Goal: Contribute content: Contribute content

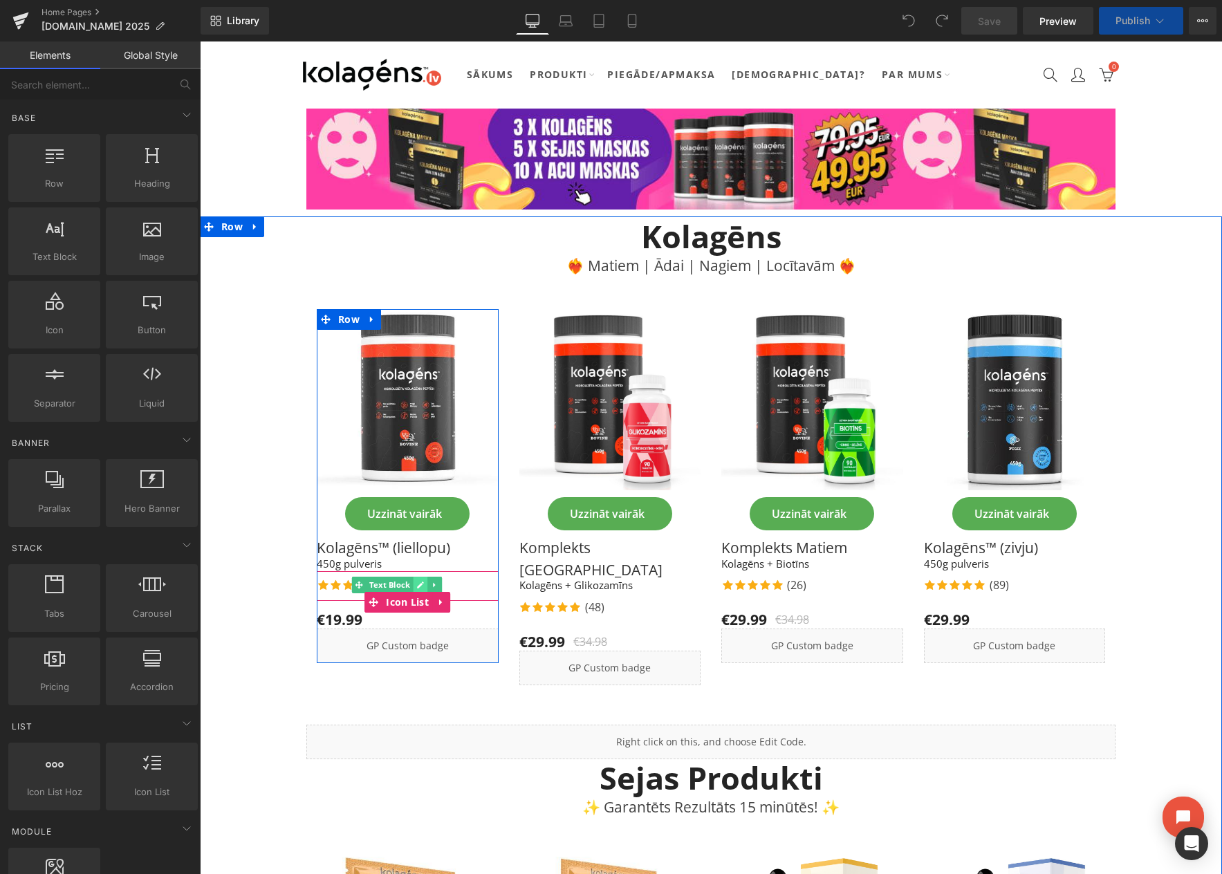
click at [416, 585] on icon at bounding box center [420, 585] width 8 height 8
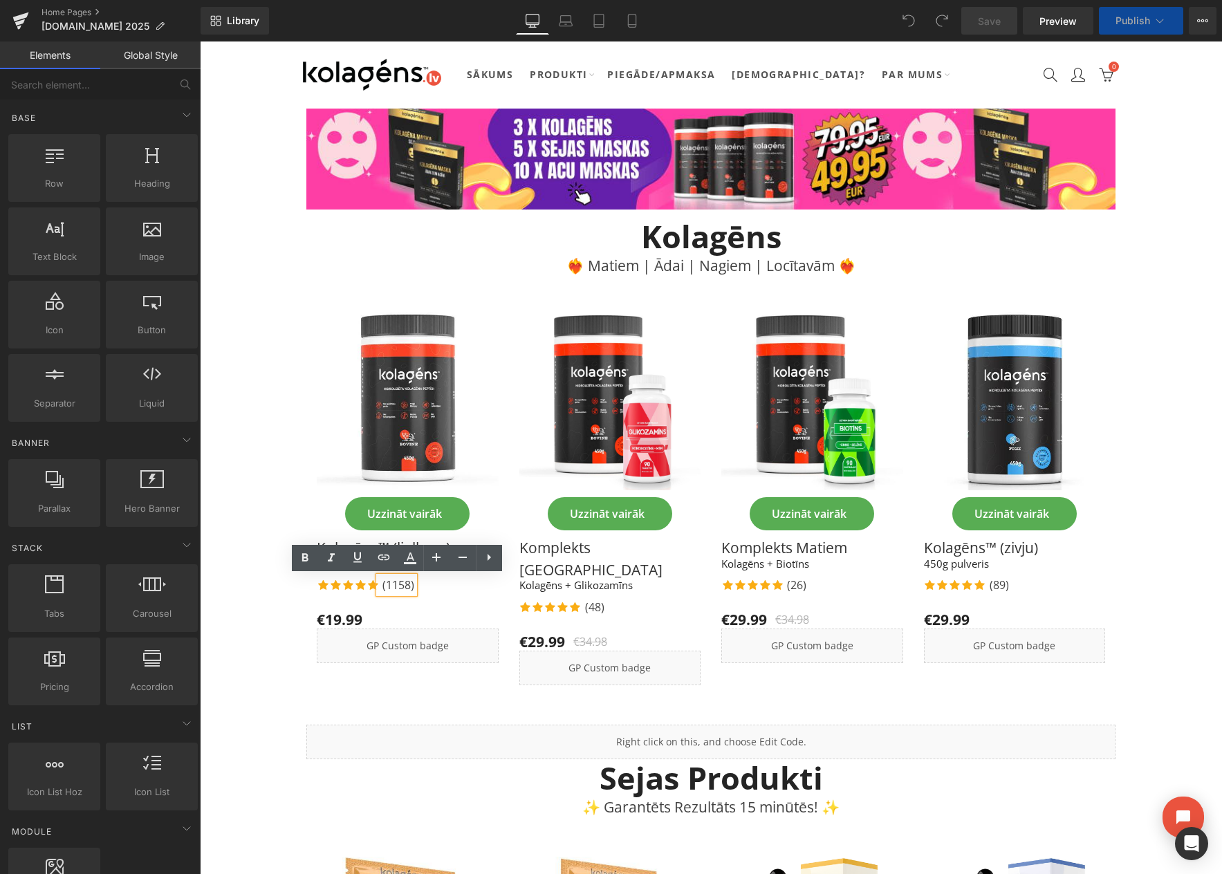
click at [409, 588] on p "(1158)" at bounding box center [399, 585] width 32 height 17
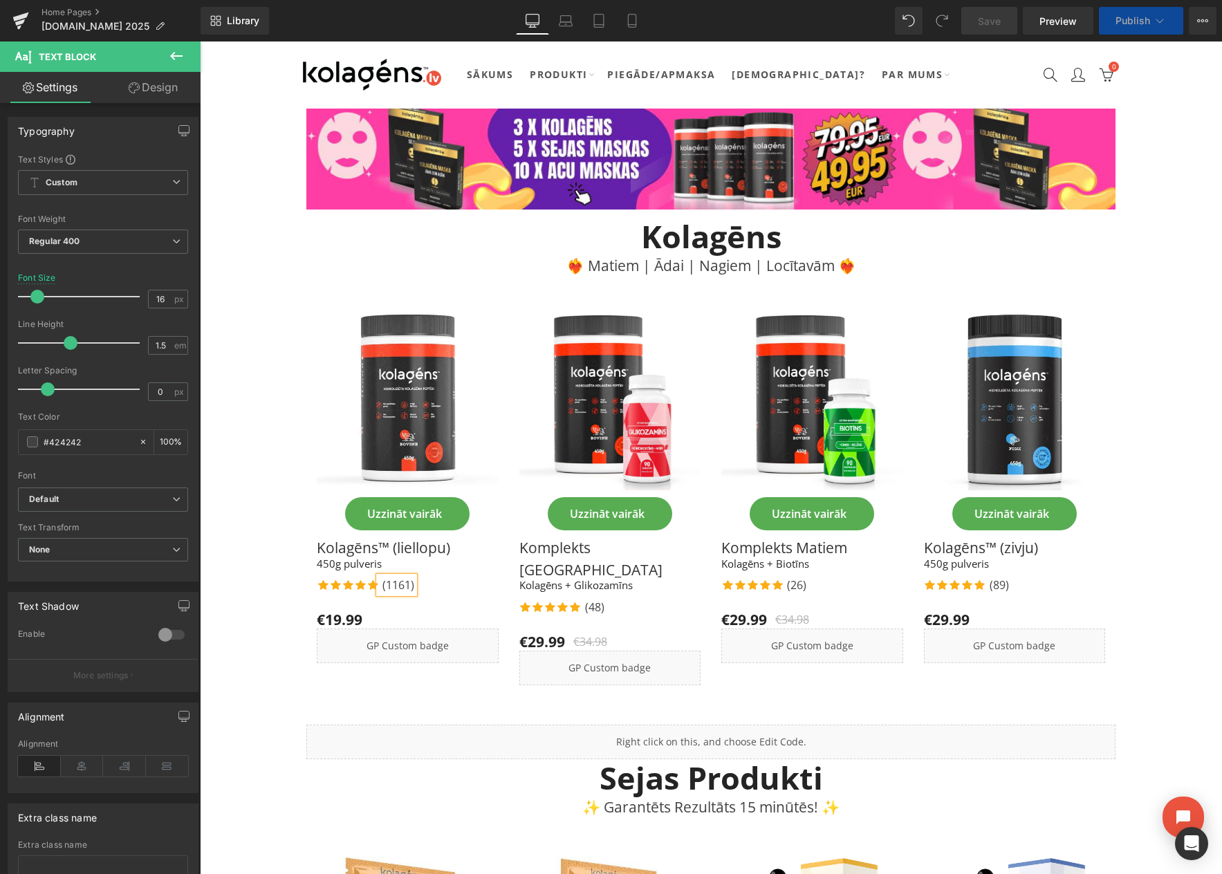
click at [442, 592] on div "Icon Icon Icon Icon Icon Icon List Hoz (1161) Text Block" at bounding box center [408, 586] width 182 height 19
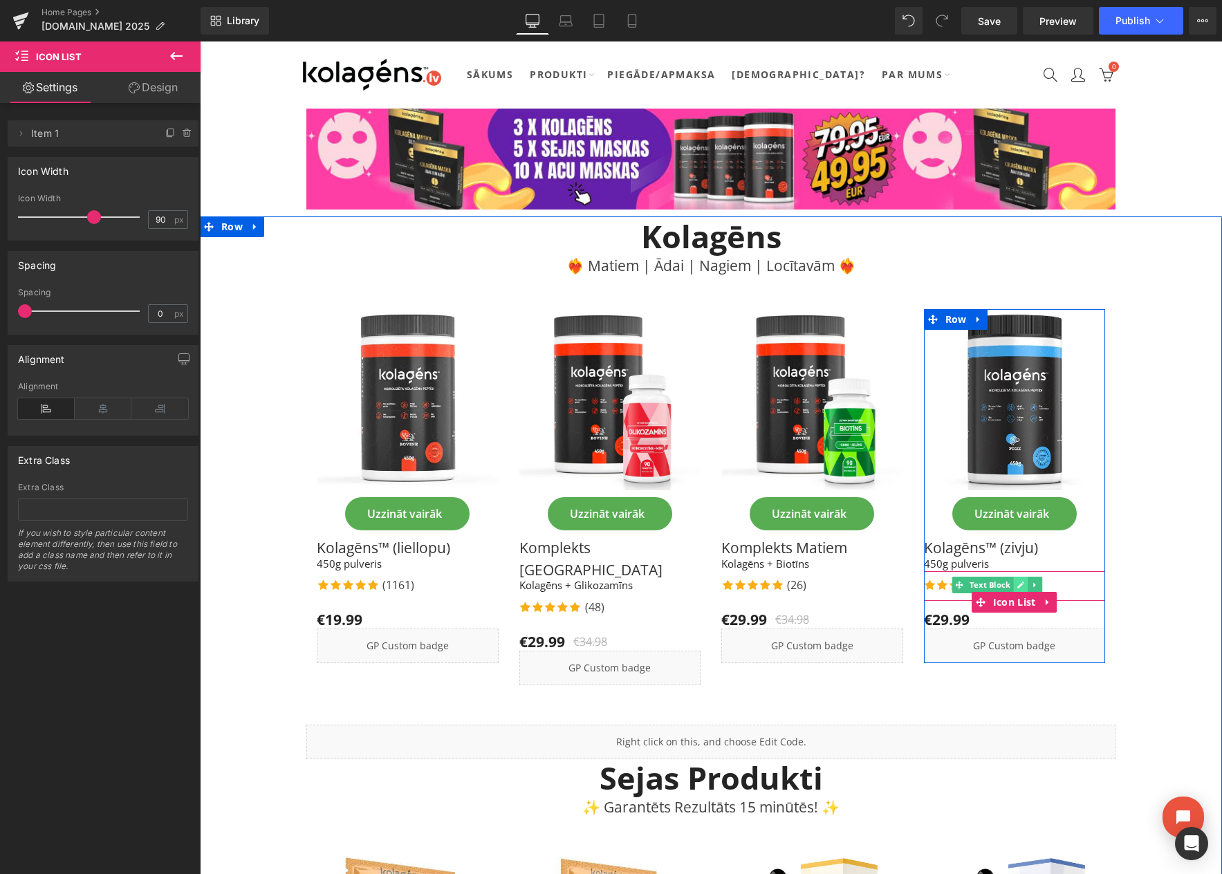
click at [1017, 586] on icon at bounding box center [1021, 585] width 8 height 8
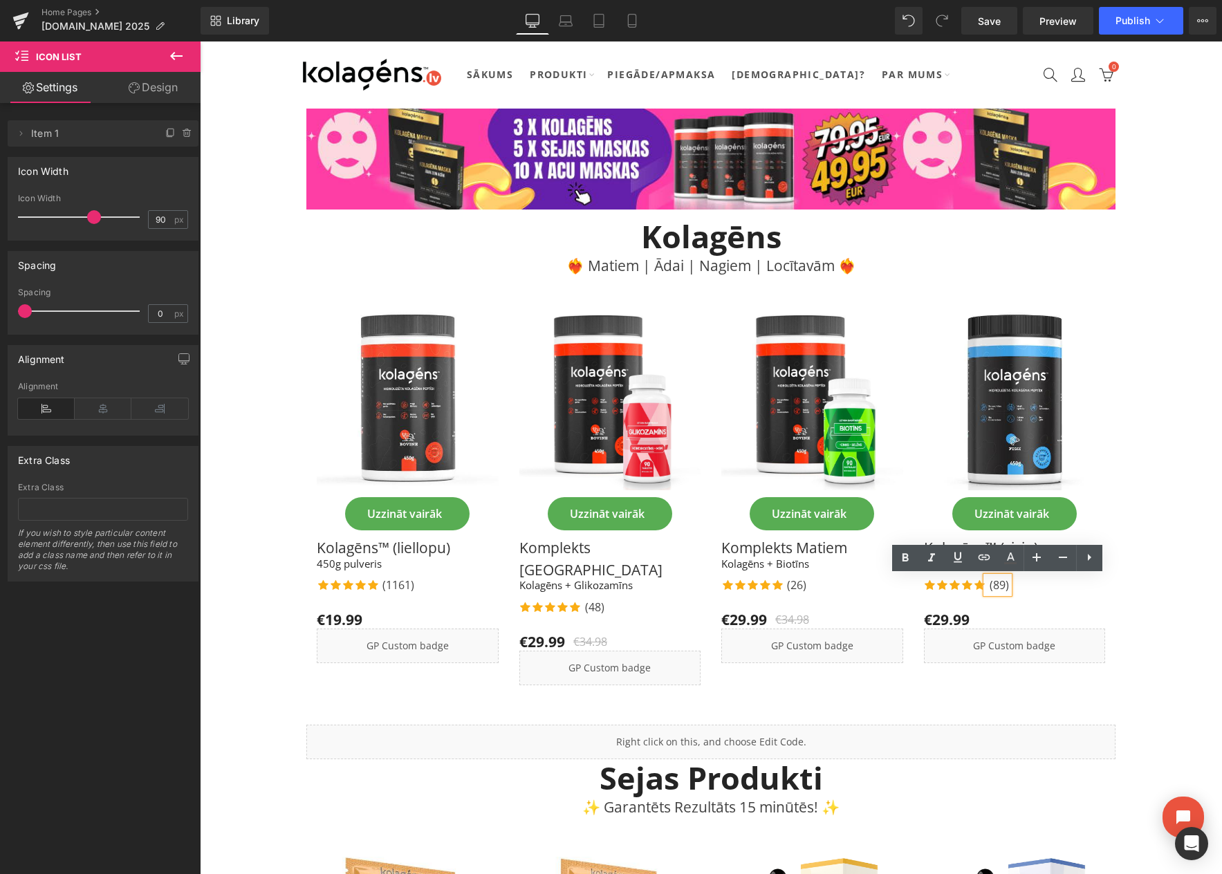
click at [1004, 587] on p "(89)" at bounding box center [999, 585] width 19 height 17
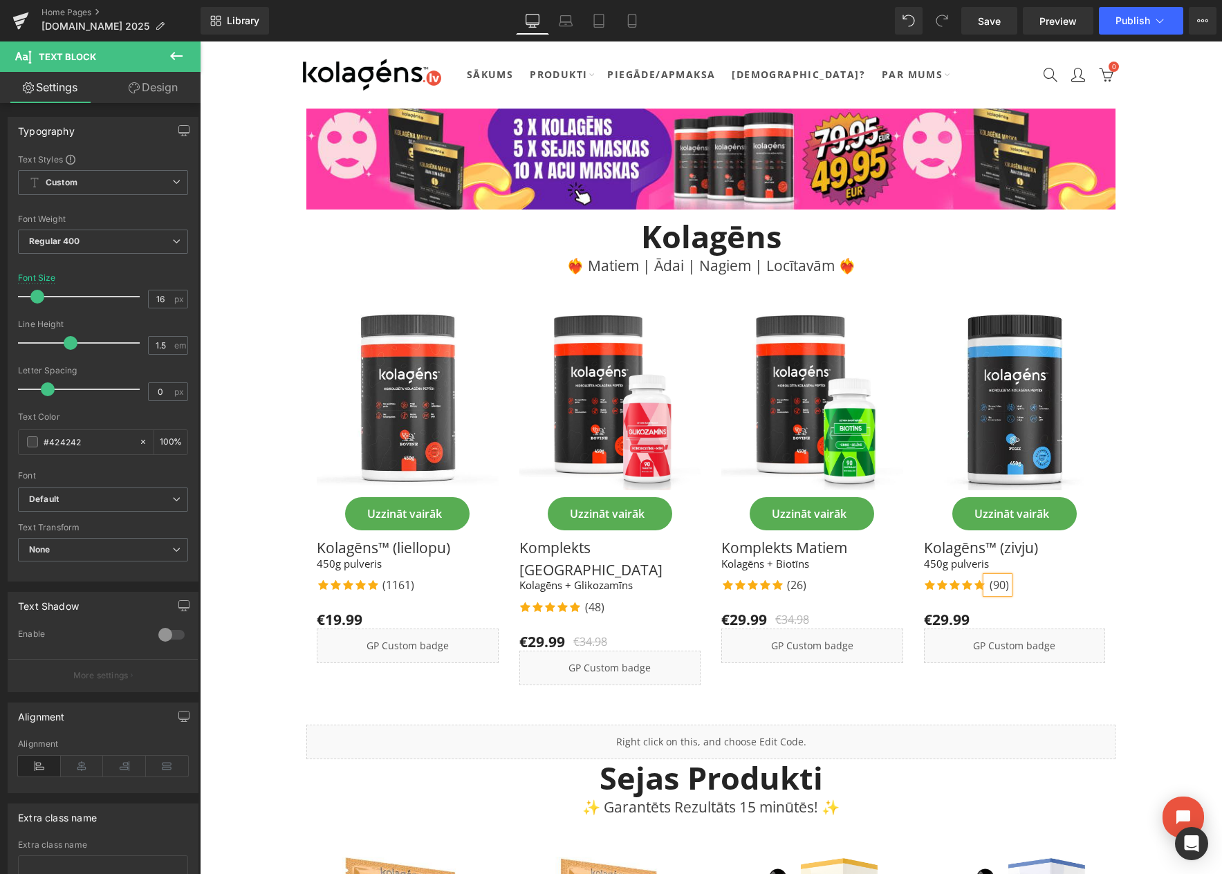
click at [1054, 587] on div "Icon Icon Icon Icon Icon Icon List Hoz (90) Text Block" at bounding box center [1015, 586] width 182 height 19
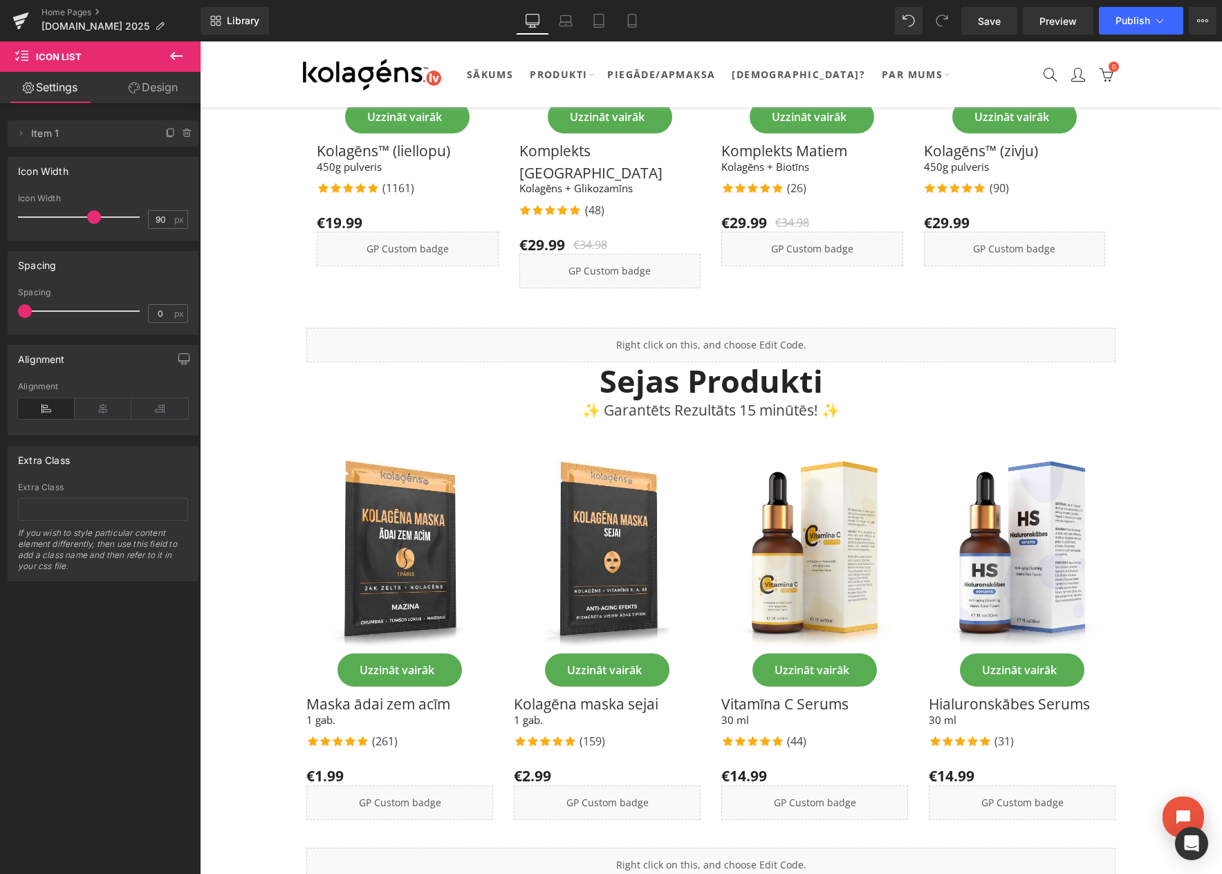
scroll to position [399, 0]
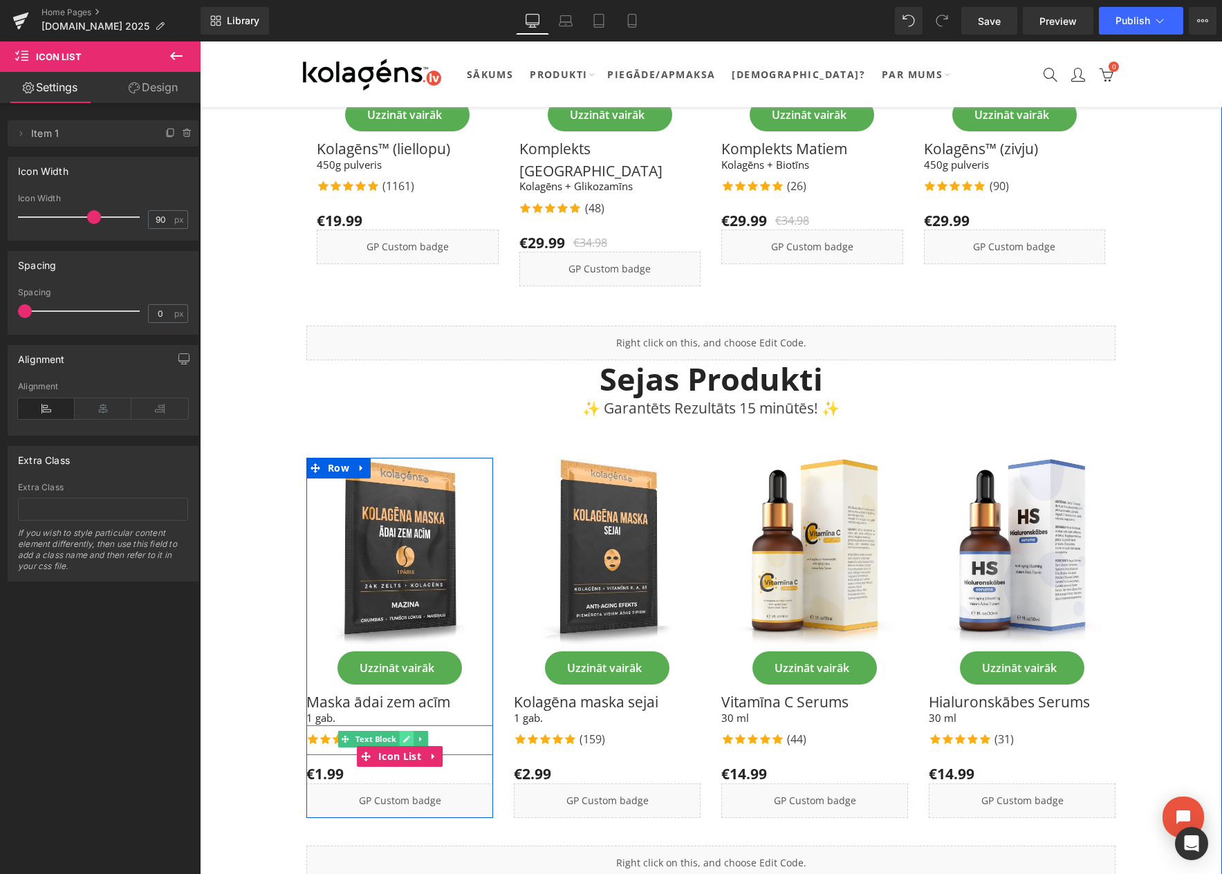
click at [405, 735] on icon at bounding box center [407, 739] width 8 height 8
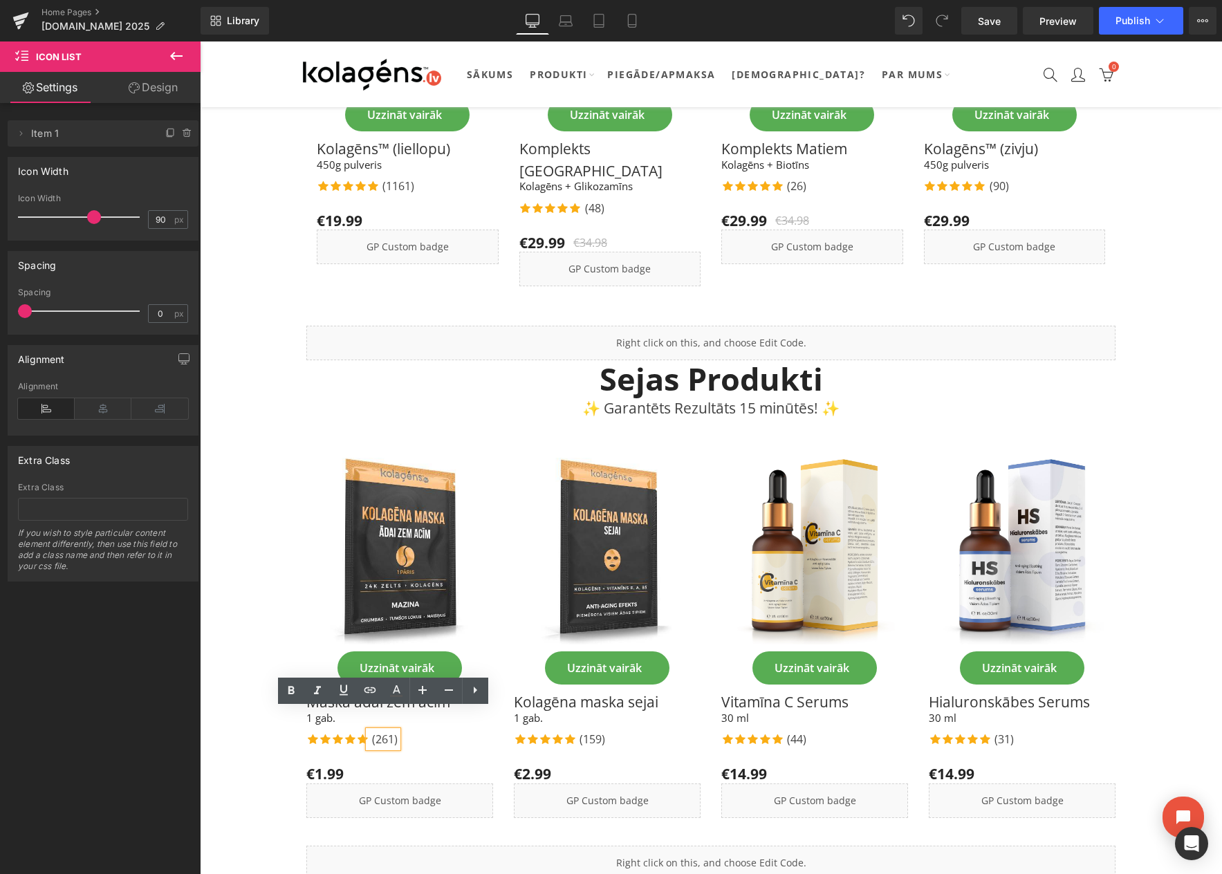
click at [394, 731] on p "(261)" at bounding box center [385, 739] width 26 height 17
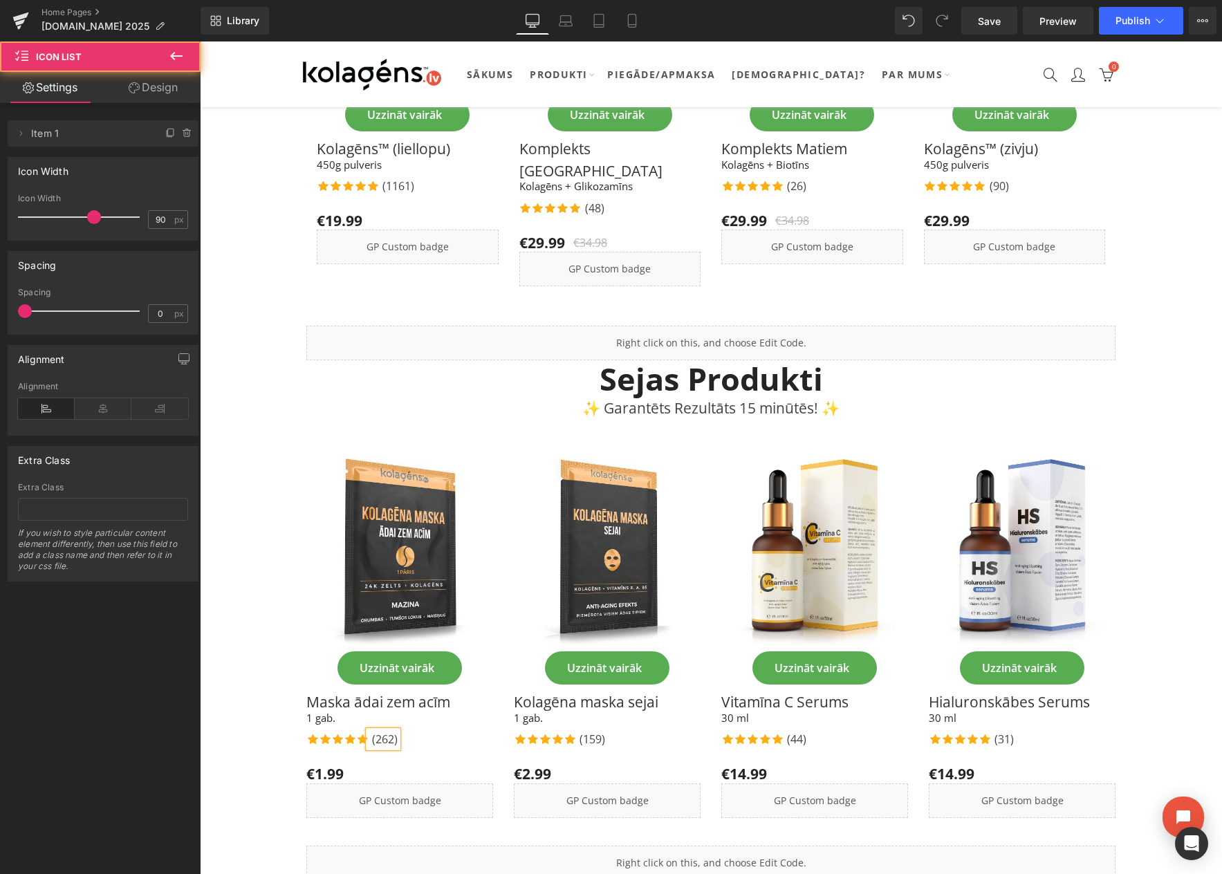
click at [415, 731] on div "Icon Icon Icon Icon Icon Icon List Hoz (262) Text Block" at bounding box center [399, 740] width 187 height 19
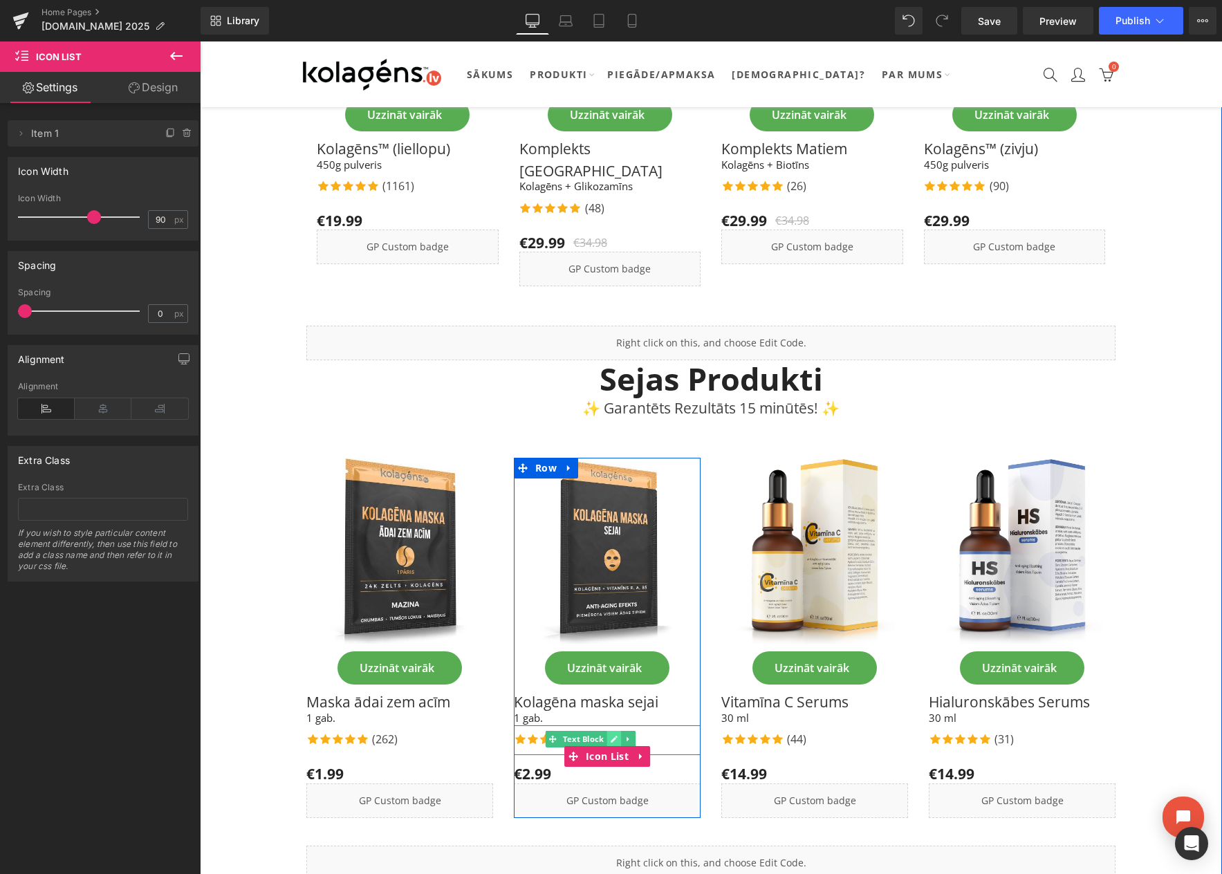
click at [614, 737] on icon at bounding box center [614, 740] width 7 height 7
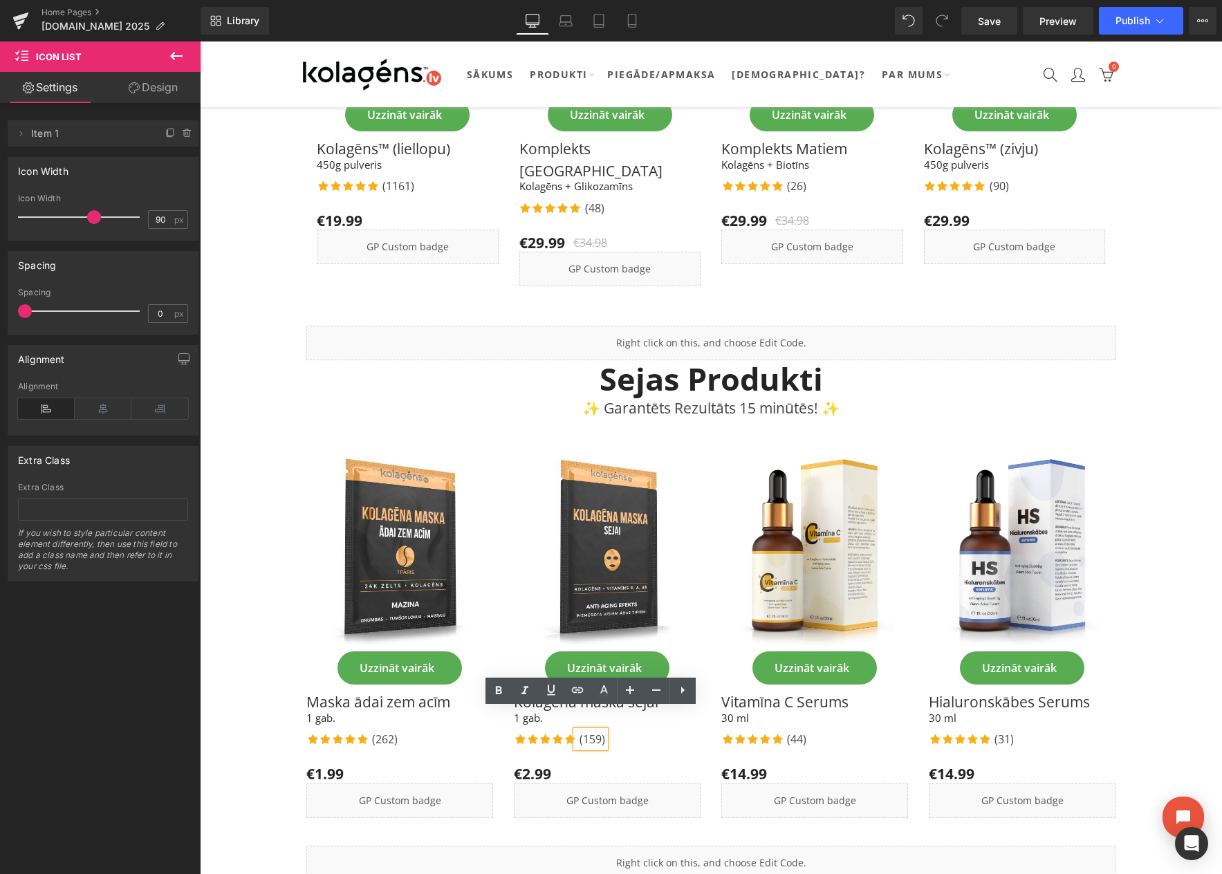
click at [600, 731] on p "(159)" at bounding box center [593, 739] width 26 height 17
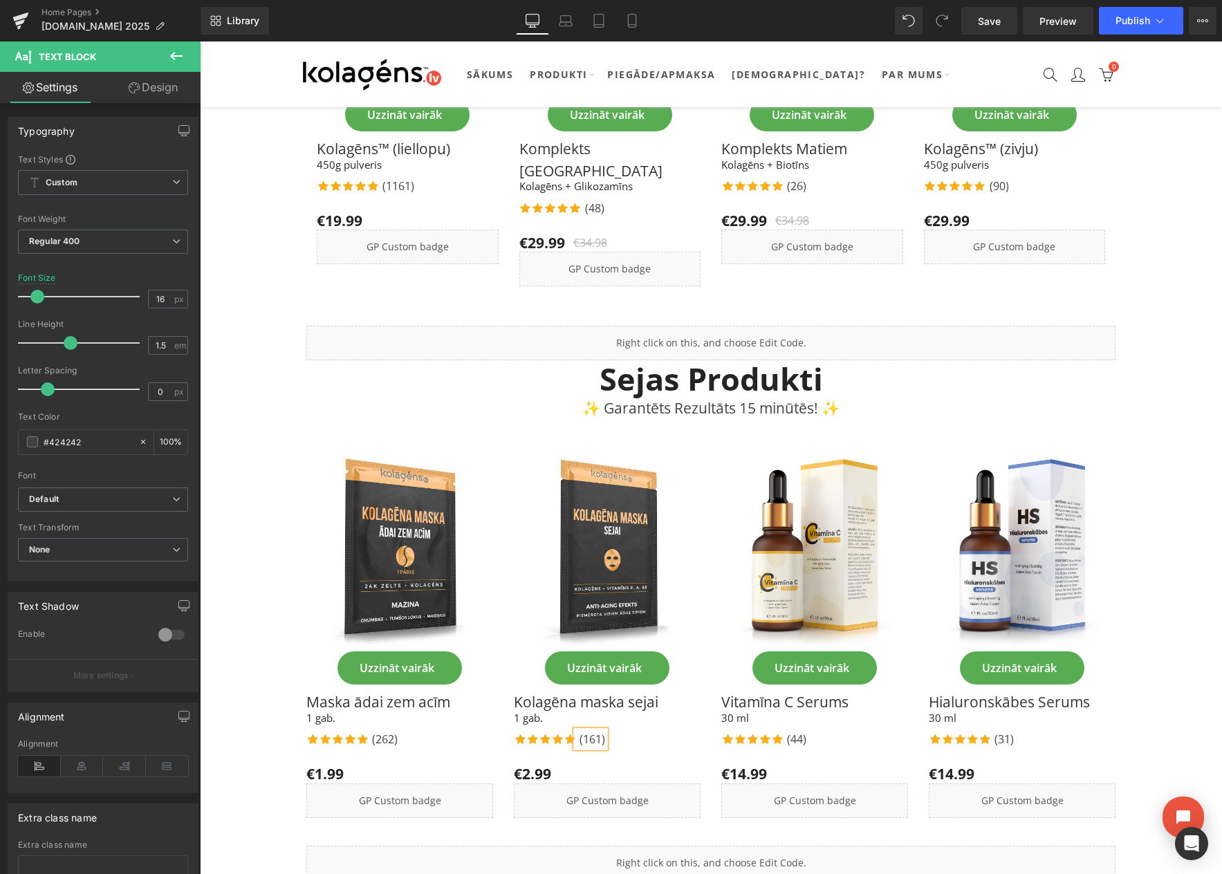
click at [641, 731] on div "Icon Icon Icon Icon Icon Icon List Hoz (161) Text Block" at bounding box center [607, 740] width 187 height 19
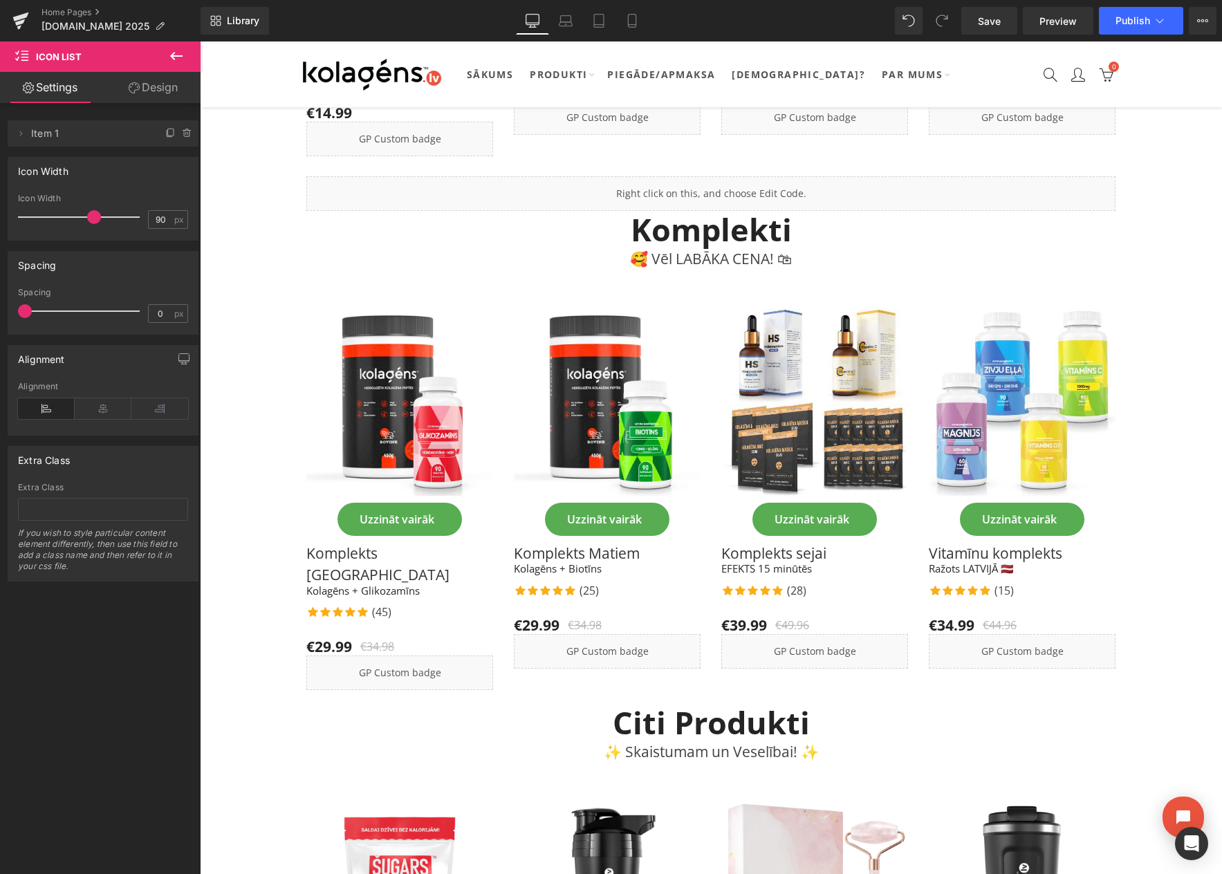
scroll to position [2025, 0]
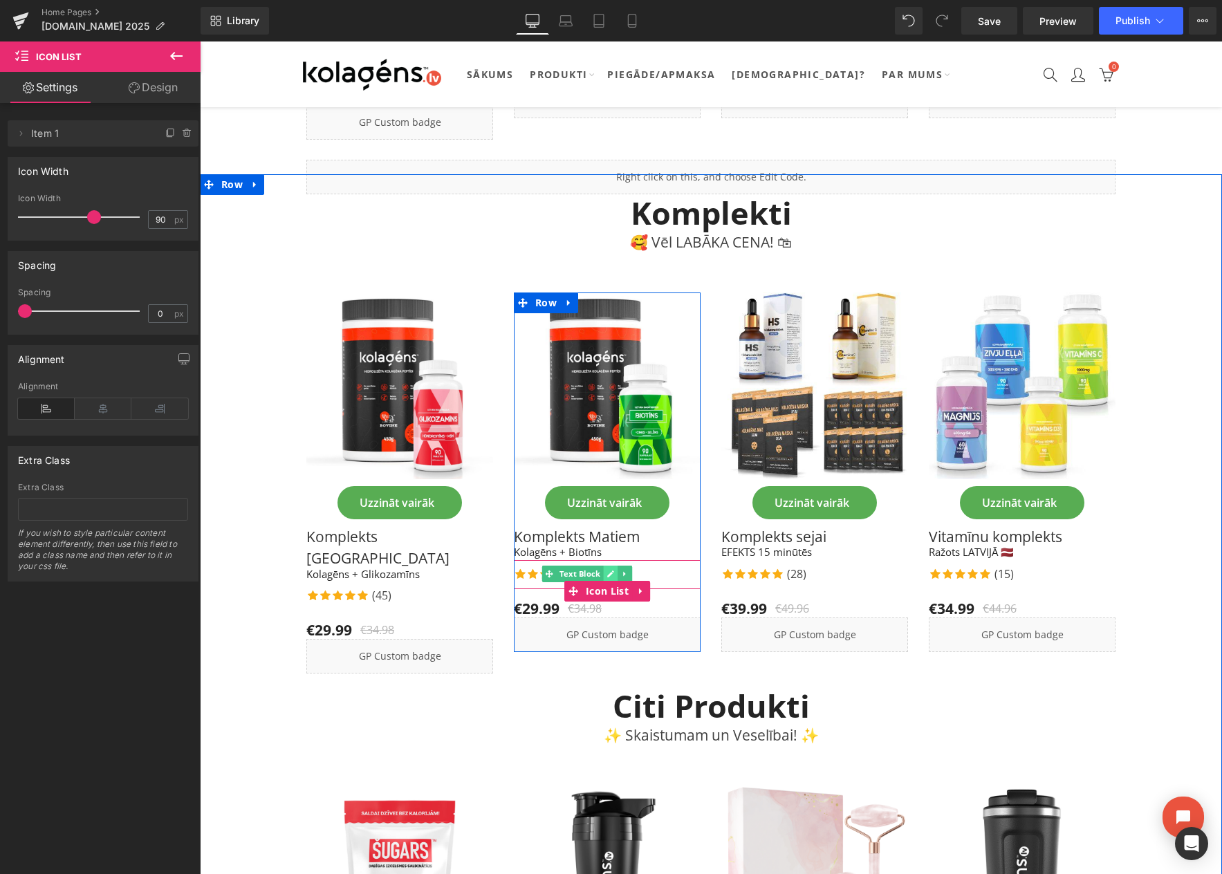
click at [607, 570] on icon at bounding box center [611, 574] width 8 height 8
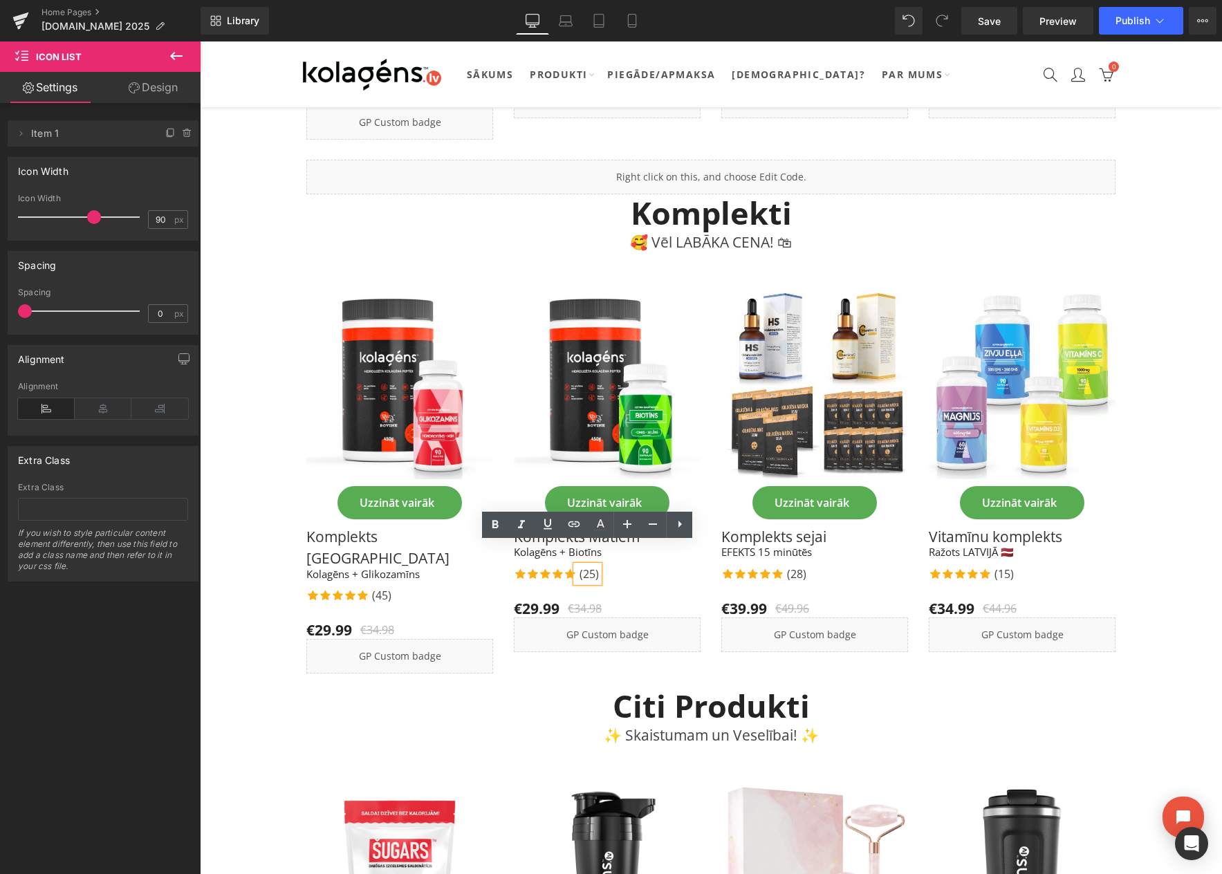
click at [594, 566] on p "(25)" at bounding box center [589, 574] width 19 height 17
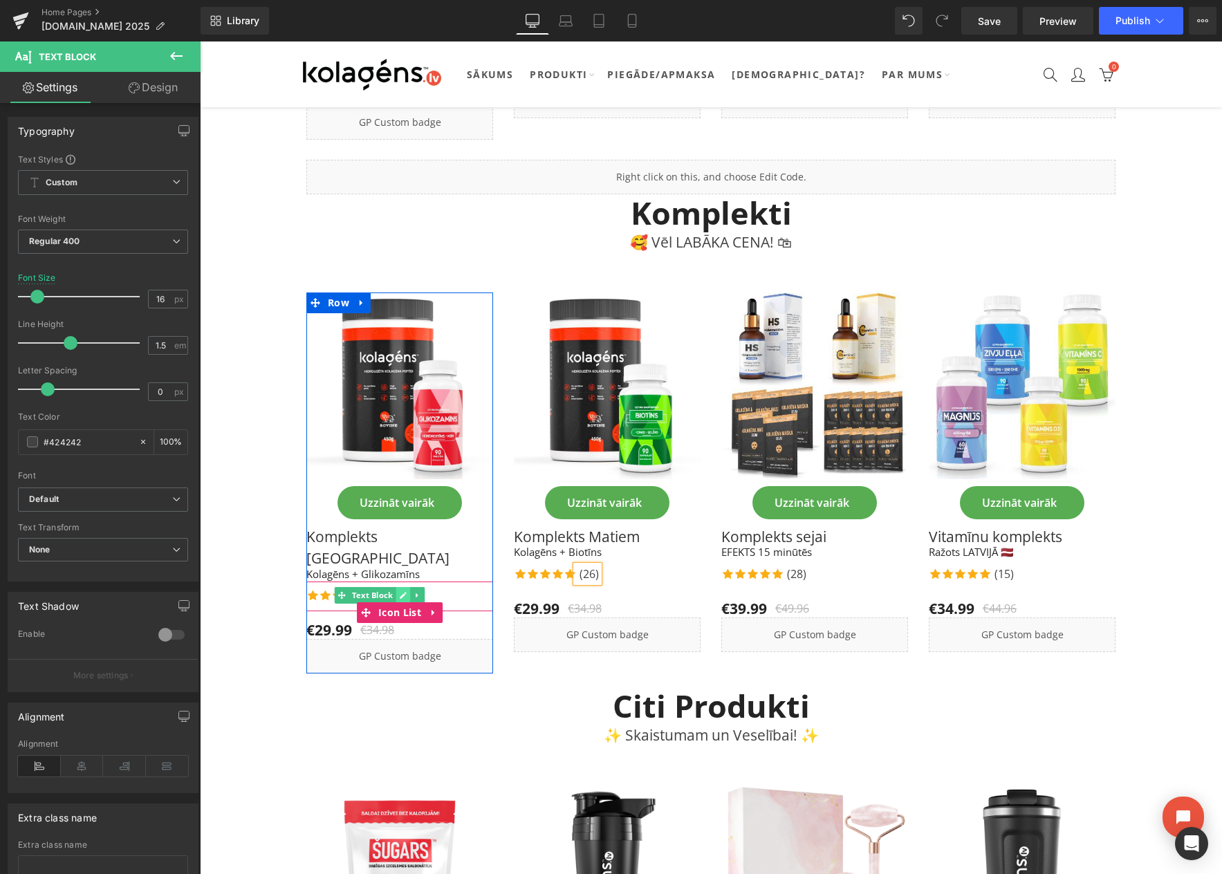
click at [400, 592] on icon at bounding box center [404, 596] width 8 height 8
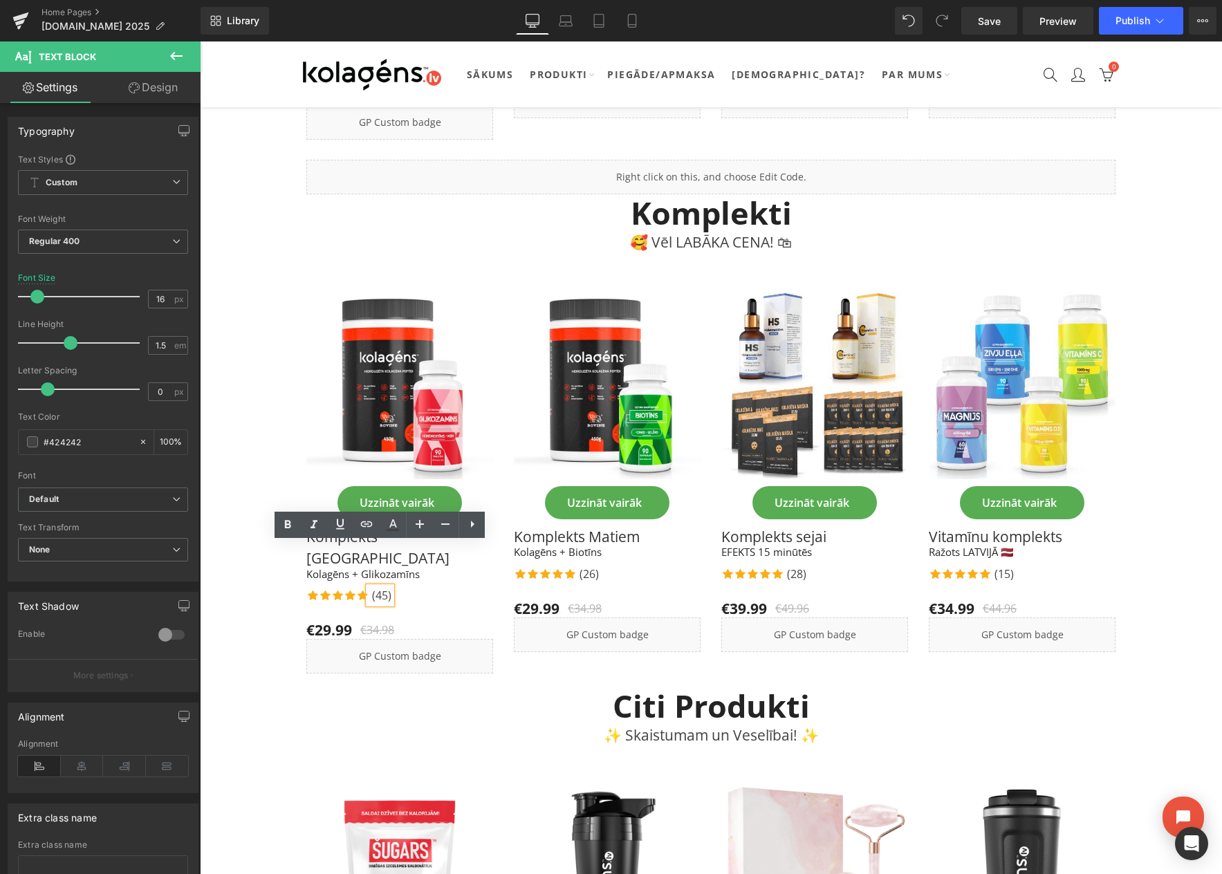
click at [386, 587] on p "(45)" at bounding box center [381, 595] width 19 height 17
click at [408, 587] on div "Icon Icon Icon Icon Icon Icon List Hoz (48) Text Block" at bounding box center [399, 596] width 187 height 19
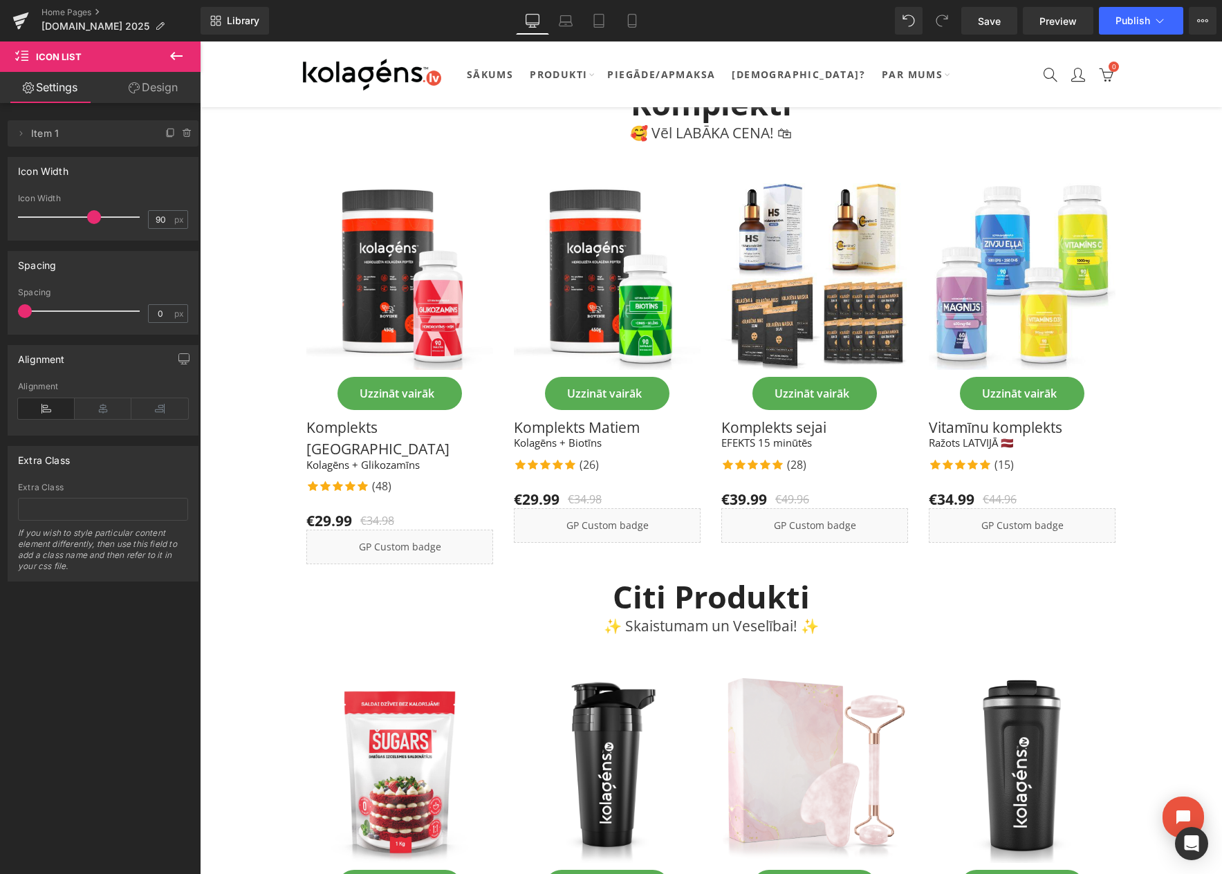
scroll to position [2137, 0]
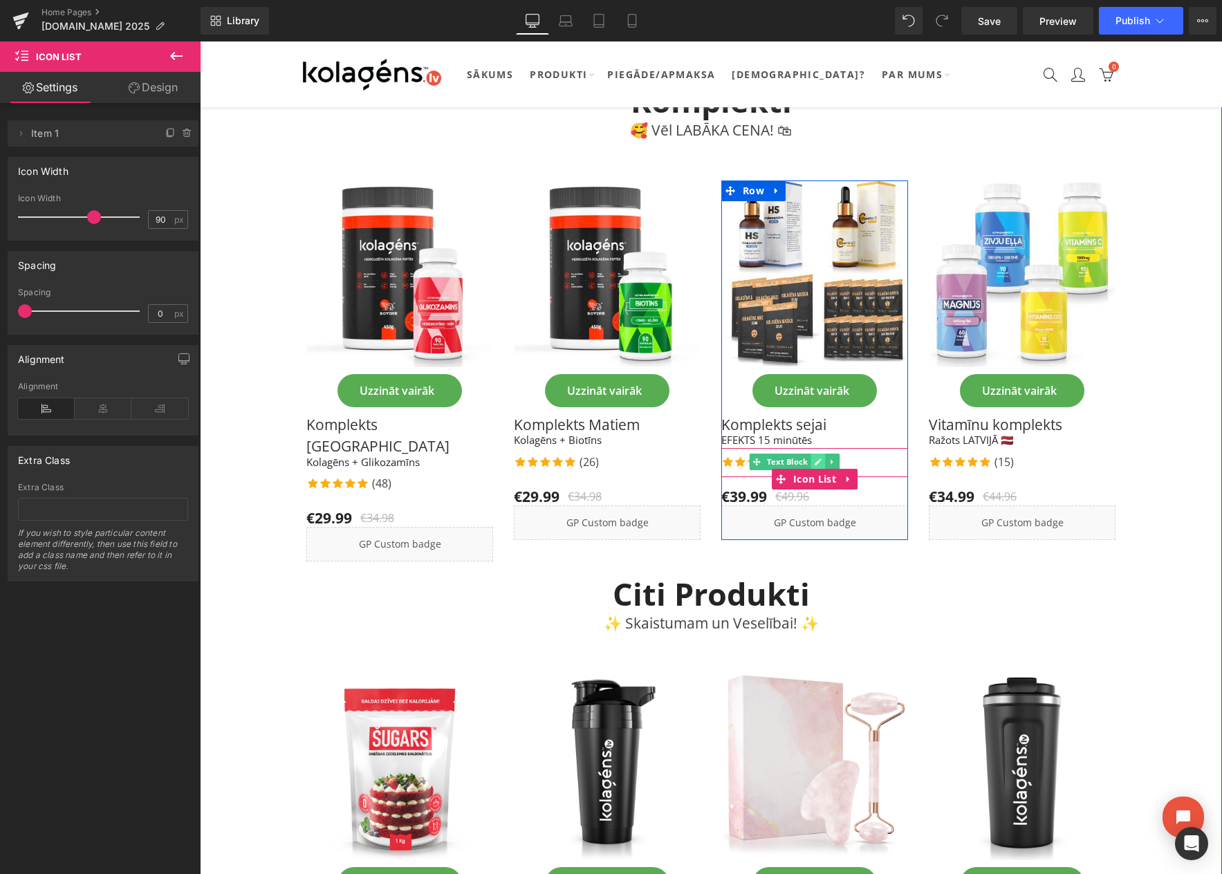
click at [815, 458] on icon at bounding box center [819, 462] width 8 height 8
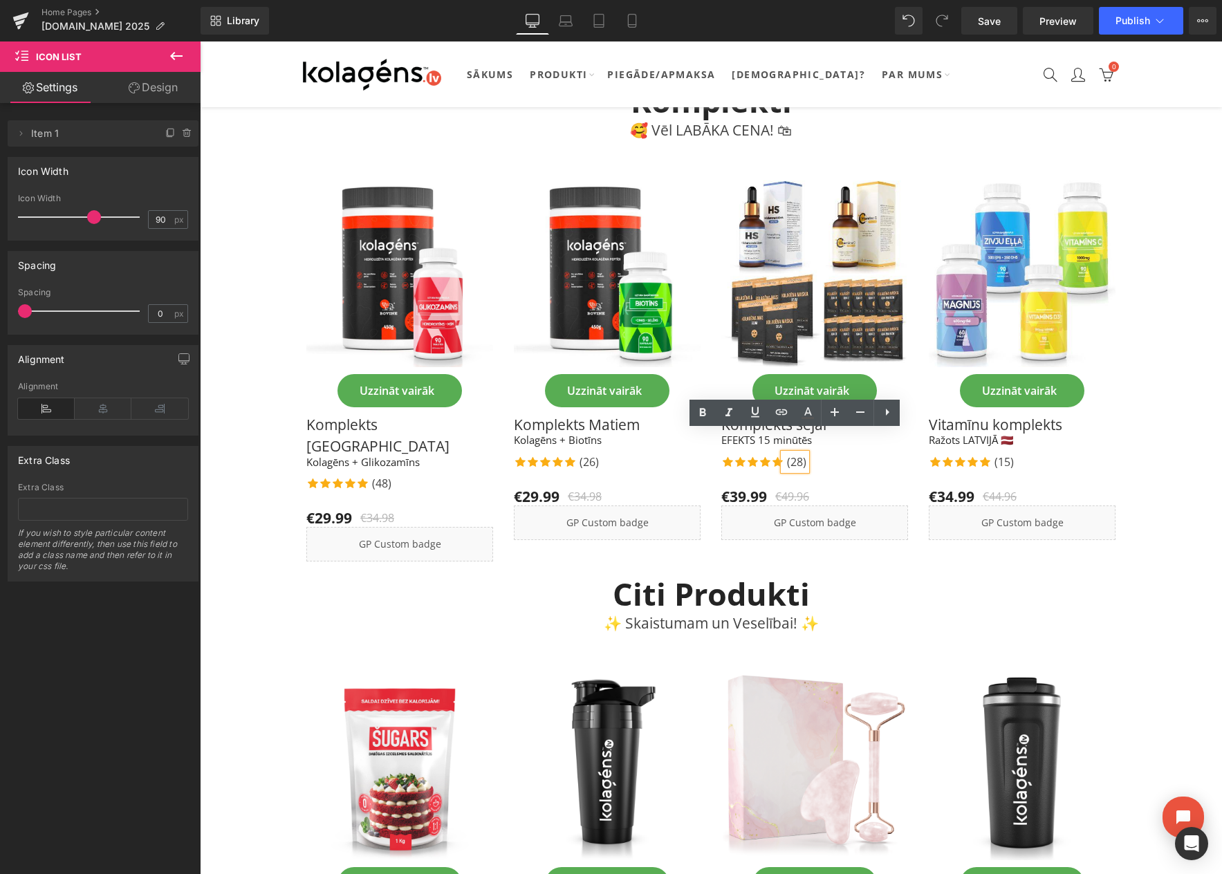
click at [802, 454] on p "(28)" at bounding box center [796, 462] width 19 height 17
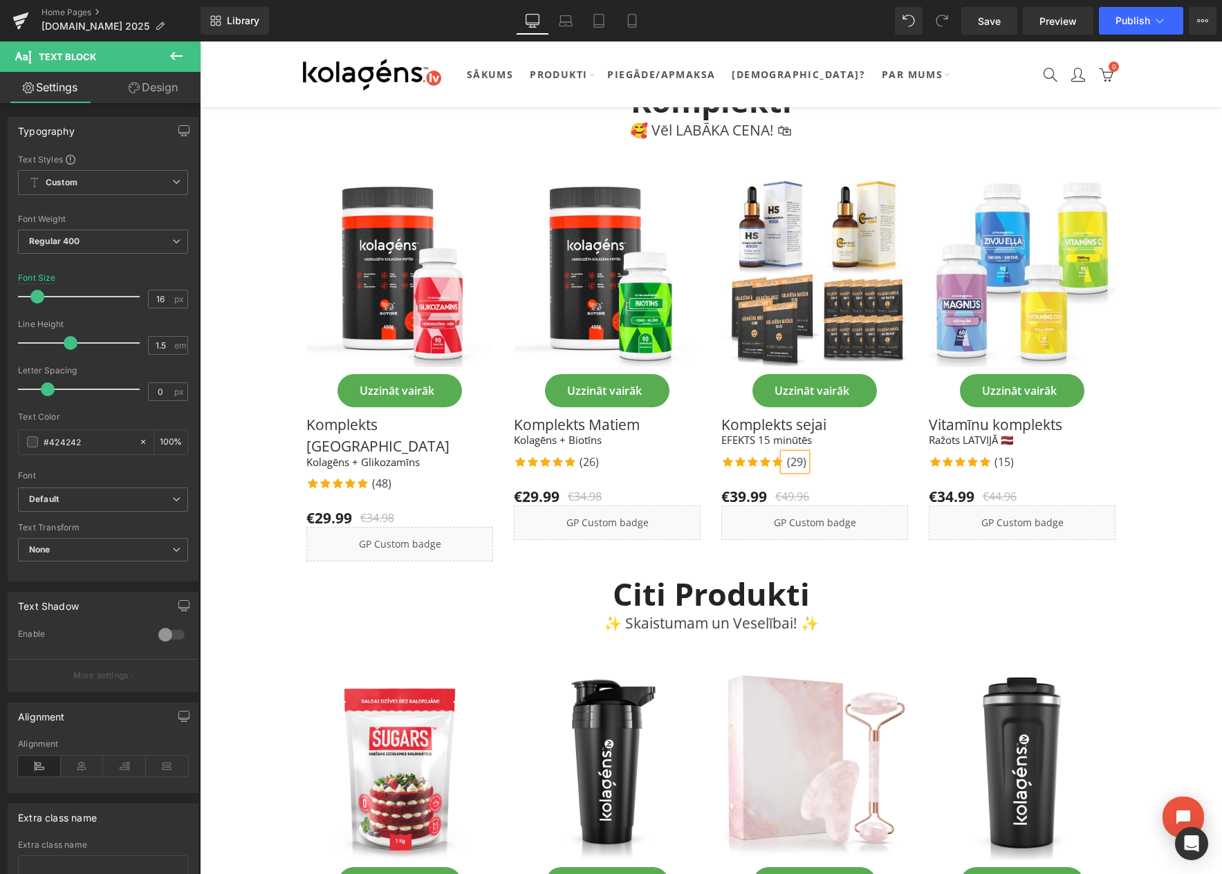
click at [883, 454] on div "Icon Icon Icon Icon Icon Icon List Hoz (29) Text Block" at bounding box center [815, 463] width 187 height 19
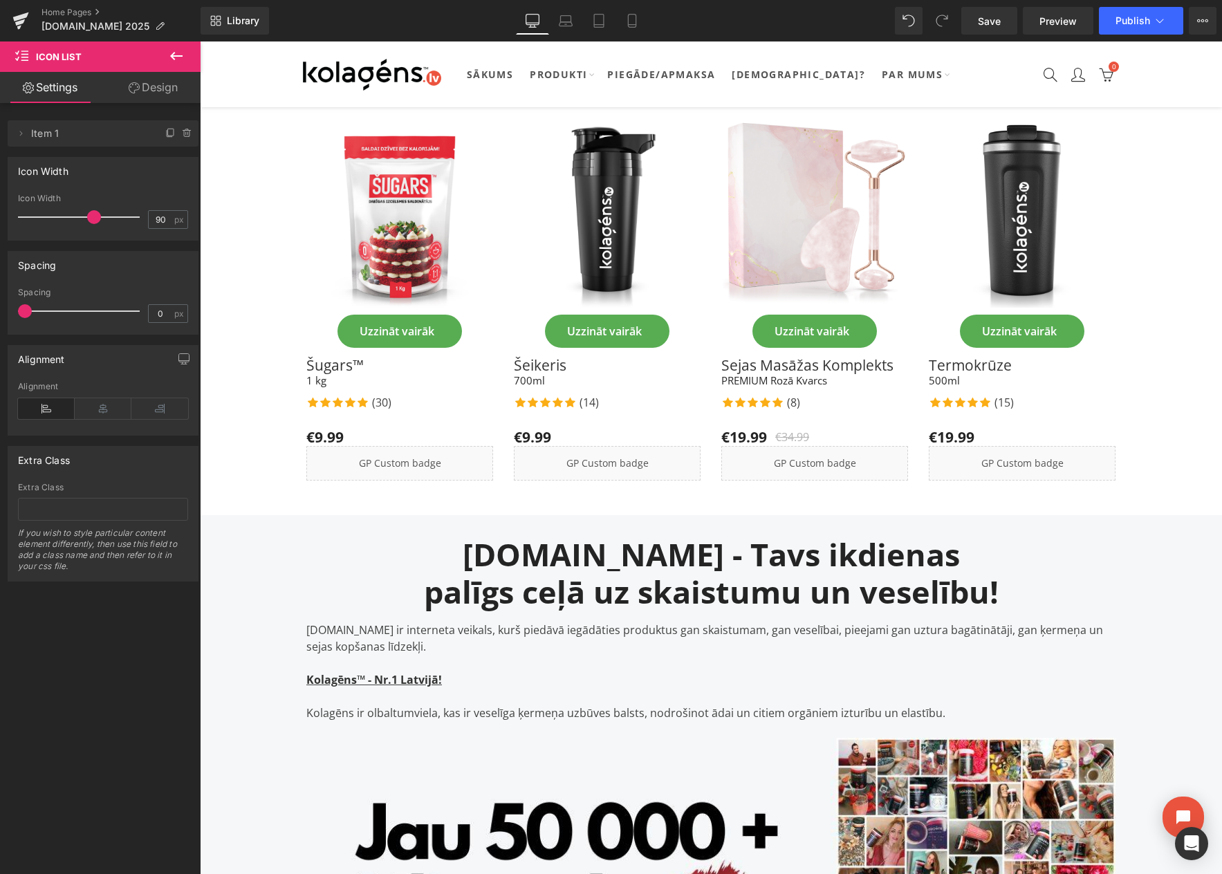
scroll to position [2698, 0]
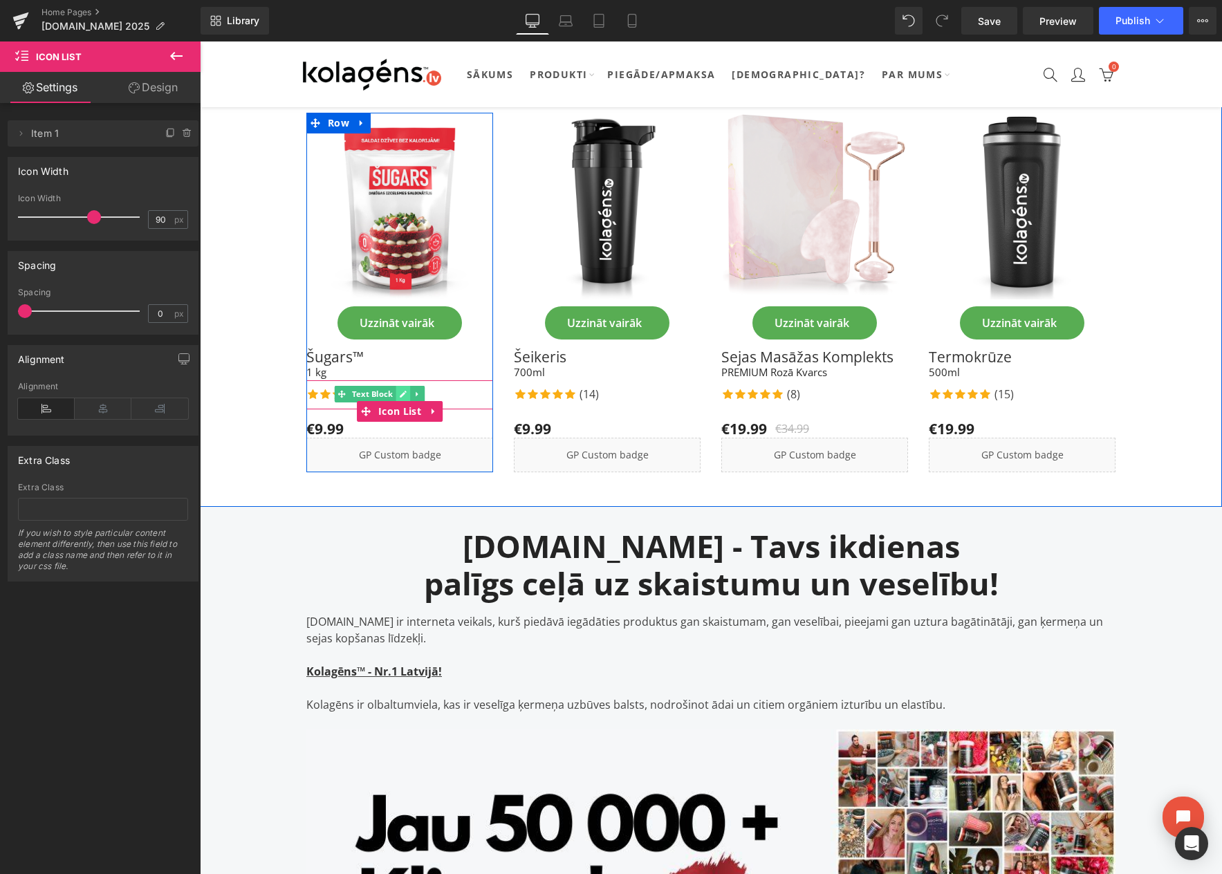
click at [398, 386] on link at bounding box center [403, 394] width 15 height 17
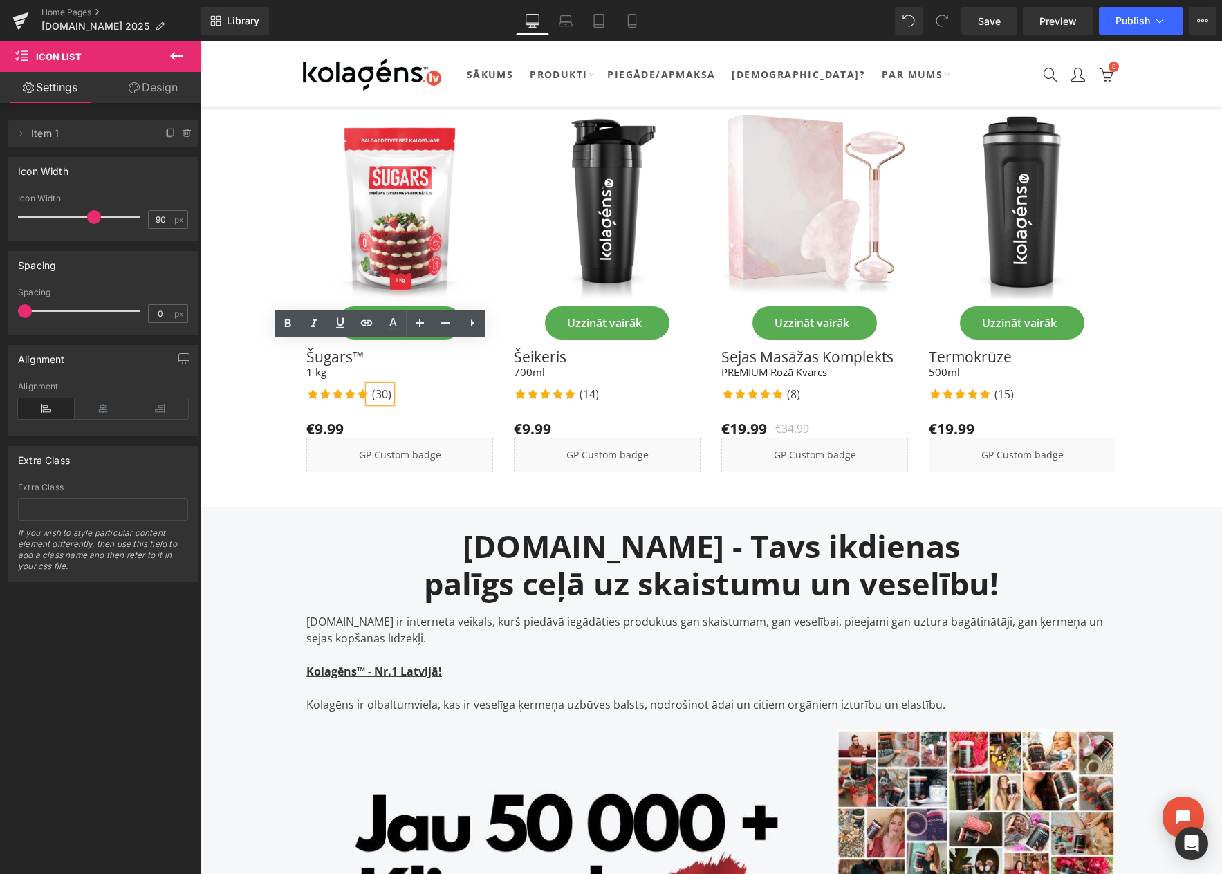
click at [385, 386] on p "(30)" at bounding box center [381, 394] width 19 height 17
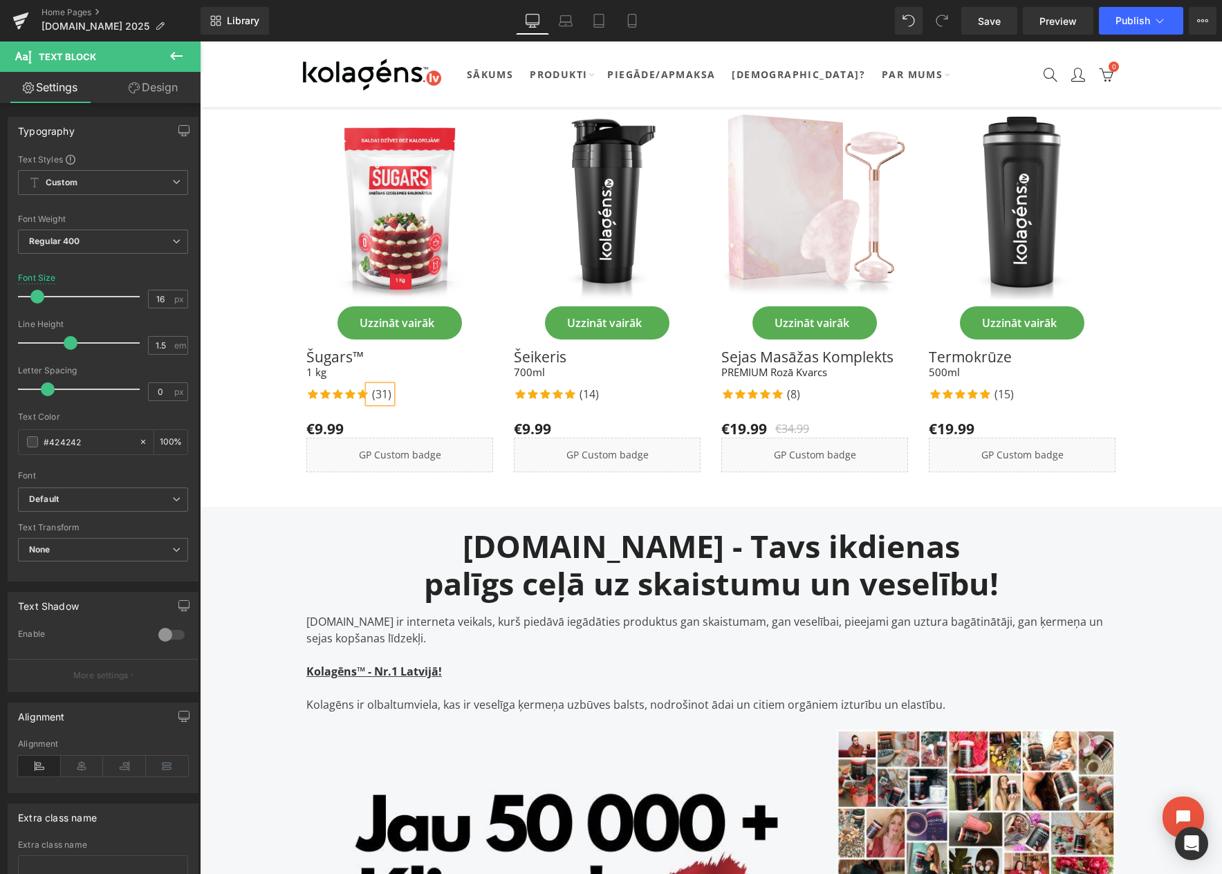
click at [423, 386] on div "Icon Icon Icon Icon Icon Icon List Hoz (31) Text Block" at bounding box center [399, 395] width 187 height 19
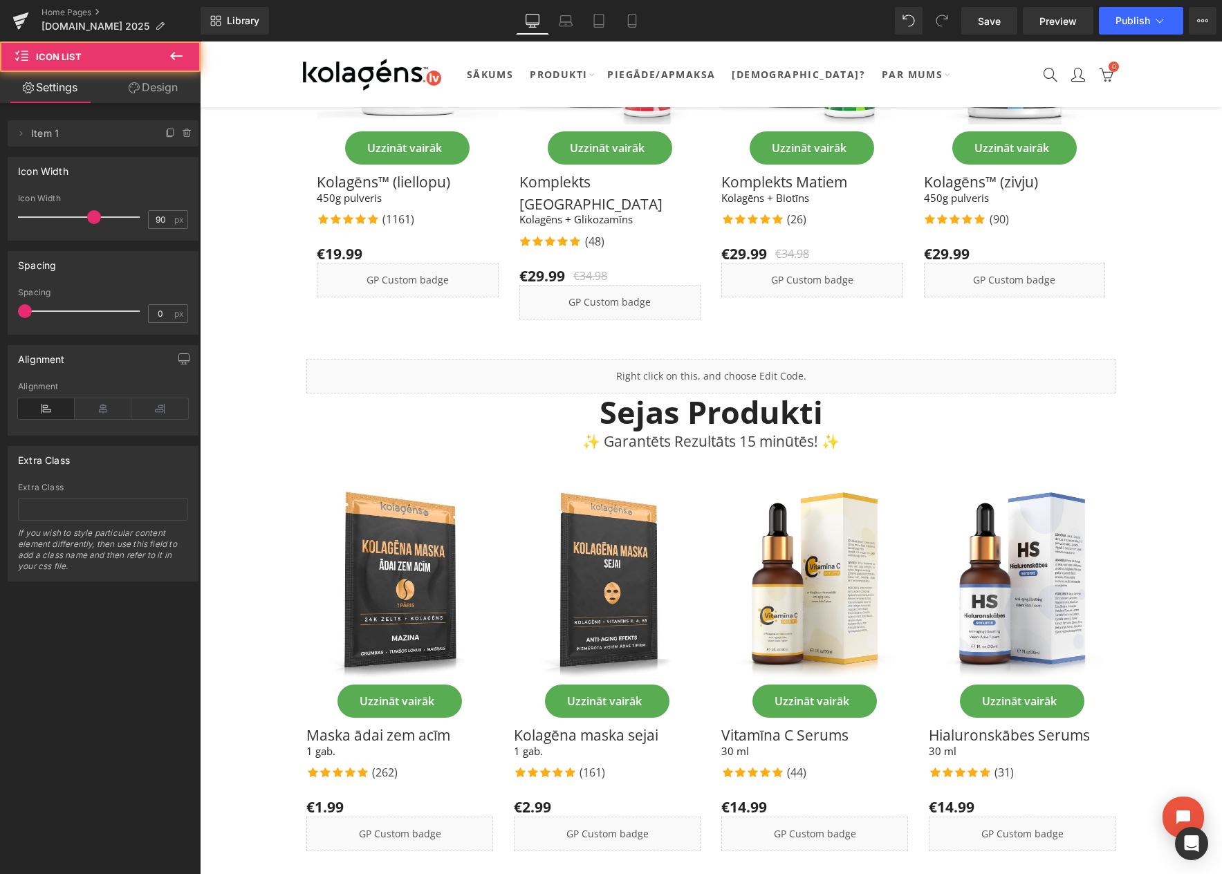
scroll to position [0, 0]
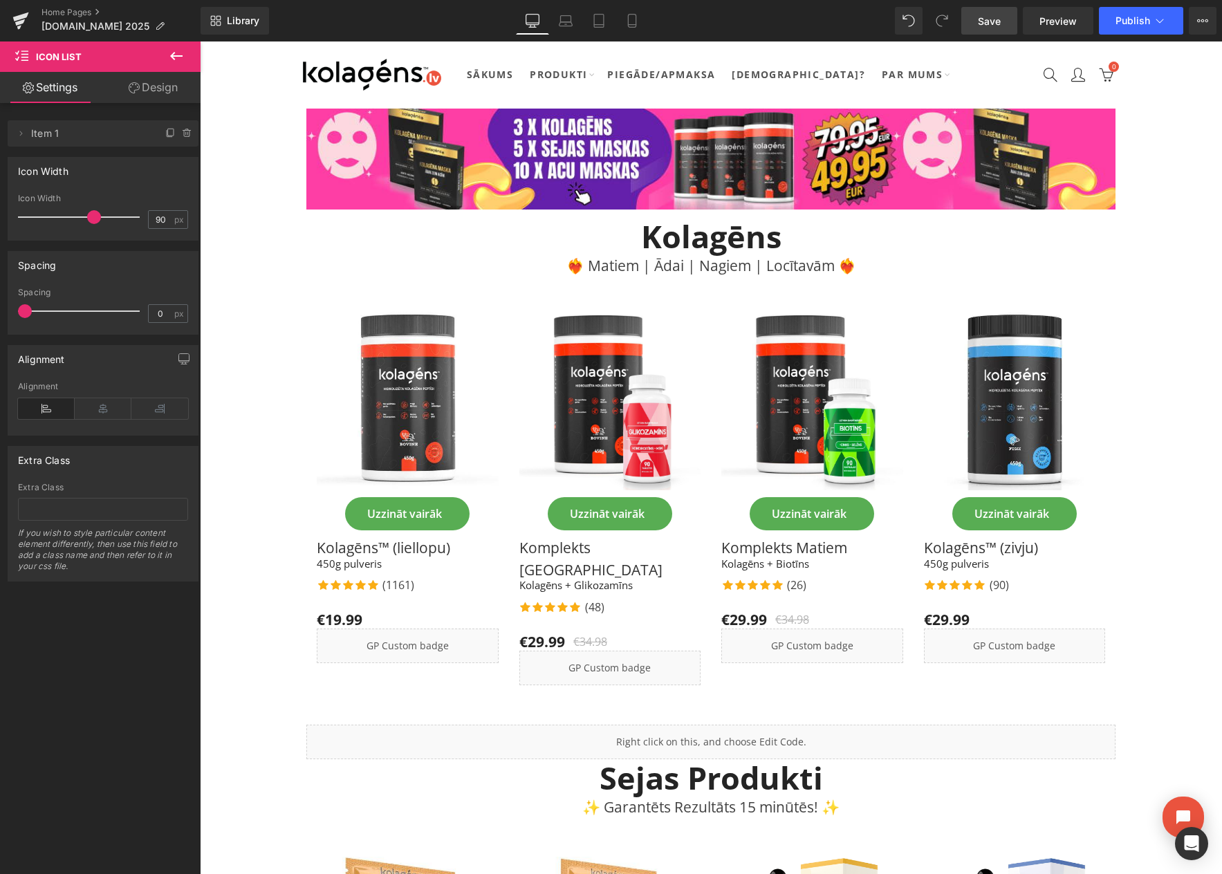
click at [980, 21] on span "Save" at bounding box center [989, 21] width 23 height 15
click at [1128, 16] on span "Publish" at bounding box center [1133, 20] width 35 height 11
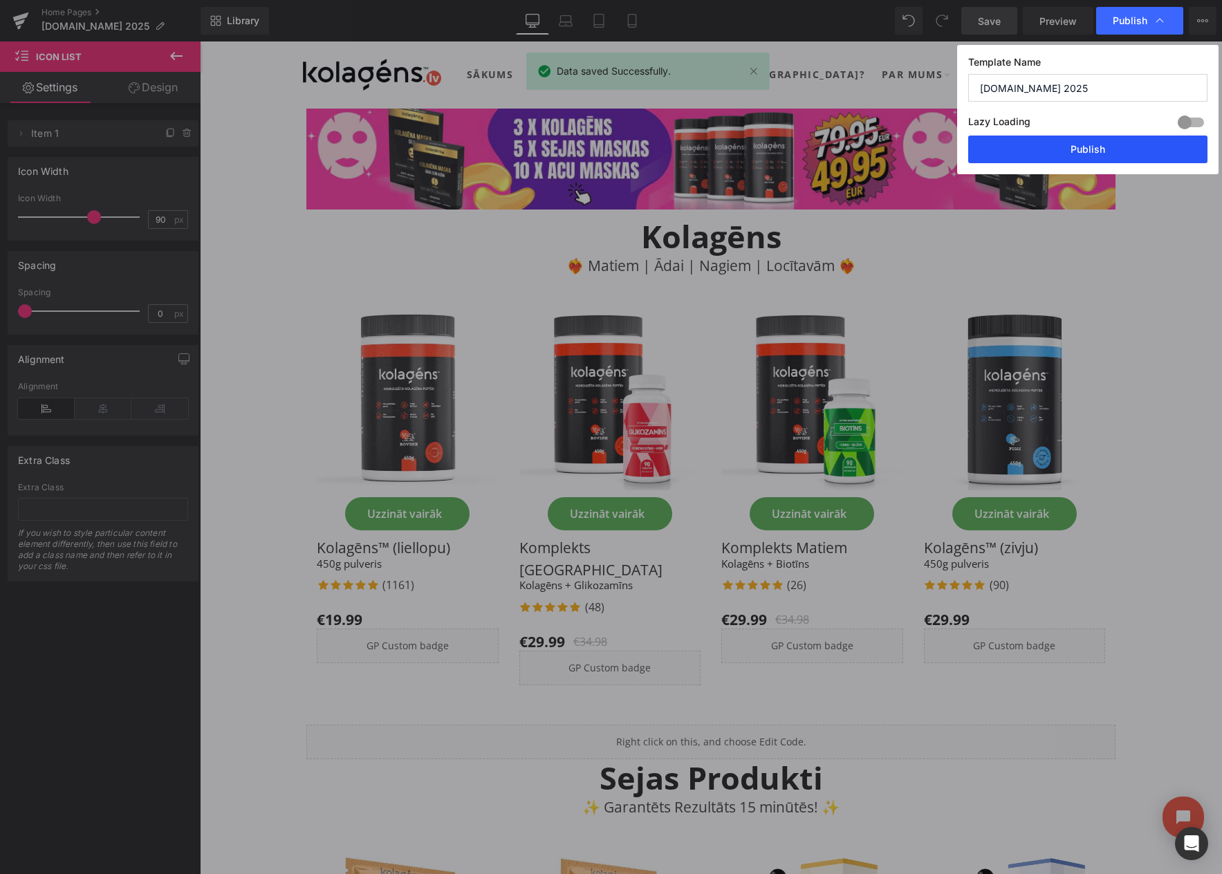
click at [1070, 151] on button "Publish" at bounding box center [1088, 150] width 239 height 28
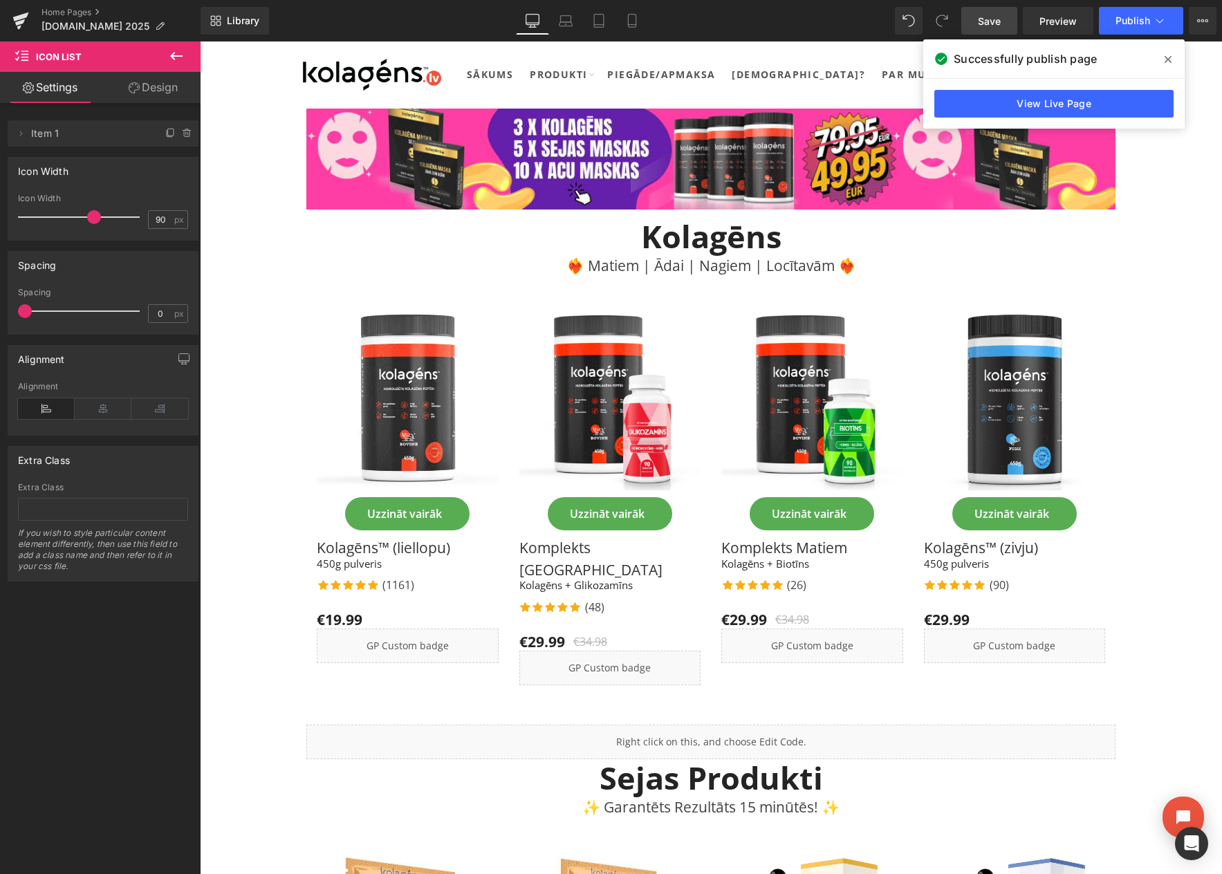
click at [1162, 56] on span at bounding box center [1168, 59] width 22 height 22
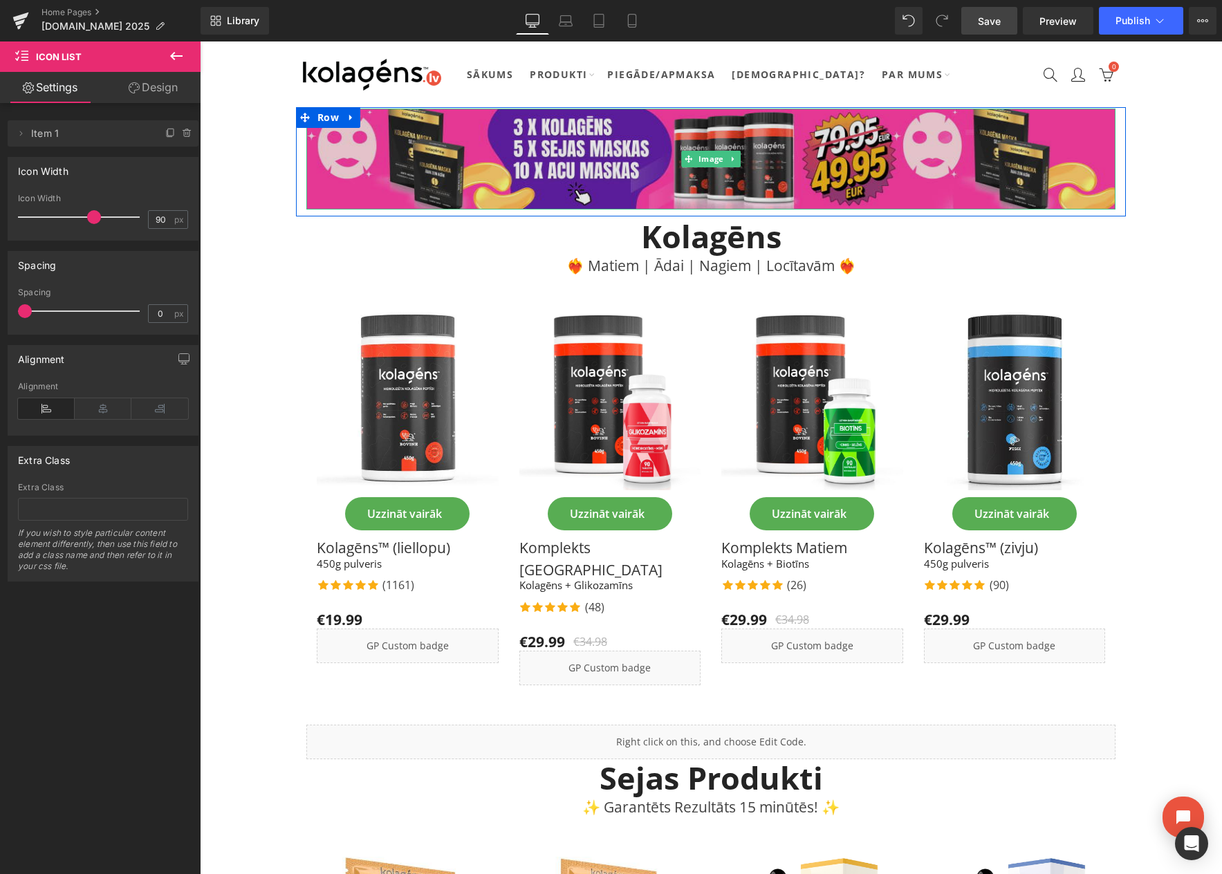
click at [792, 169] on img at bounding box center [710, 159] width 809 height 101
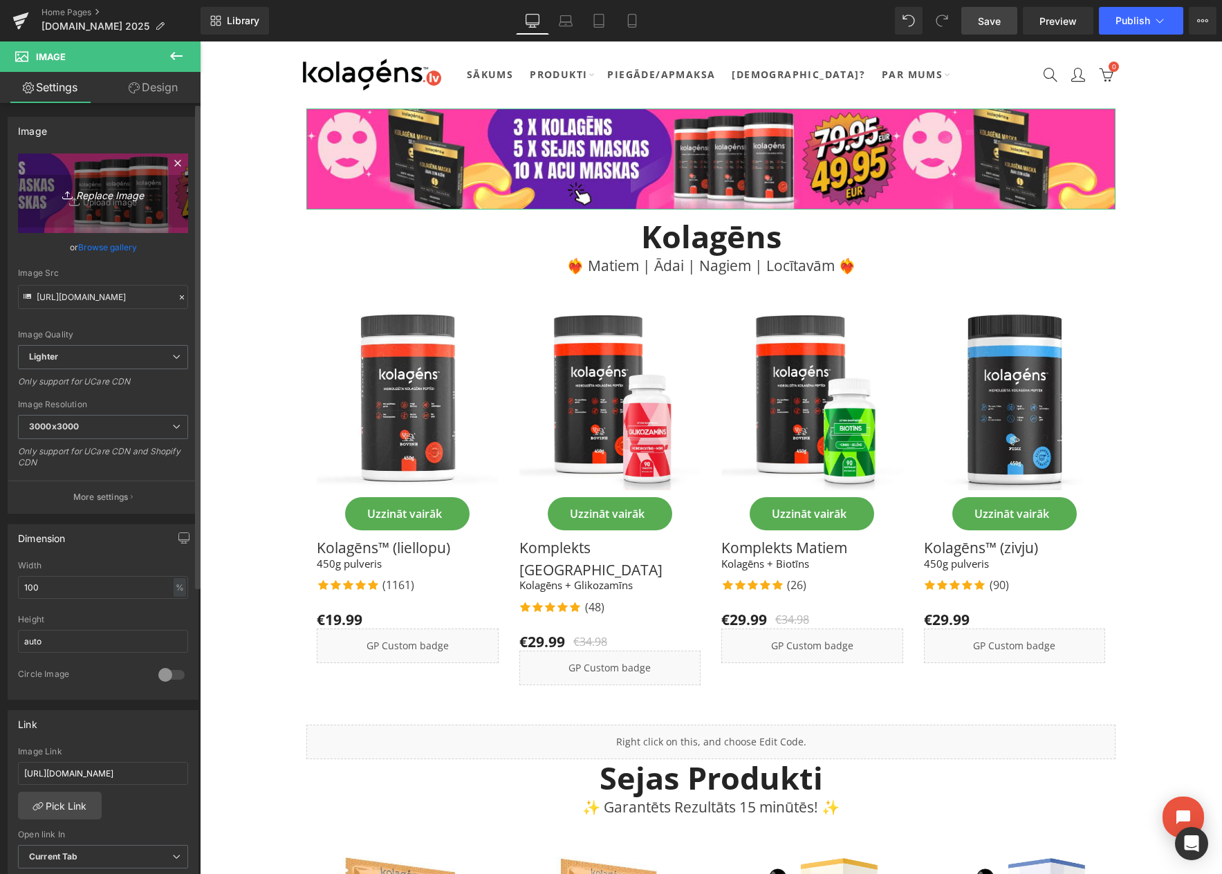
click at [107, 206] on link "Replace Image" at bounding box center [103, 194] width 170 height 80
type input "C:\fakepath\DESKTOP-click.png"
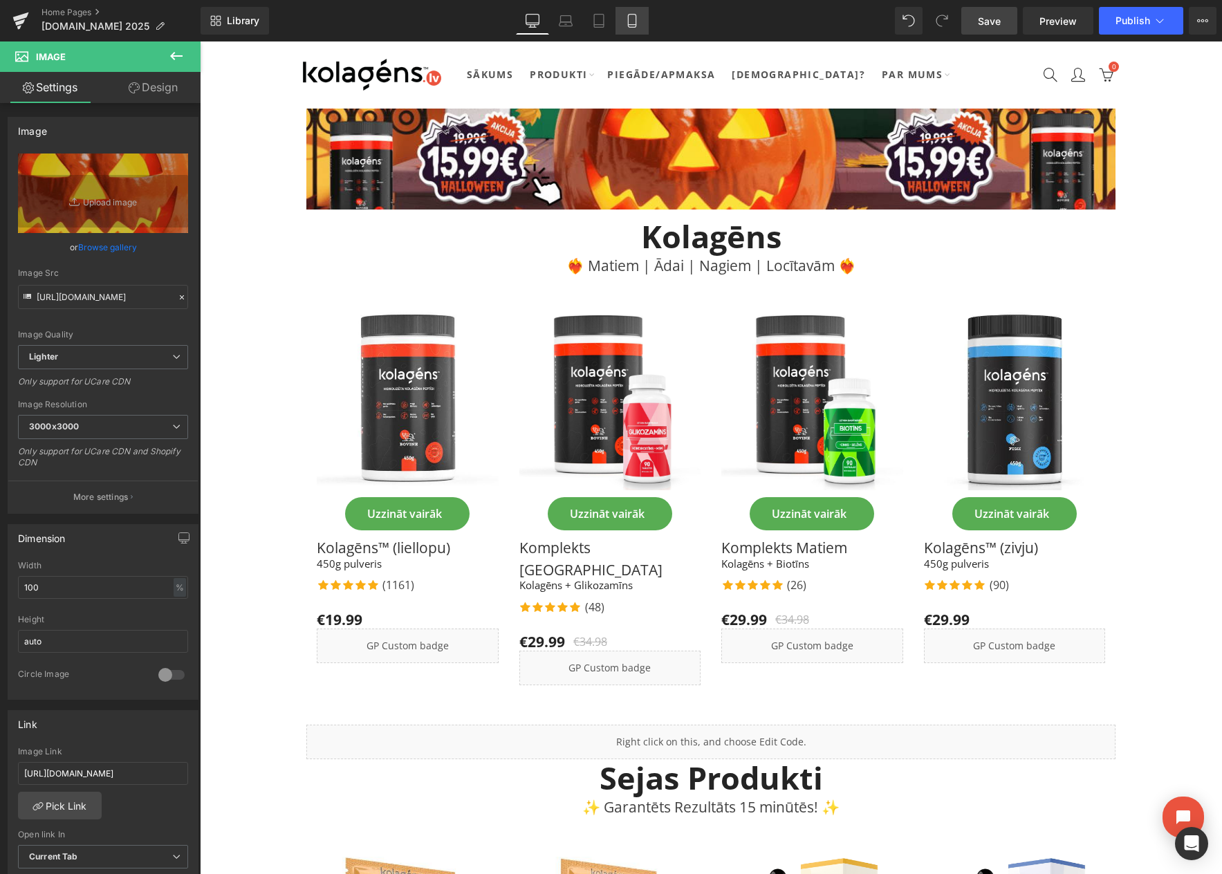
click at [626, 20] on icon at bounding box center [632, 21] width 14 height 14
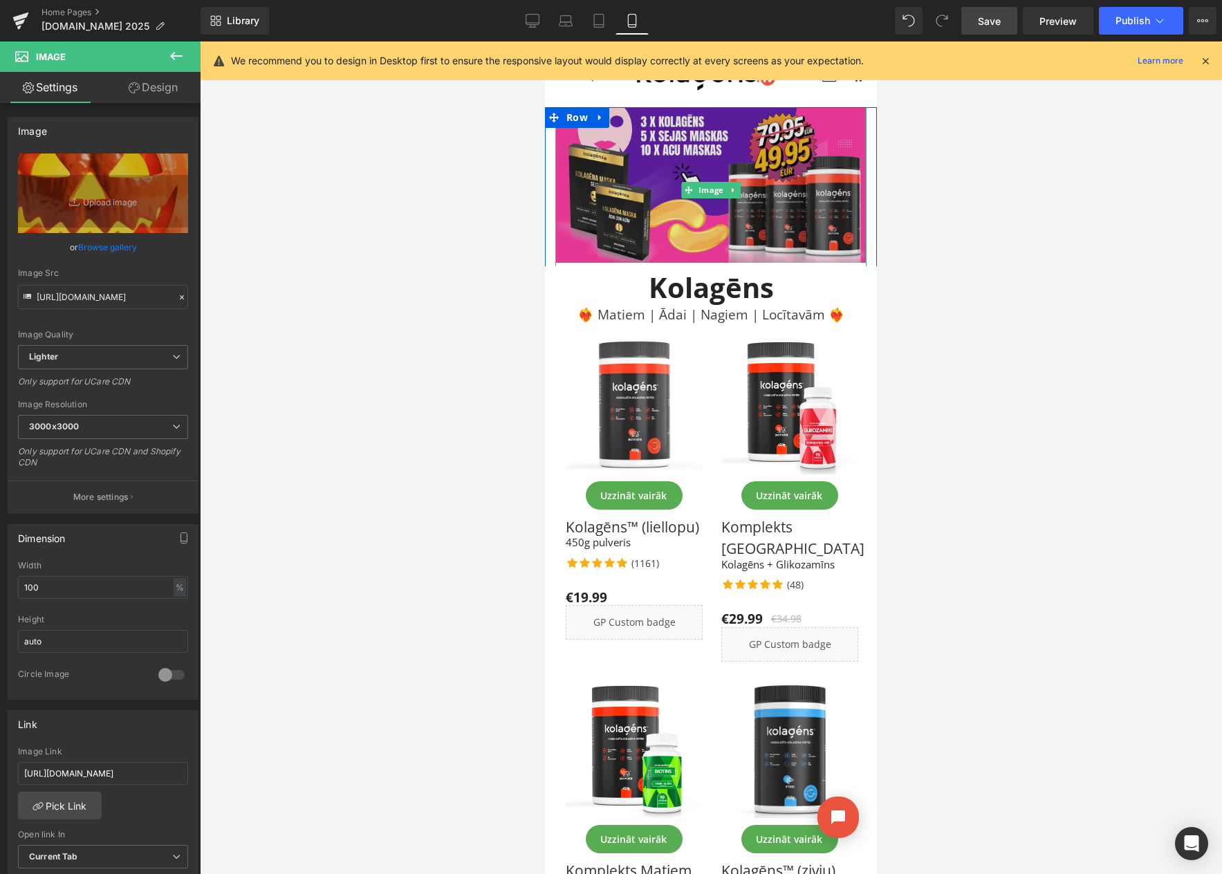
click at [645, 158] on img at bounding box center [711, 189] width 311 height 165
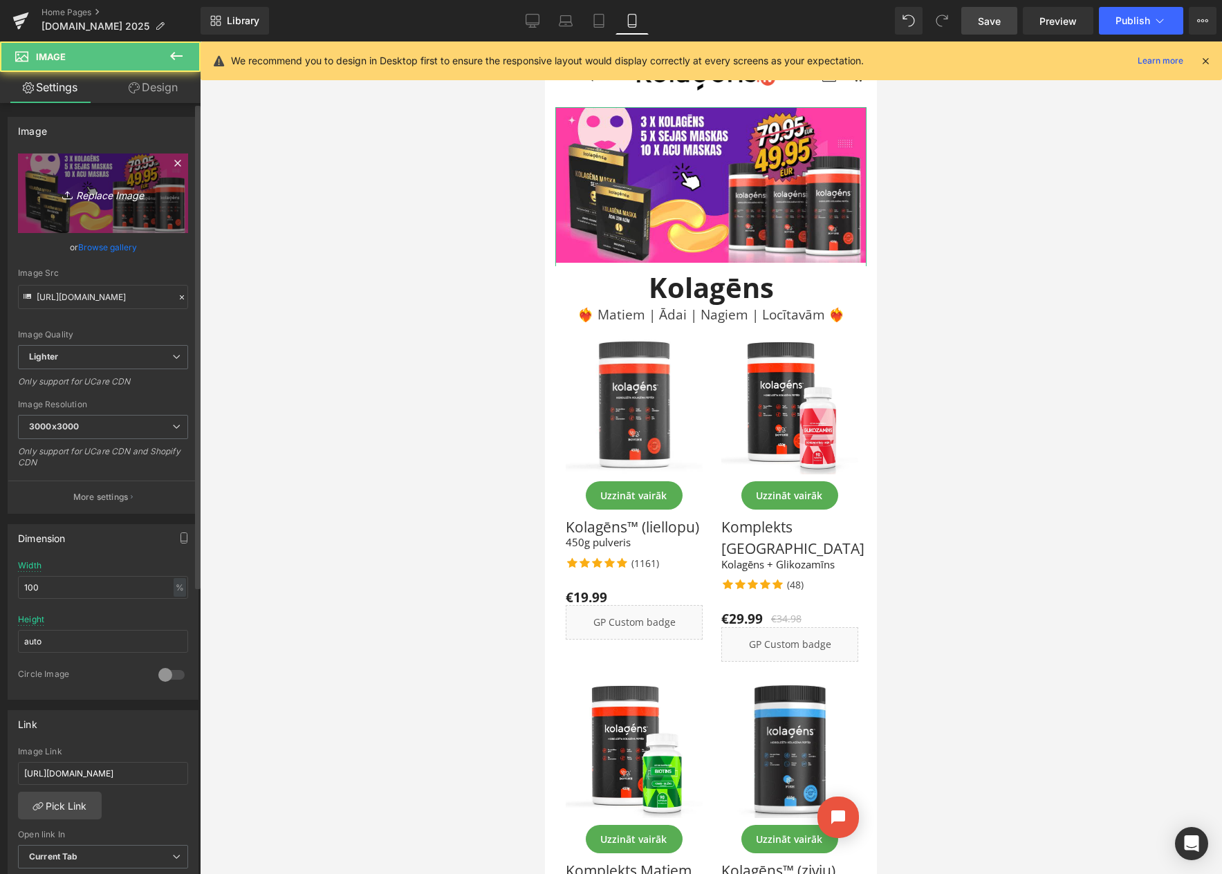
click at [112, 192] on icon "Replace Image" at bounding box center [103, 193] width 111 height 17
type input "C:\fakepath\MOBILE-click.png"
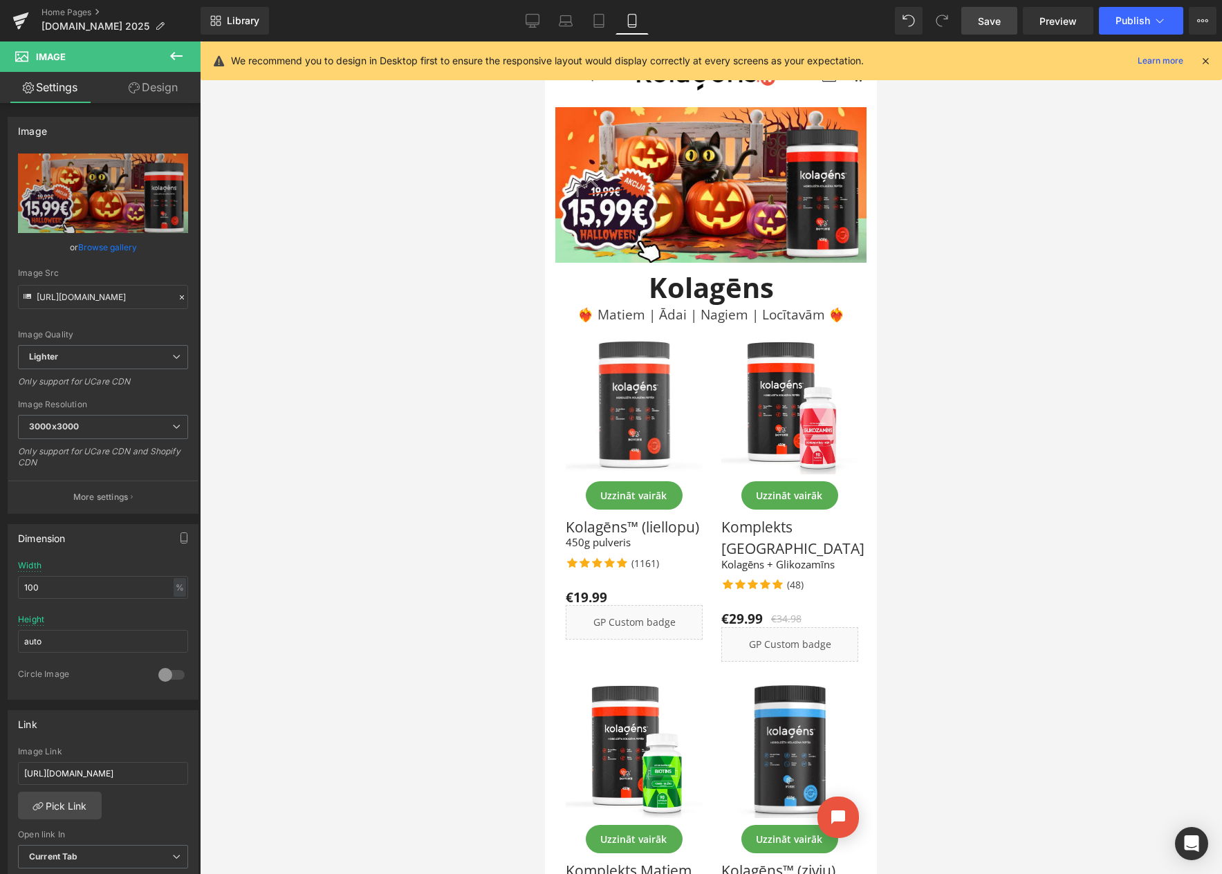
click at [1211, 62] on icon at bounding box center [1206, 61] width 12 height 12
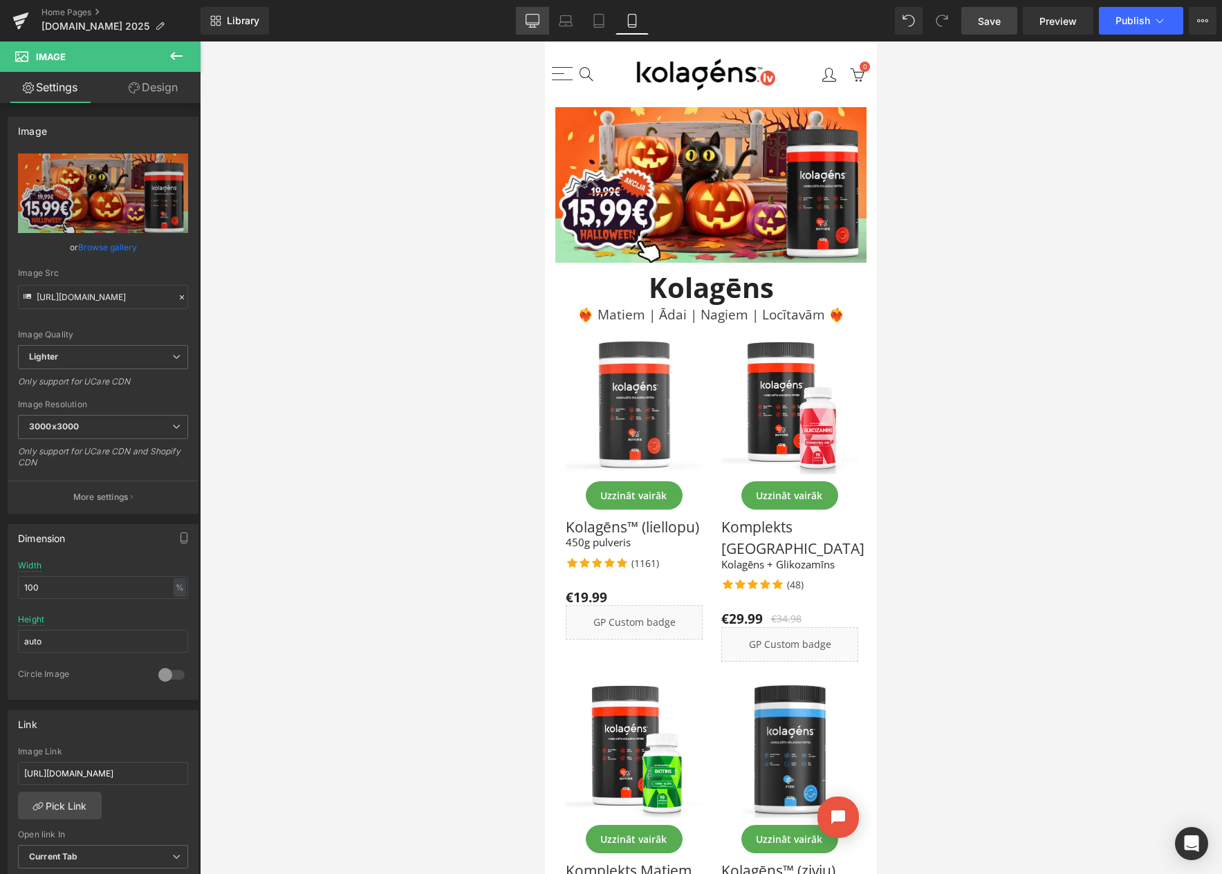
click at [533, 24] on icon at bounding box center [532, 20] width 13 height 10
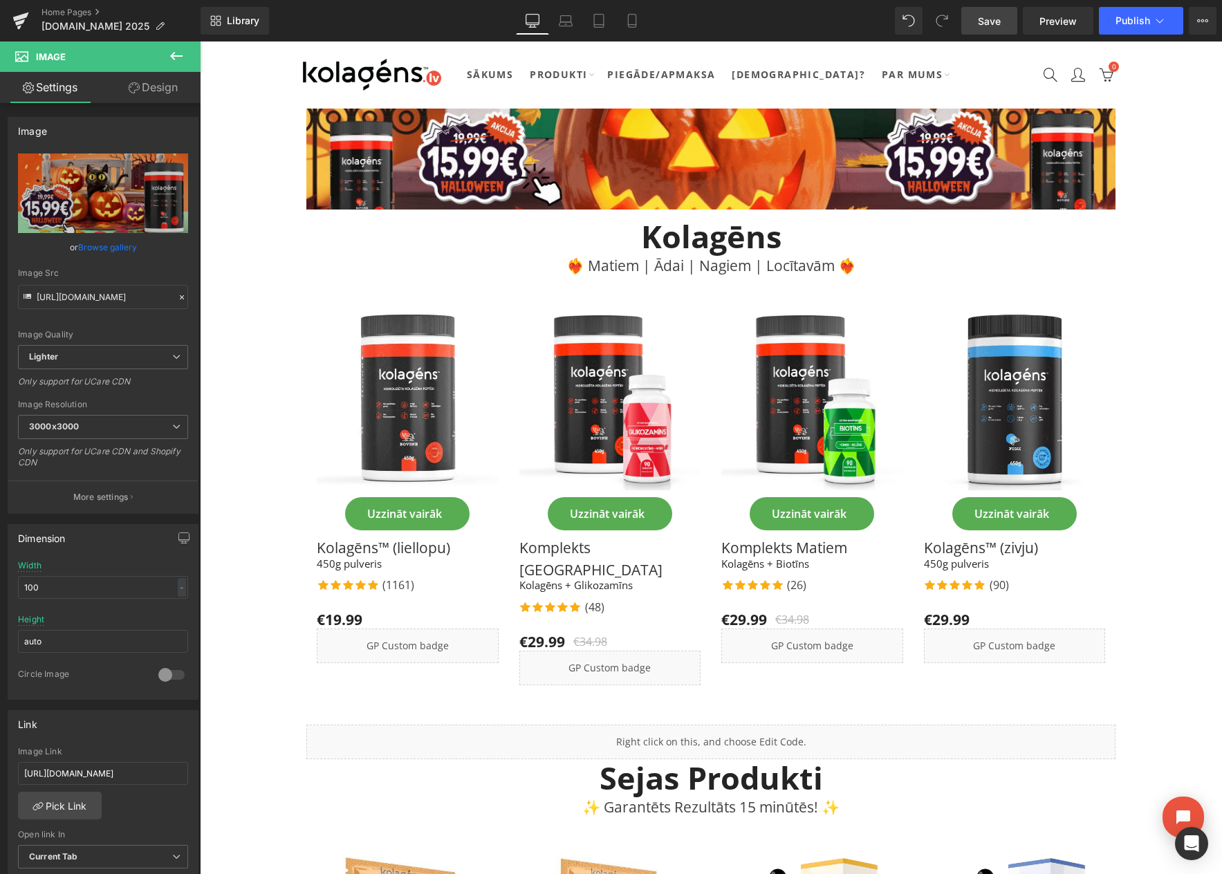
click at [989, 19] on span "Save" at bounding box center [989, 21] width 23 height 15
click at [1198, 21] on icon at bounding box center [1203, 20] width 11 height 11
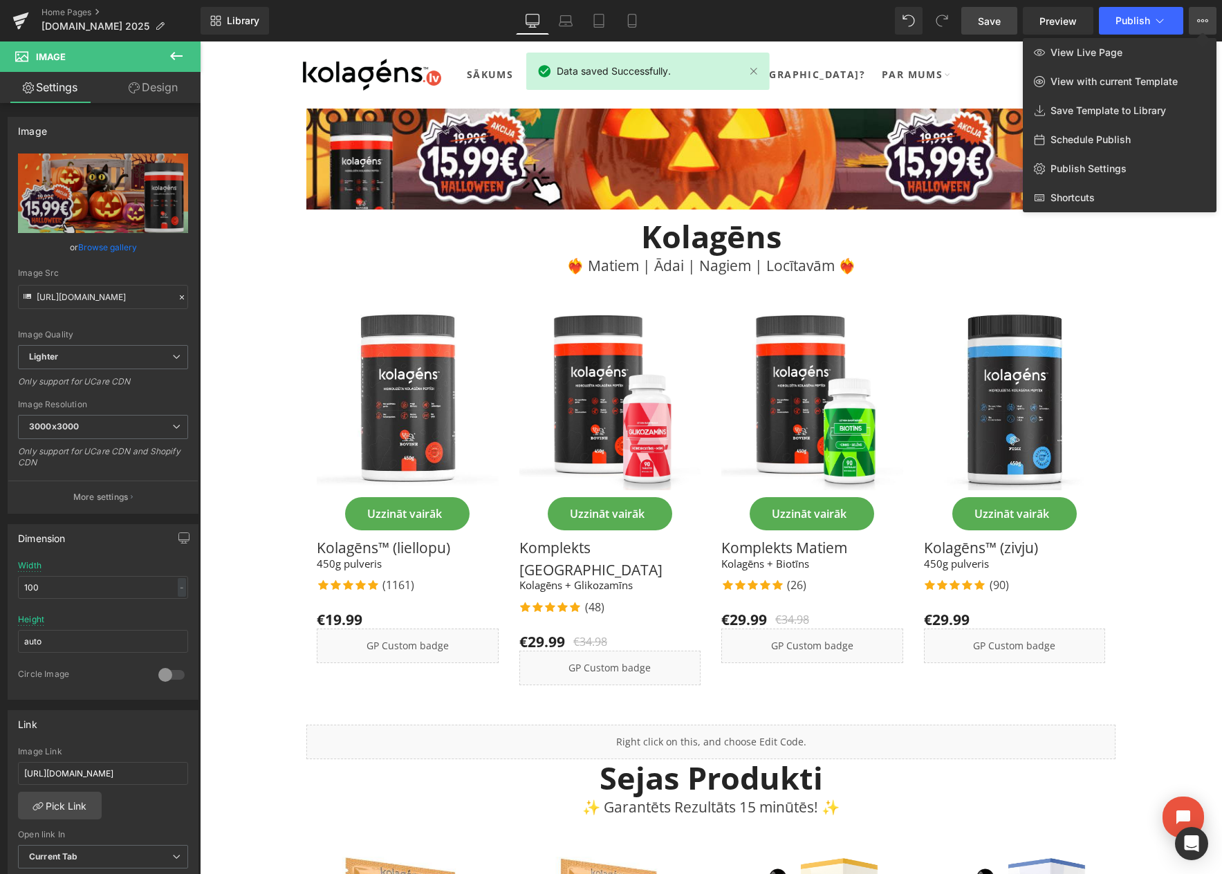
click at [1068, 135] on span "Schedule Publish" at bounding box center [1091, 140] width 80 height 12
select select
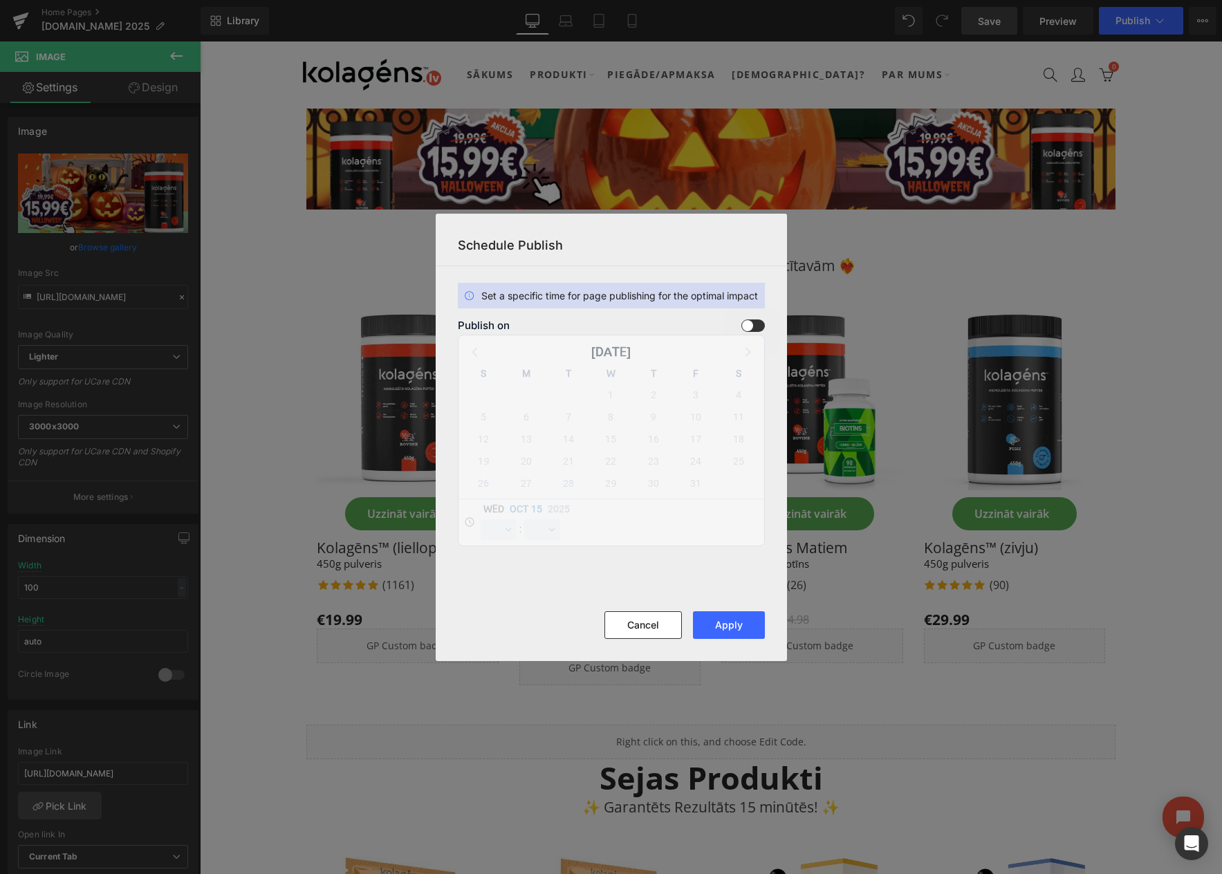
click at [758, 325] on span at bounding box center [754, 326] width 24 height 12
click at [0, 0] on input "checkbox" at bounding box center [0, 0] width 0 height 0
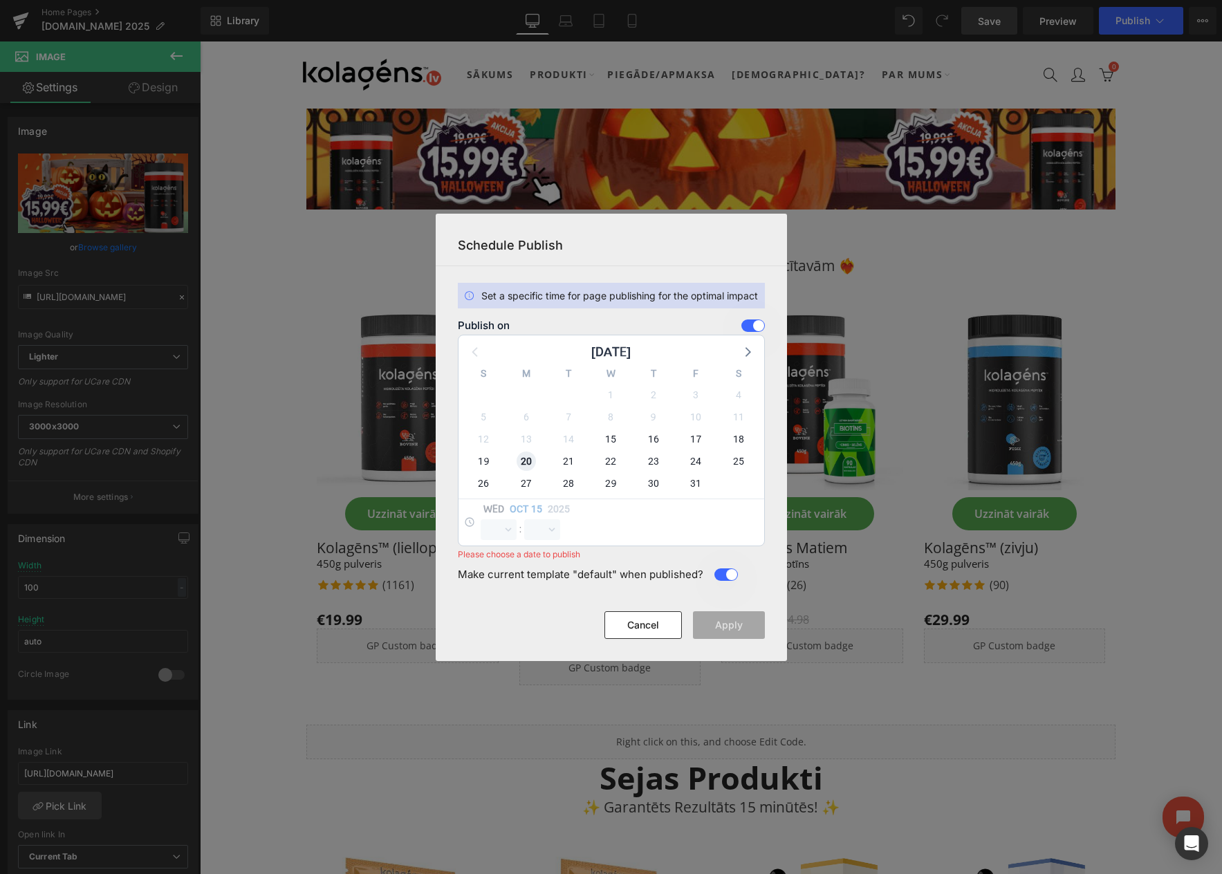
click at [524, 461] on span "20" at bounding box center [526, 461] width 19 height 19
click at [502, 531] on select "00 01 02 03 04 05 06 07 08 09 10 11 12 13 14 15 16 17 18 19 20 21 22 23" at bounding box center [499, 530] width 36 height 21
select select "23"
click at [481, 520] on select "00 01 02 03 04 05 06 07 08 09 10 11 12 13 14 15 16 17 18 19 20 21 22 23" at bounding box center [499, 530] width 36 height 21
click at [541, 529] on select "00 01 02 03 04 05 06 07 08 09 10 11 12 13 14 15 16 17 18 19 20 21 22 23 24 25 2…" at bounding box center [542, 530] width 36 height 21
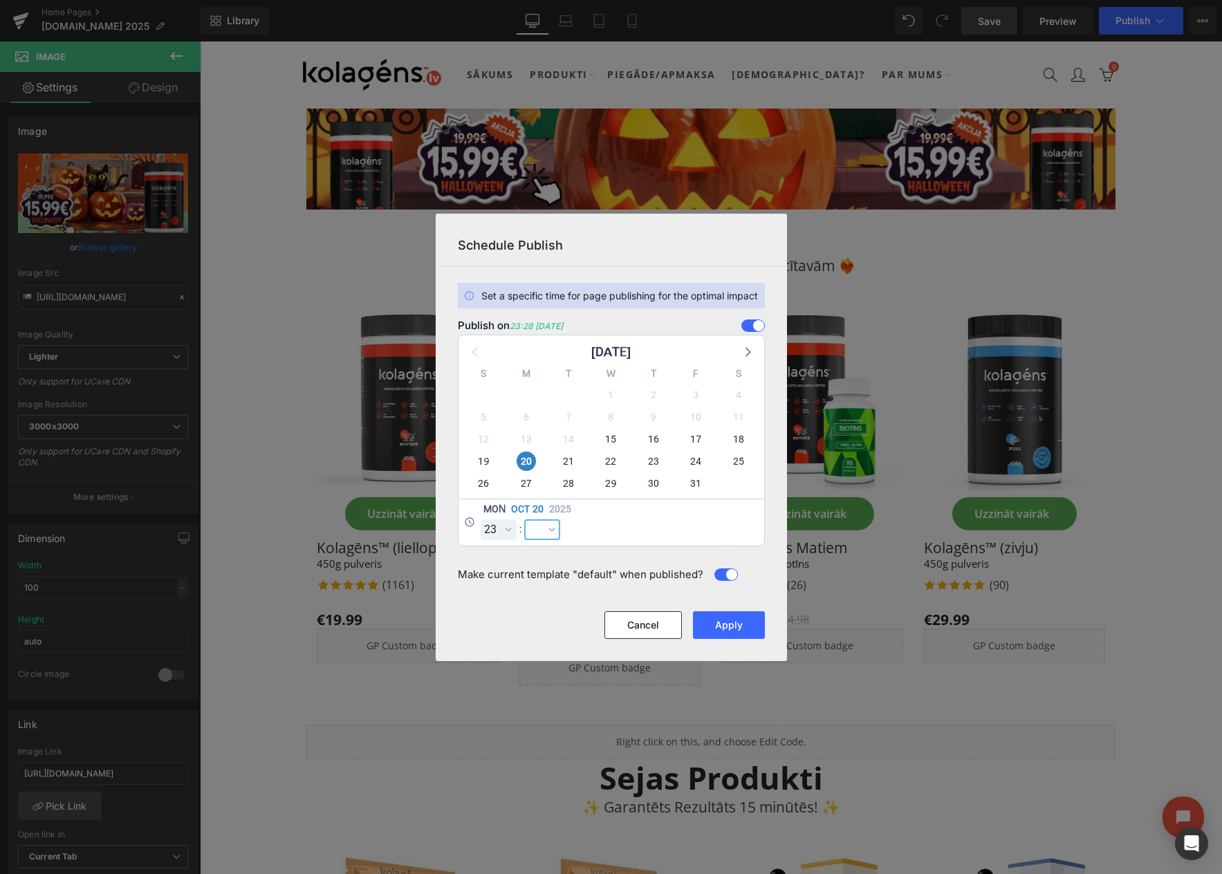
select select "59"
click at [524, 520] on select "00 01 02 03 04 05 06 07 08 09 10 11 12 13 14 15 16 17 18 19 20 21 22 23 24 25 2…" at bounding box center [542, 530] width 36 height 21
click at [728, 626] on button "Apply" at bounding box center [729, 626] width 72 height 28
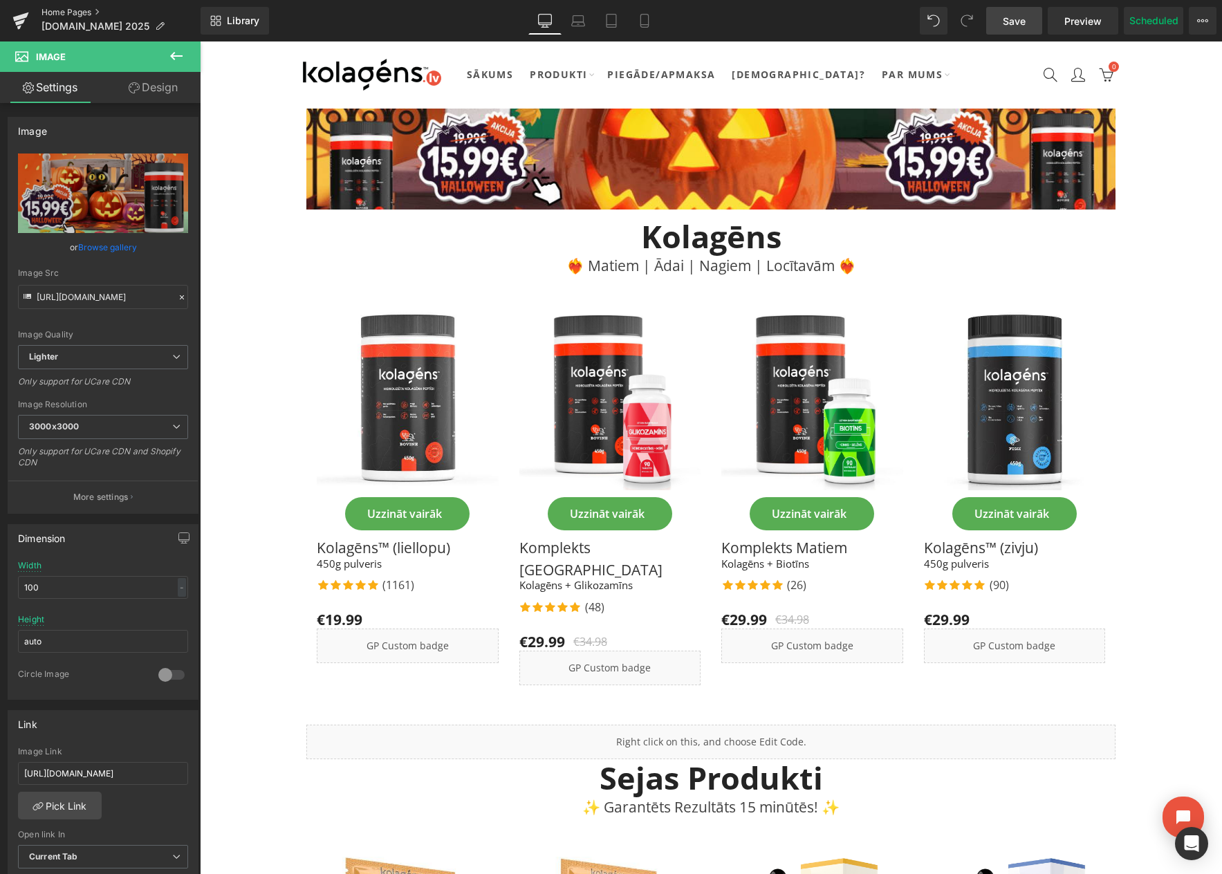
click at [73, 10] on link "Home Pages" at bounding box center [121, 12] width 159 height 11
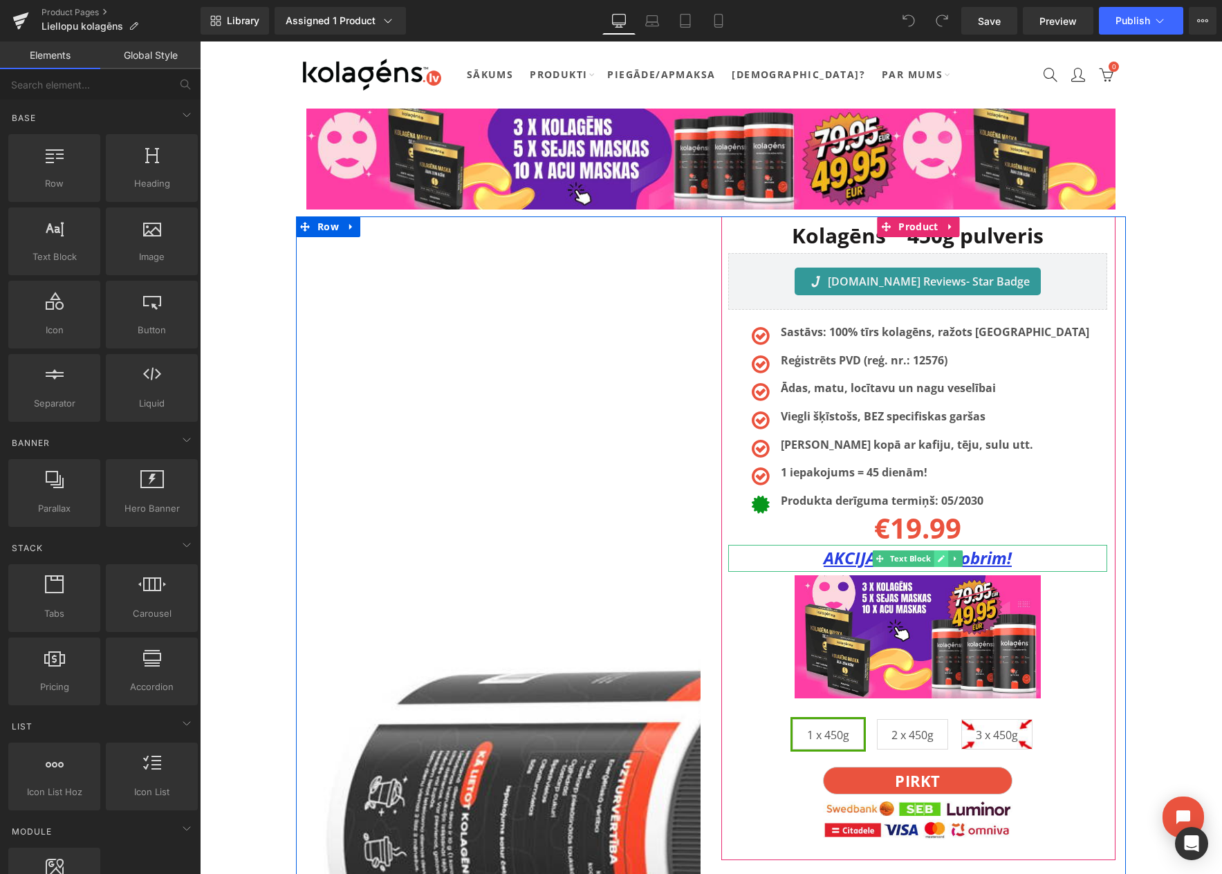
click at [935, 558] on link at bounding box center [942, 559] width 15 height 17
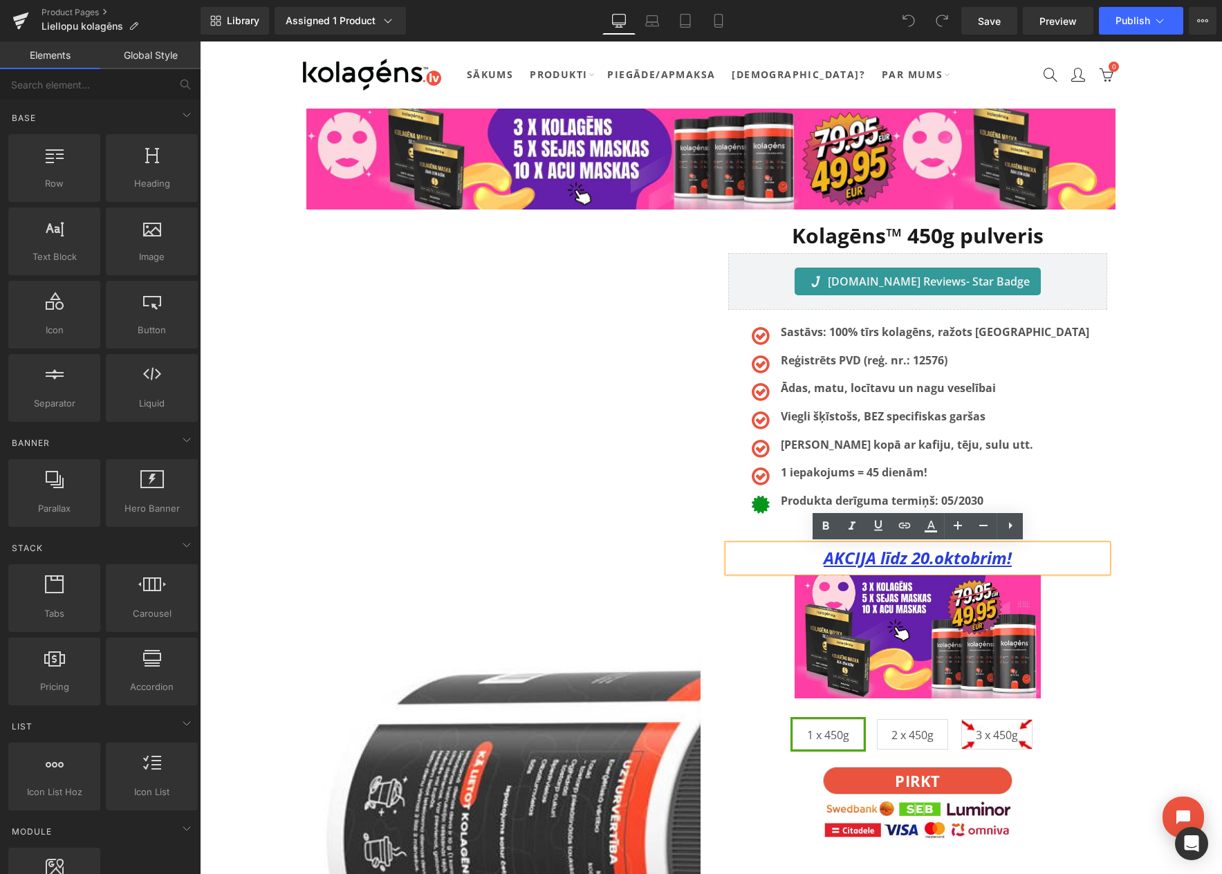
click at [928, 560] on u "AKCIJA līdz 20.oktobrim!" at bounding box center [918, 558] width 188 height 23
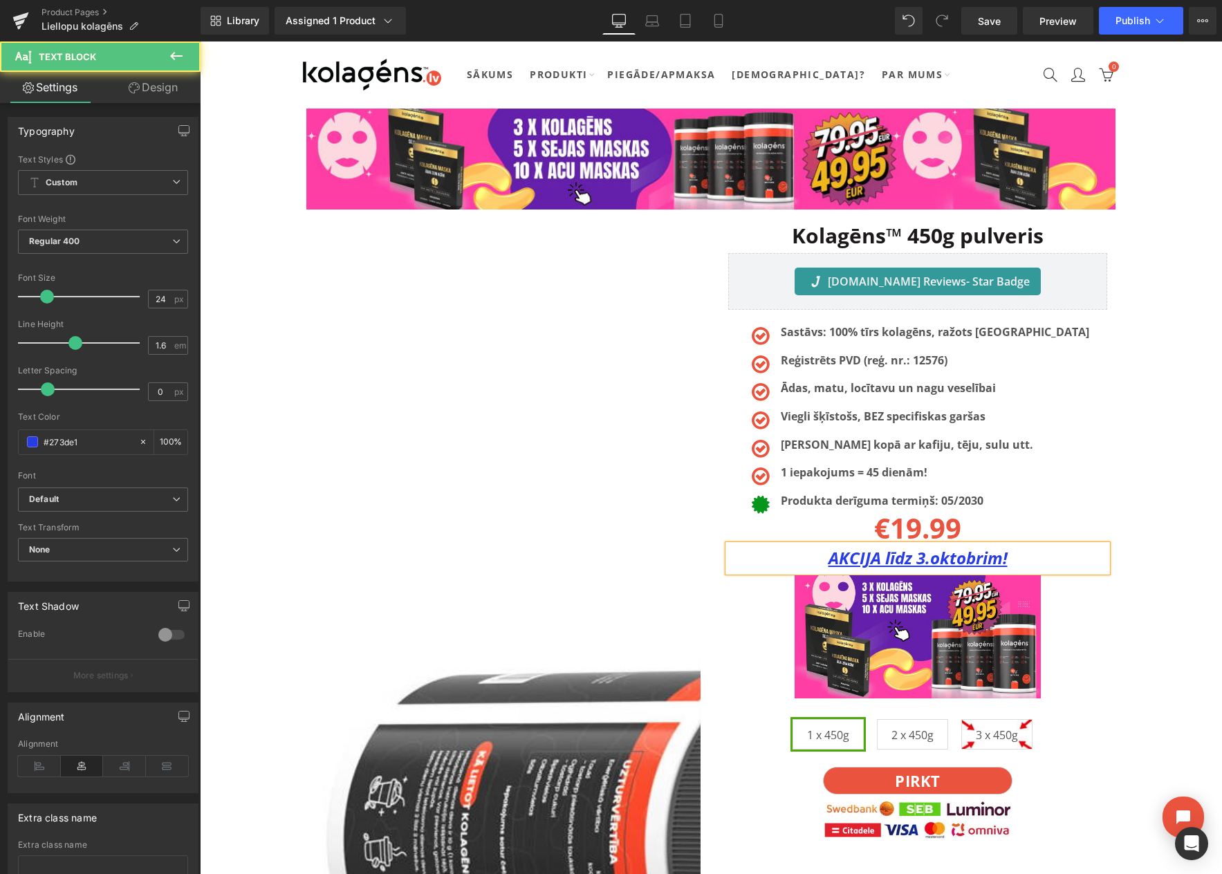
click at [951, 560] on u "AKCIJA līdz 3.oktobrim!" at bounding box center [918, 558] width 179 height 23
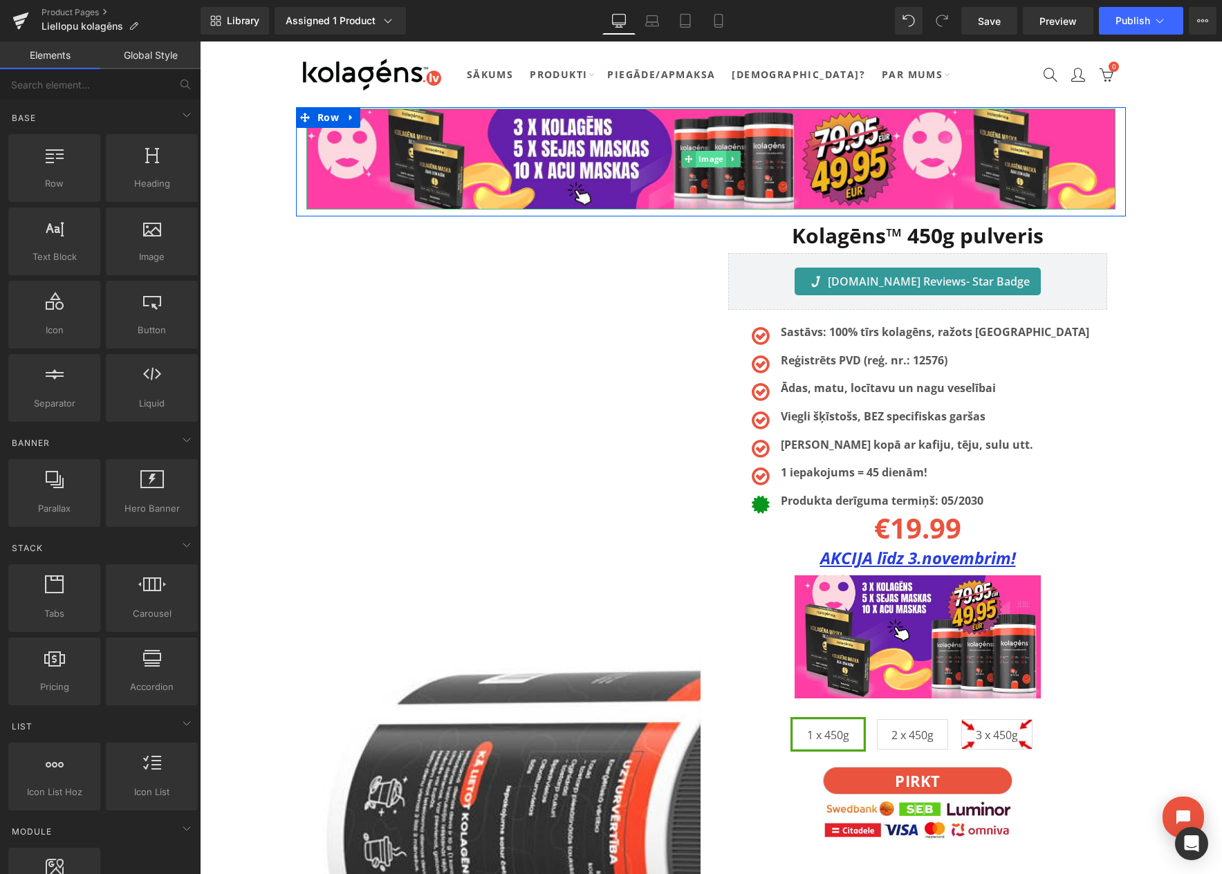
click at [699, 154] on span "Image" at bounding box center [711, 159] width 30 height 17
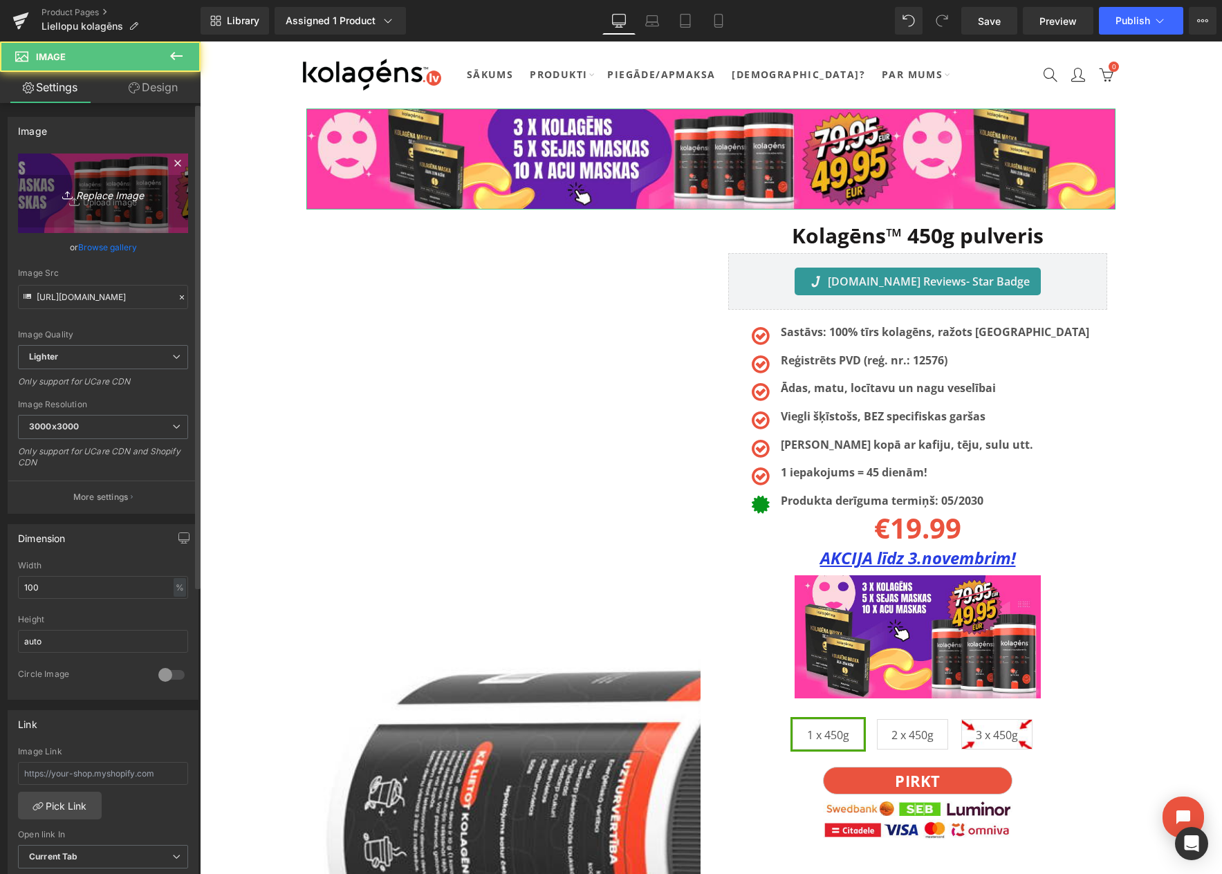
click at [108, 196] on icon "Replace Image" at bounding box center [103, 193] width 111 height 17
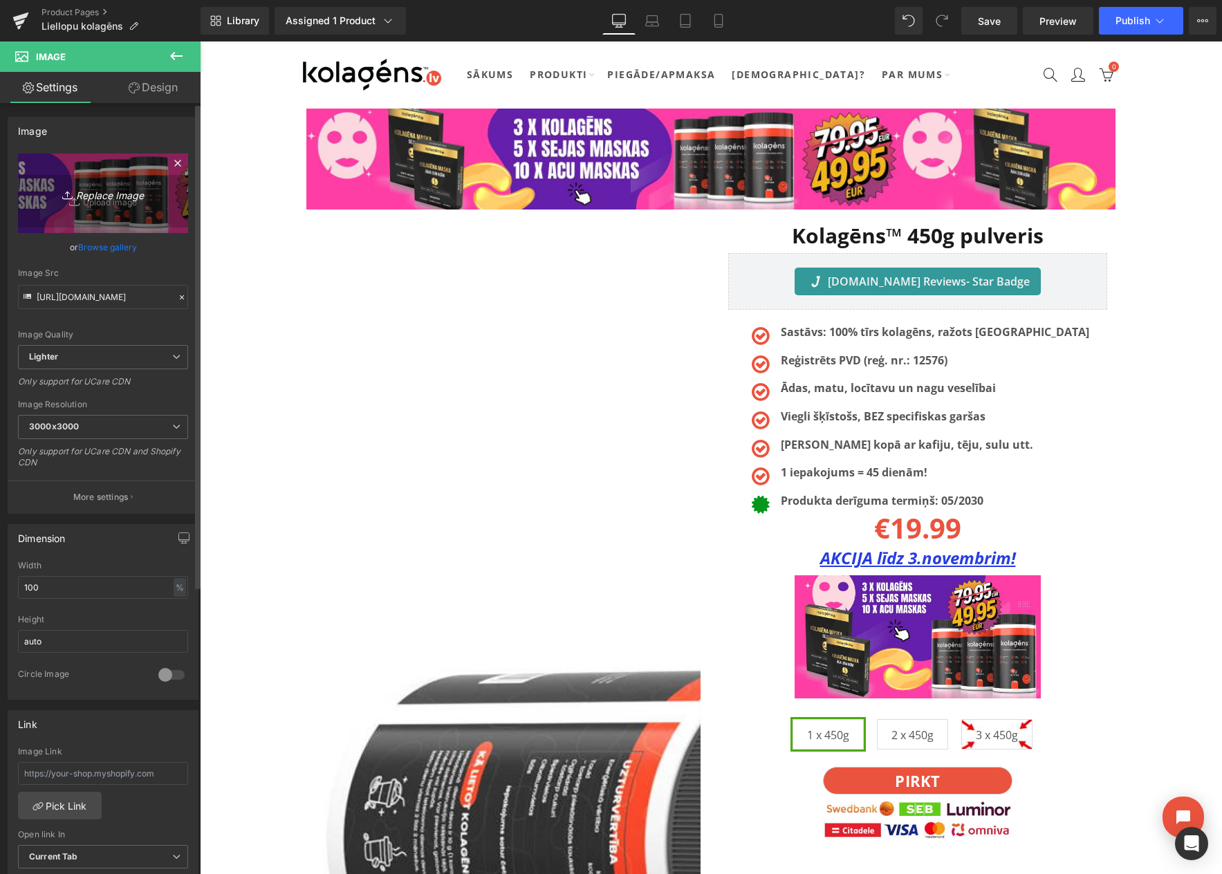
type input "C:\fakepath\DESKTOP.png"
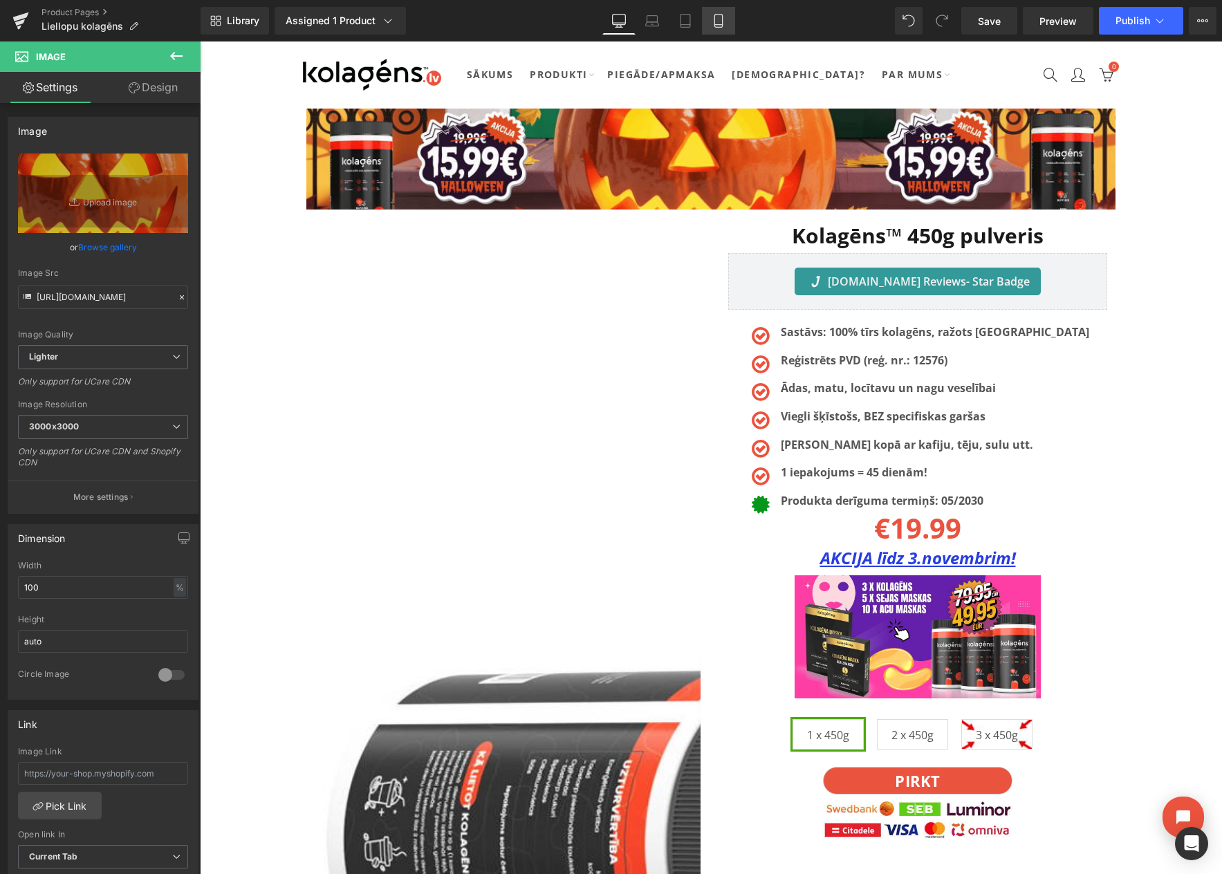
click at [719, 26] on icon at bounding box center [719, 21] width 8 height 13
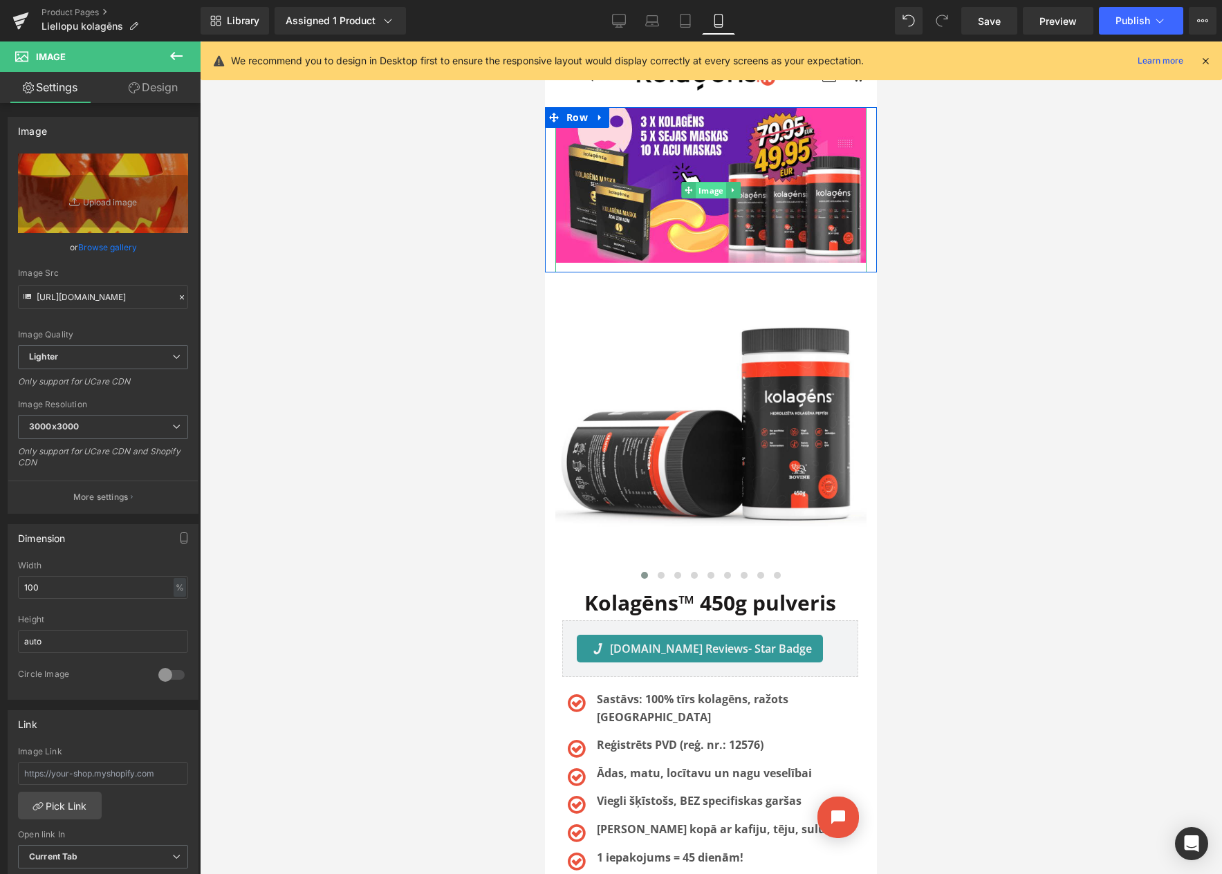
click at [700, 187] on span "Image" at bounding box center [711, 190] width 30 height 17
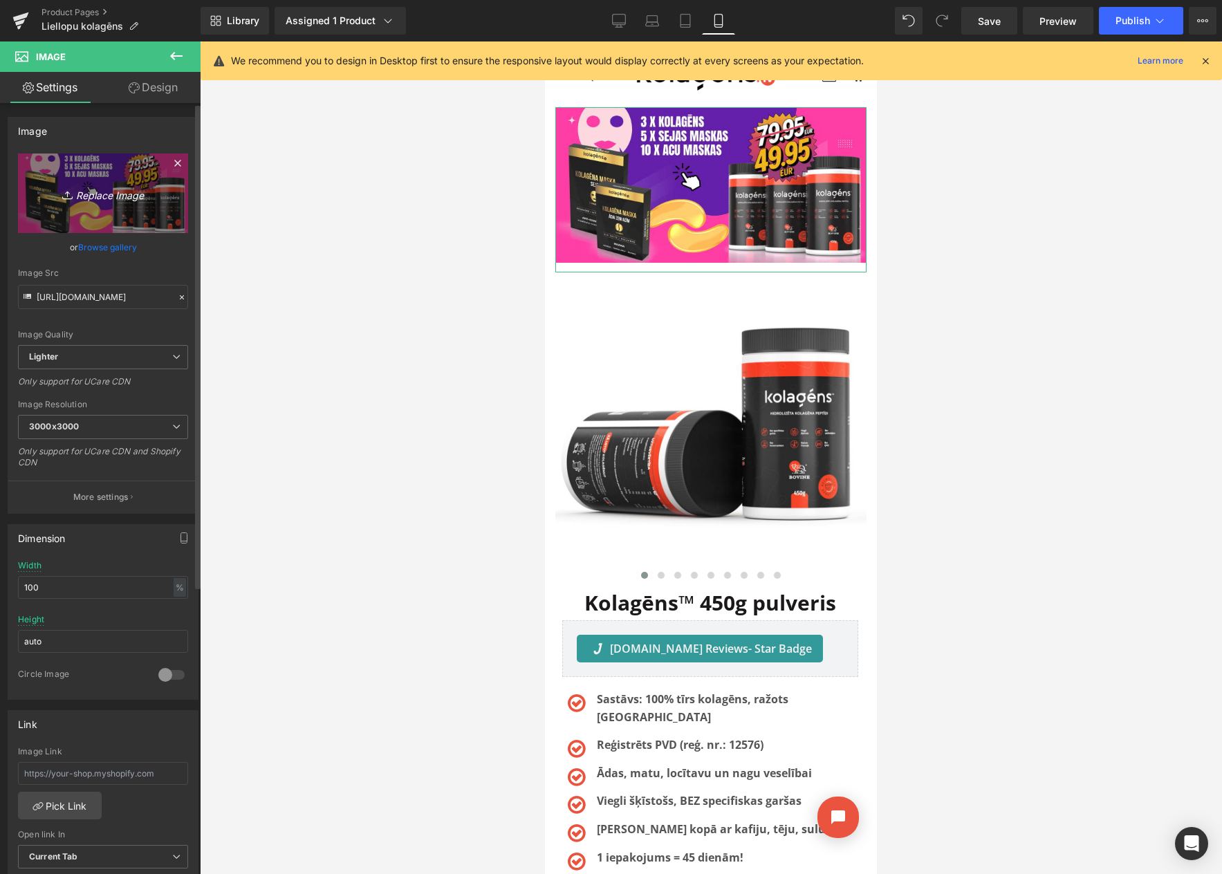
click at [84, 190] on icon "Replace Image" at bounding box center [103, 193] width 111 height 17
type input "C:\fakepath\MOBILE.png"
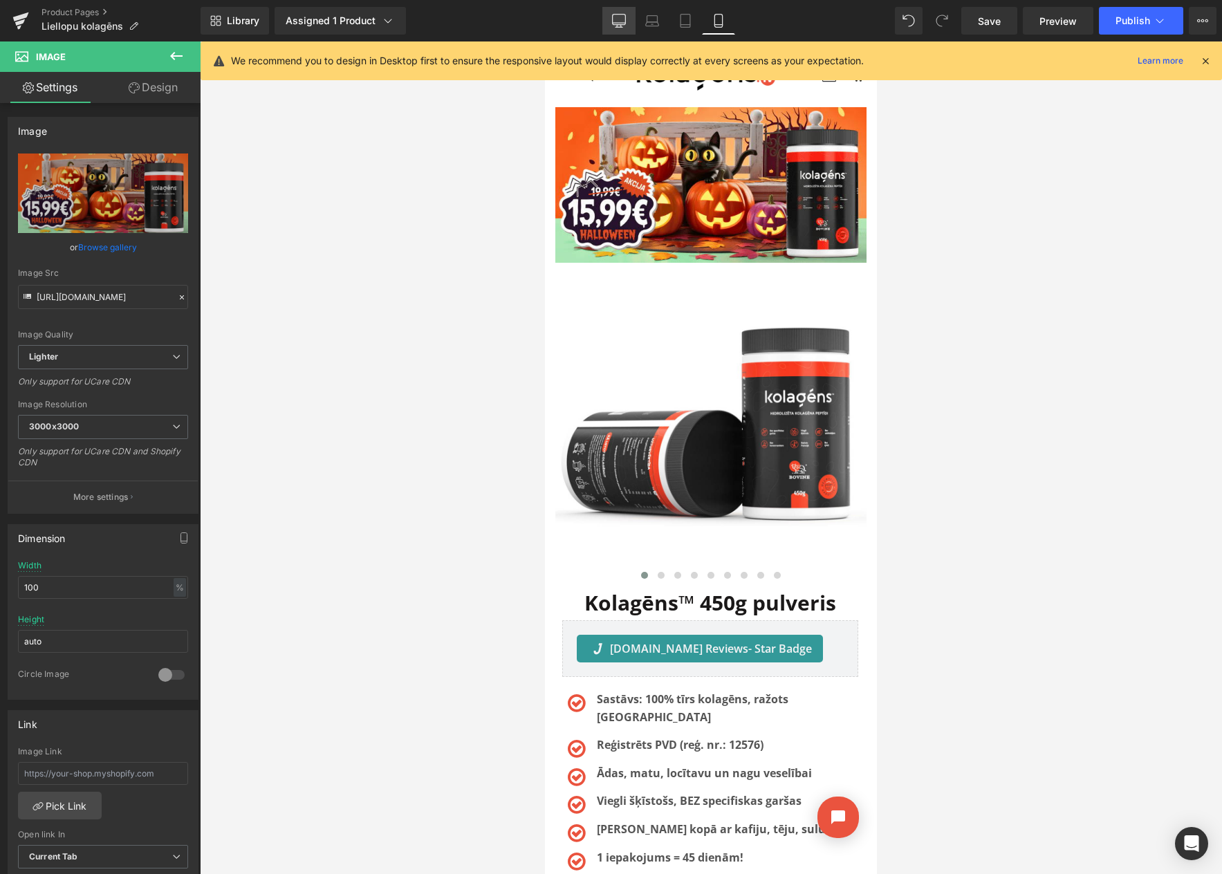
click at [618, 21] on icon at bounding box center [619, 21] width 14 height 14
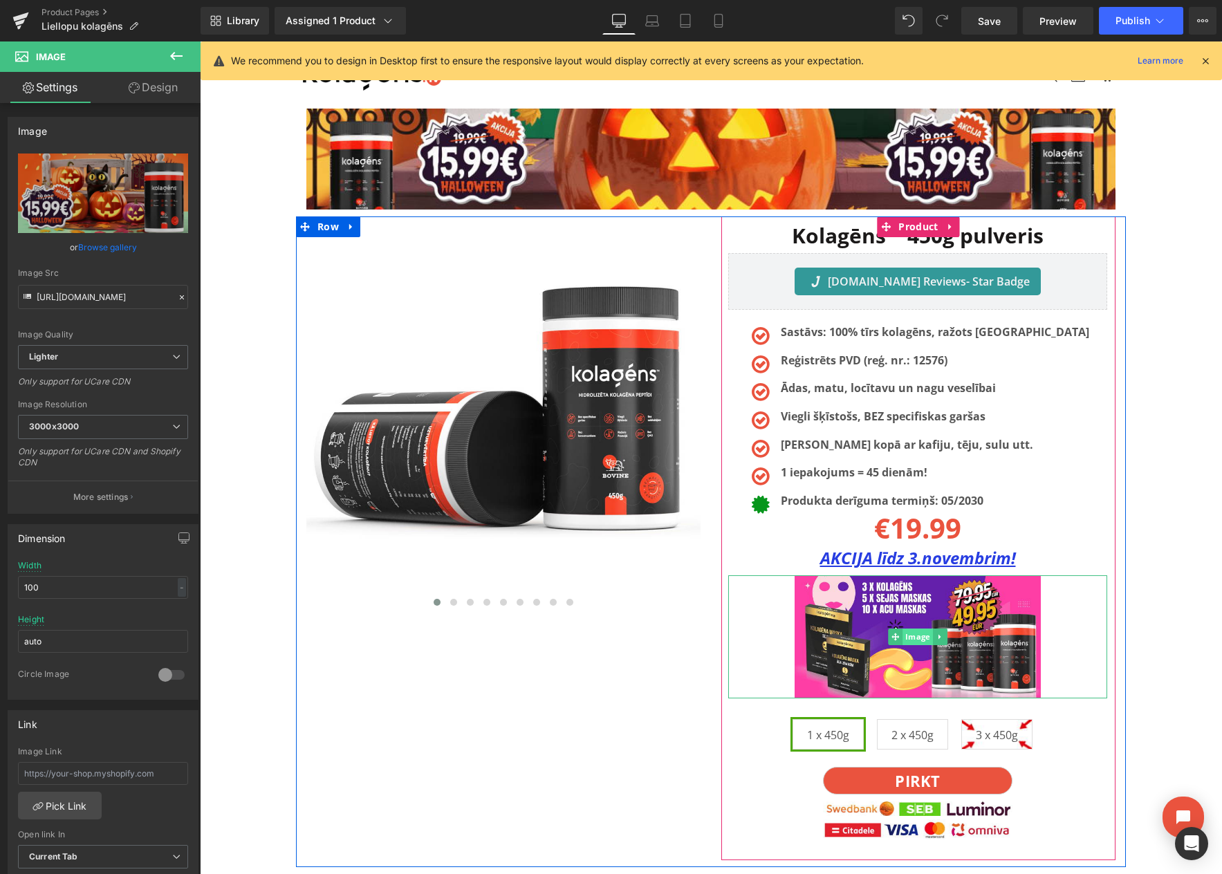
click at [909, 633] on span "Image" at bounding box center [918, 637] width 30 height 17
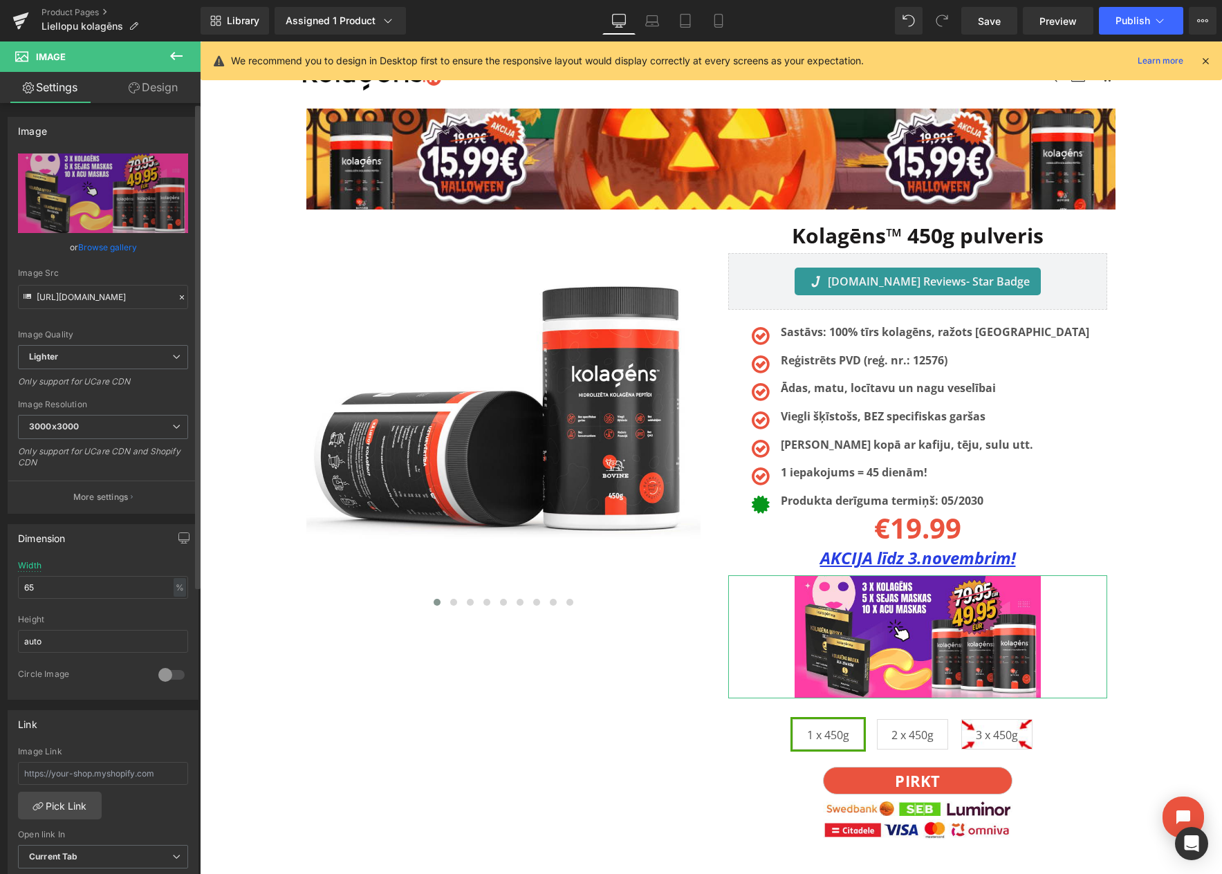
click at [113, 248] on link "Browse gallery" at bounding box center [107, 247] width 59 height 24
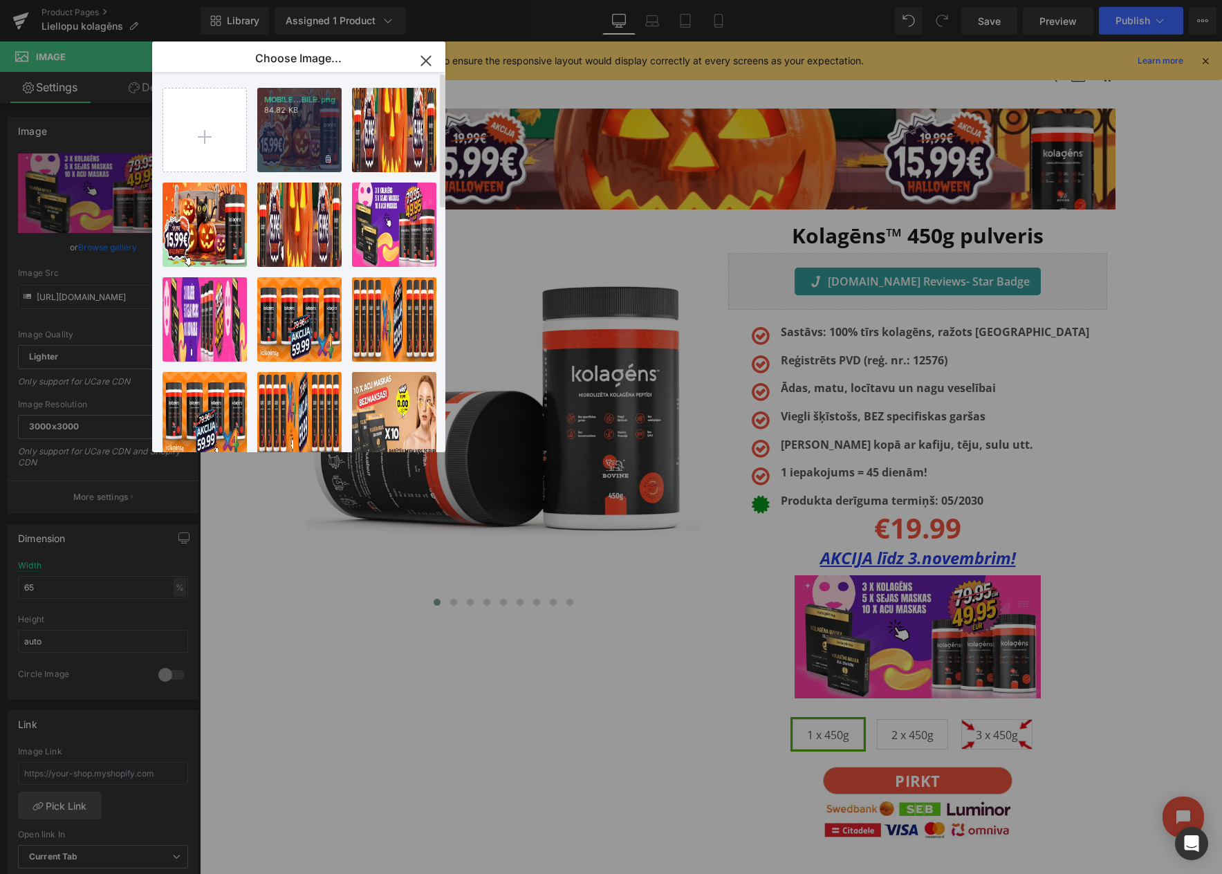
click at [285, 131] on div "MOBILE...BILE.png 84.82 KB" at bounding box center [299, 130] width 84 height 84
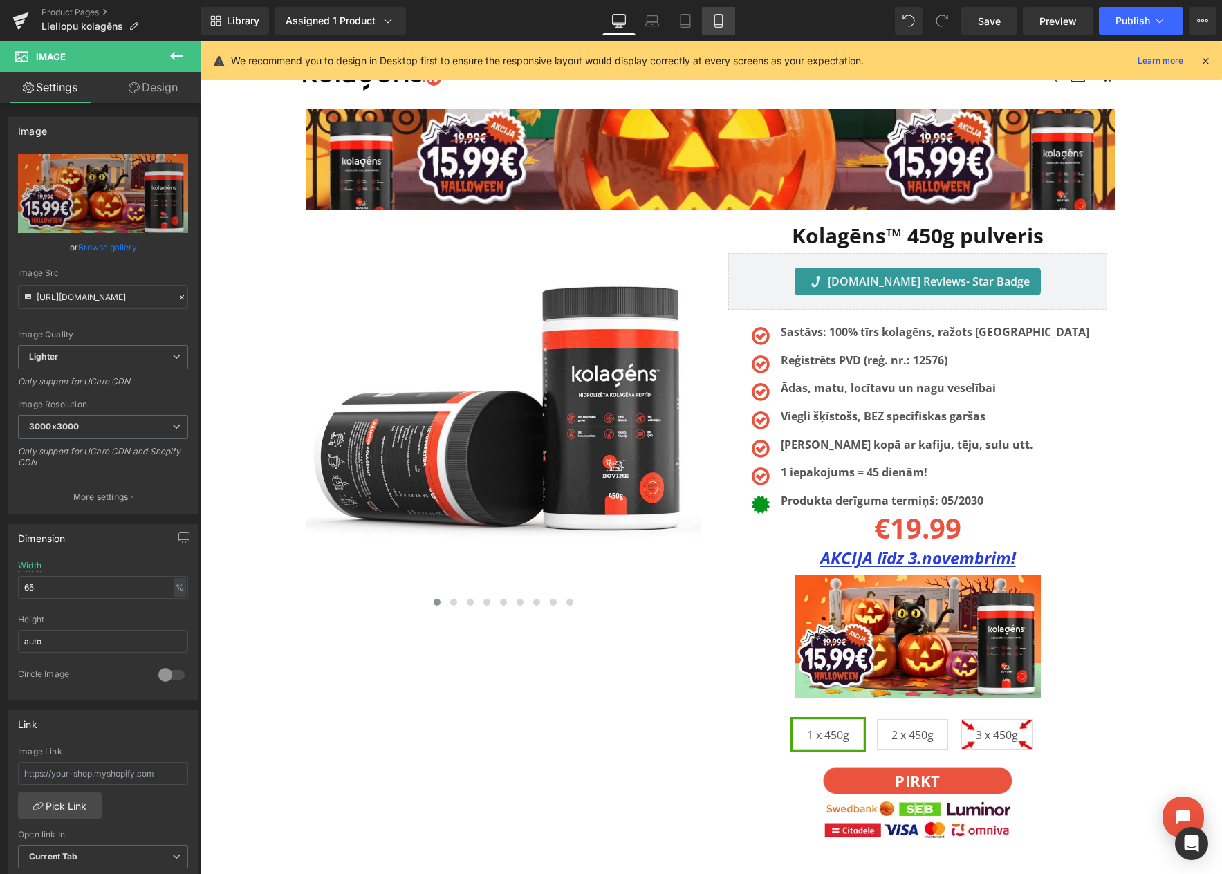
click at [716, 23] on icon at bounding box center [719, 21] width 14 height 14
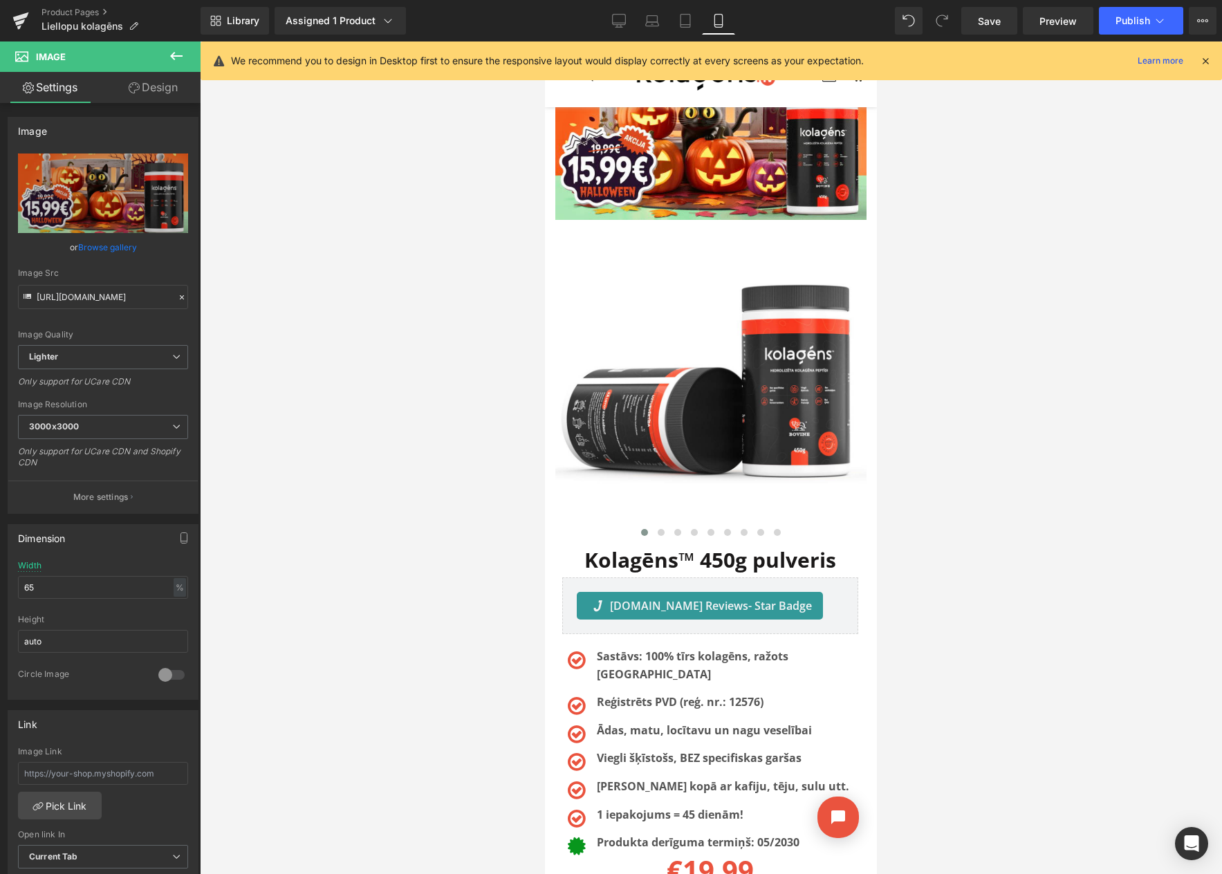
scroll to position [24, 0]
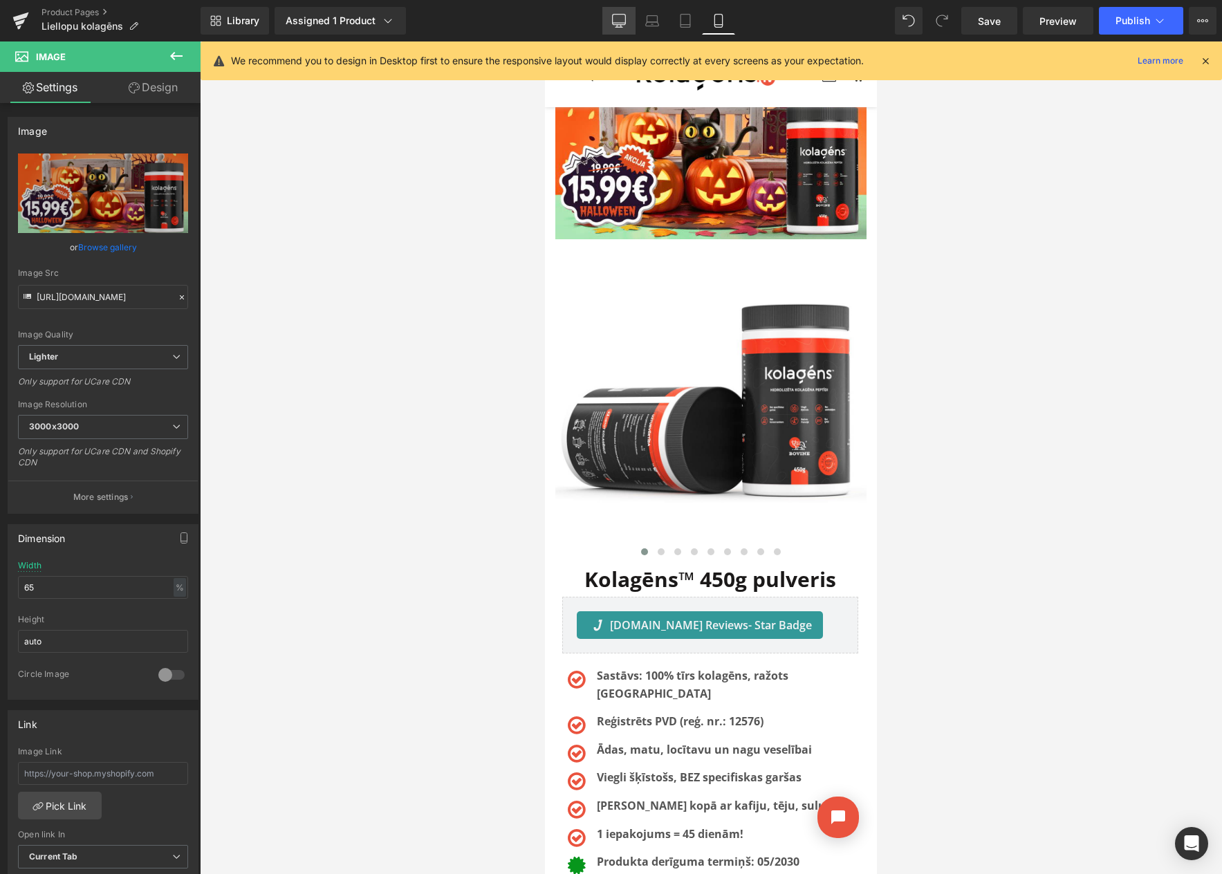
click at [624, 18] on icon at bounding box center [619, 21] width 14 height 14
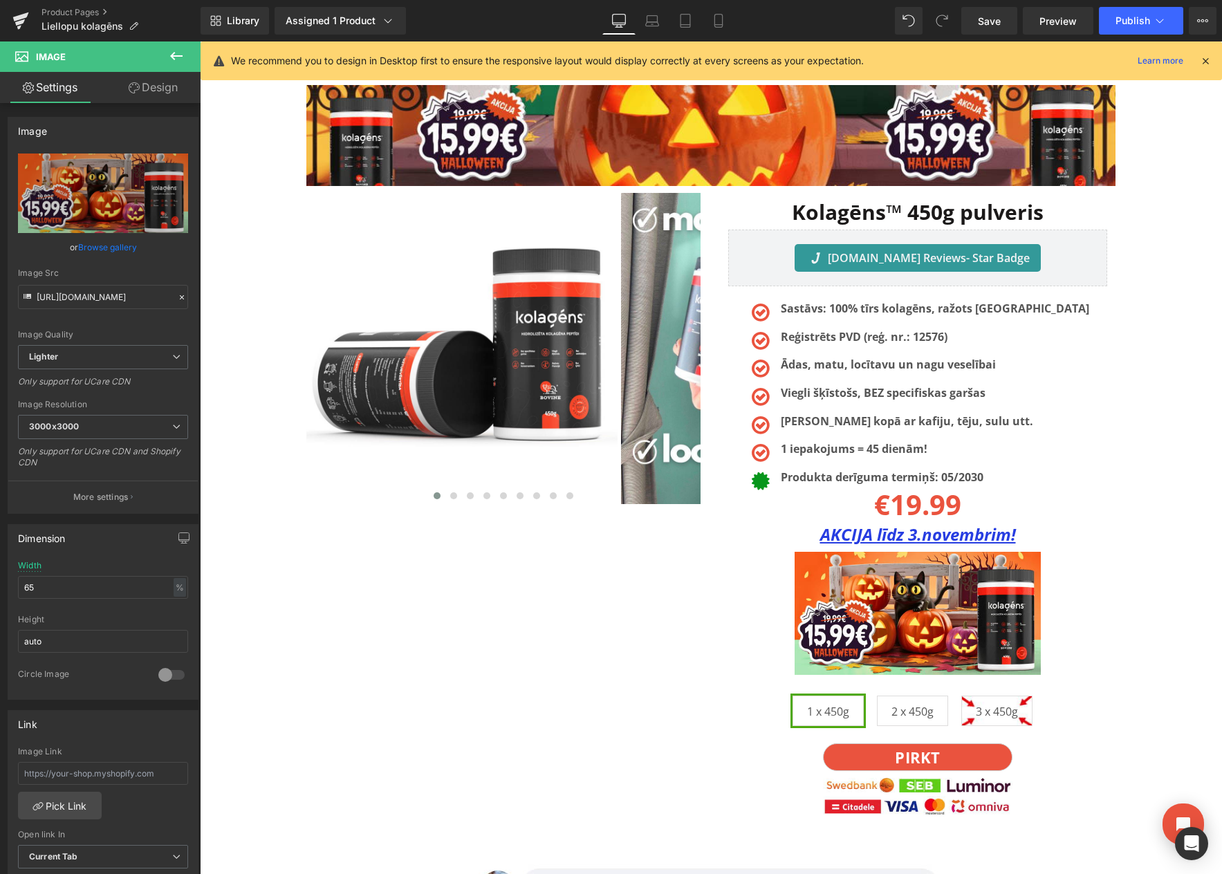
scroll to position [0, 0]
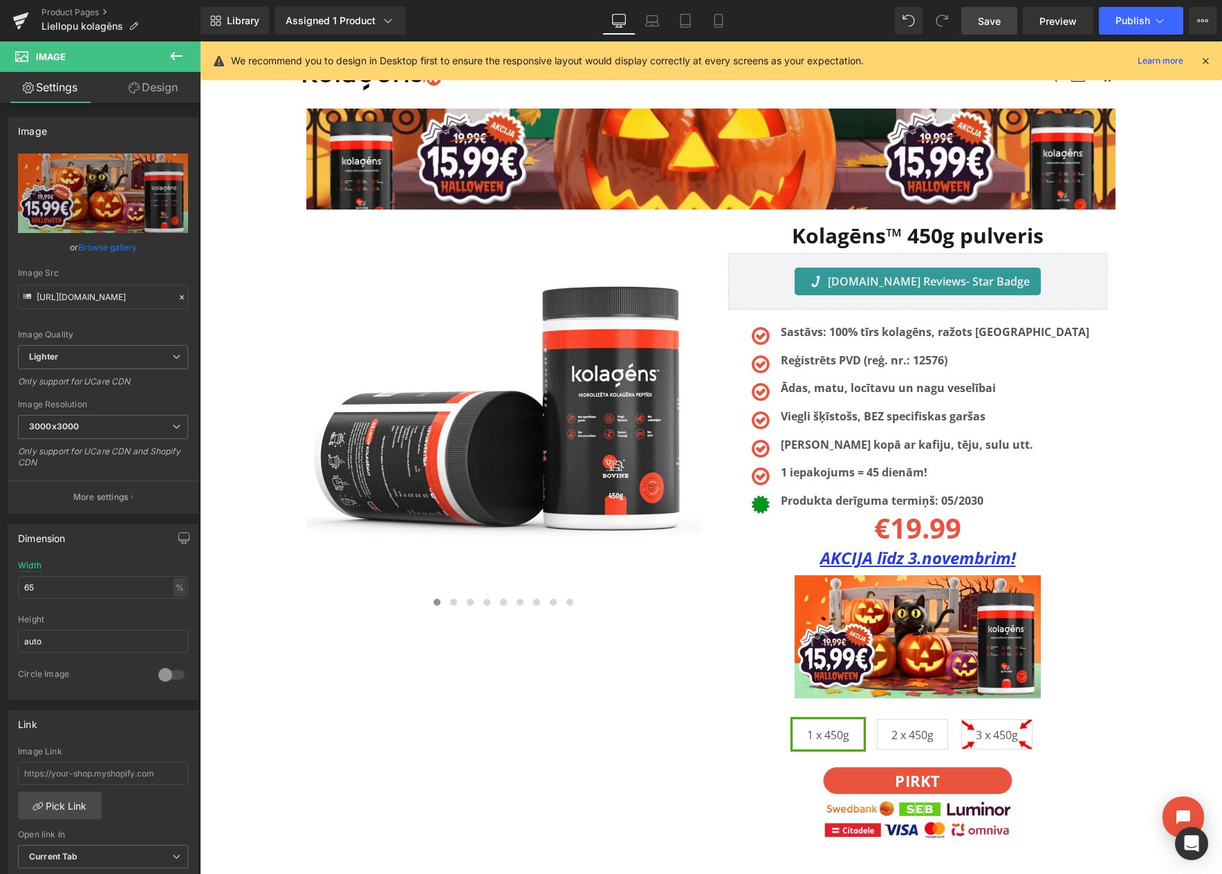
click at [984, 25] on span "Save" at bounding box center [989, 21] width 23 height 15
click at [1195, 23] on button "View Live Page View with current Template Save Template to Library Schedule Pub…" at bounding box center [1203, 21] width 28 height 28
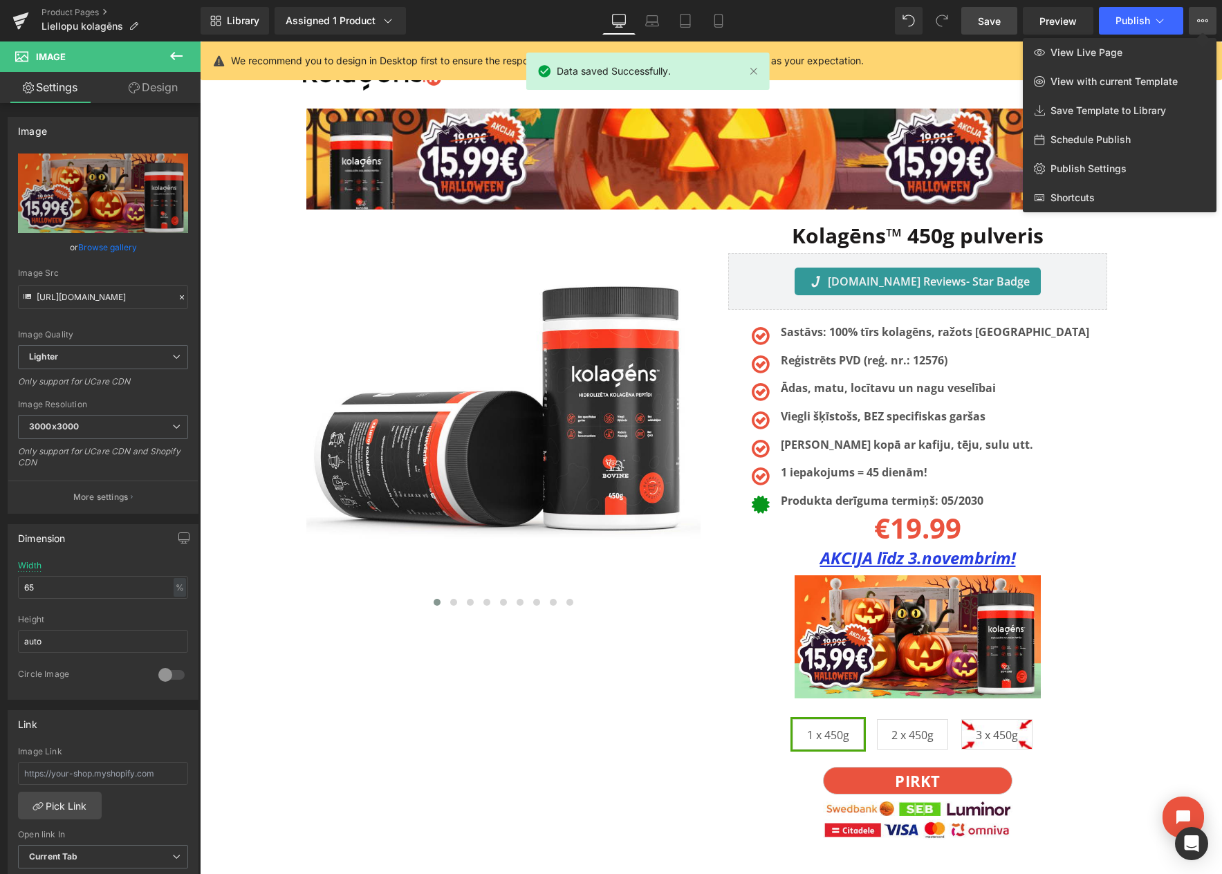
click at [1088, 138] on span "Schedule Publish" at bounding box center [1091, 140] width 80 height 12
select select
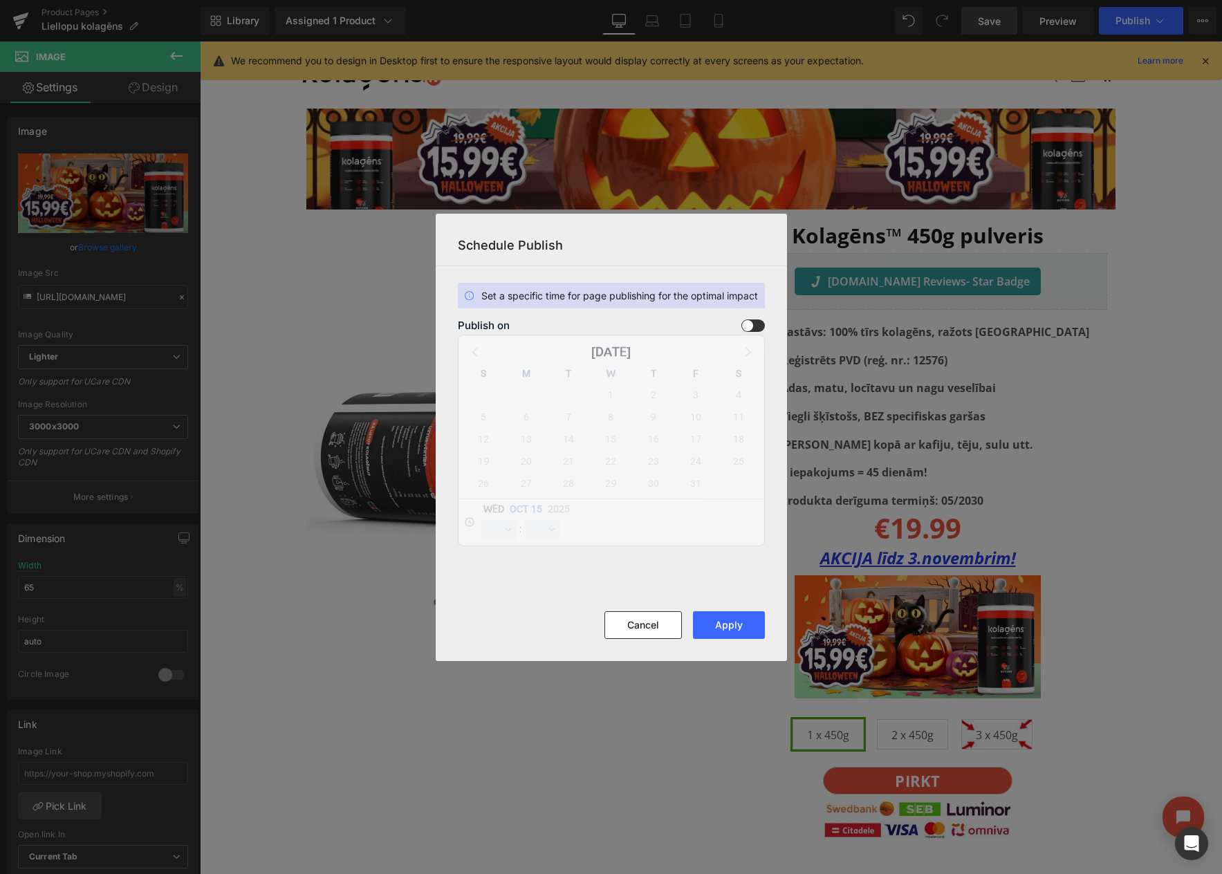
click at [756, 325] on span at bounding box center [754, 326] width 24 height 12
click at [0, 0] on input "checkbox" at bounding box center [0, 0] width 0 height 0
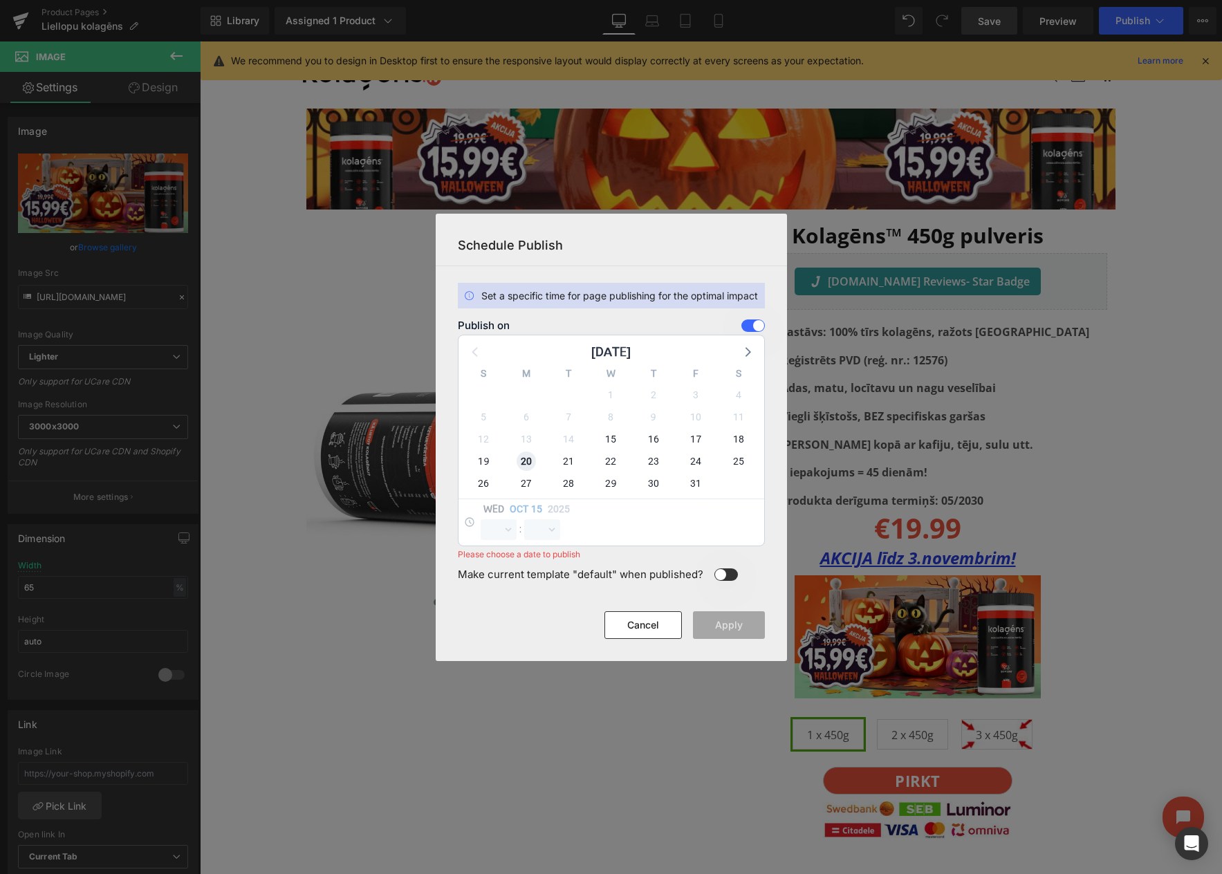
click at [528, 464] on span "20" at bounding box center [526, 461] width 19 height 19
click at [493, 531] on select "00 01 02 03 04 05 06 07 08 09 10 11 12 13 14 15 16 17 18 19 20 21 22 23" at bounding box center [499, 530] width 36 height 21
select select "23"
click at [481, 520] on select "00 01 02 03 04 05 06 07 08 09 10 11 12 13 14 15 16 17 18 19 20 21 22 23" at bounding box center [499, 530] width 36 height 21
click at [540, 527] on select "00 01 02 03 04 05 06 07 08 09 10 11 12 13 14 15 16 17 18 19 20 21 22 23 24 25 2…" at bounding box center [542, 530] width 36 height 21
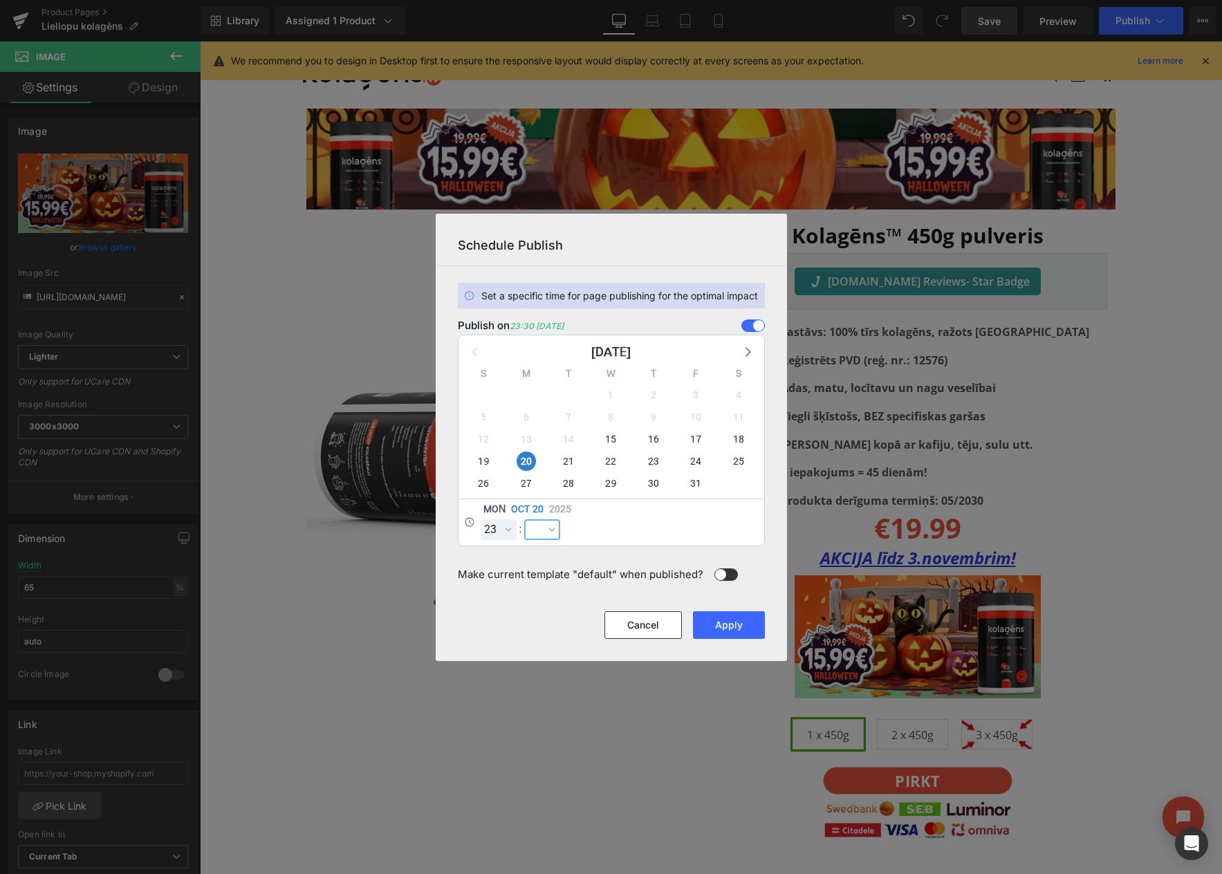
select select "59"
click at [524, 520] on select "00 01 02 03 04 05 06 07 08 09 10 11 12 13 14 15 16 17 18 19 20 21 22 23 24 25 2…" at bounding box center [542, 530] width 36 height 21
click at [728, 625] on button "Apply" at bounding box center [729, 626] width 72 height 28
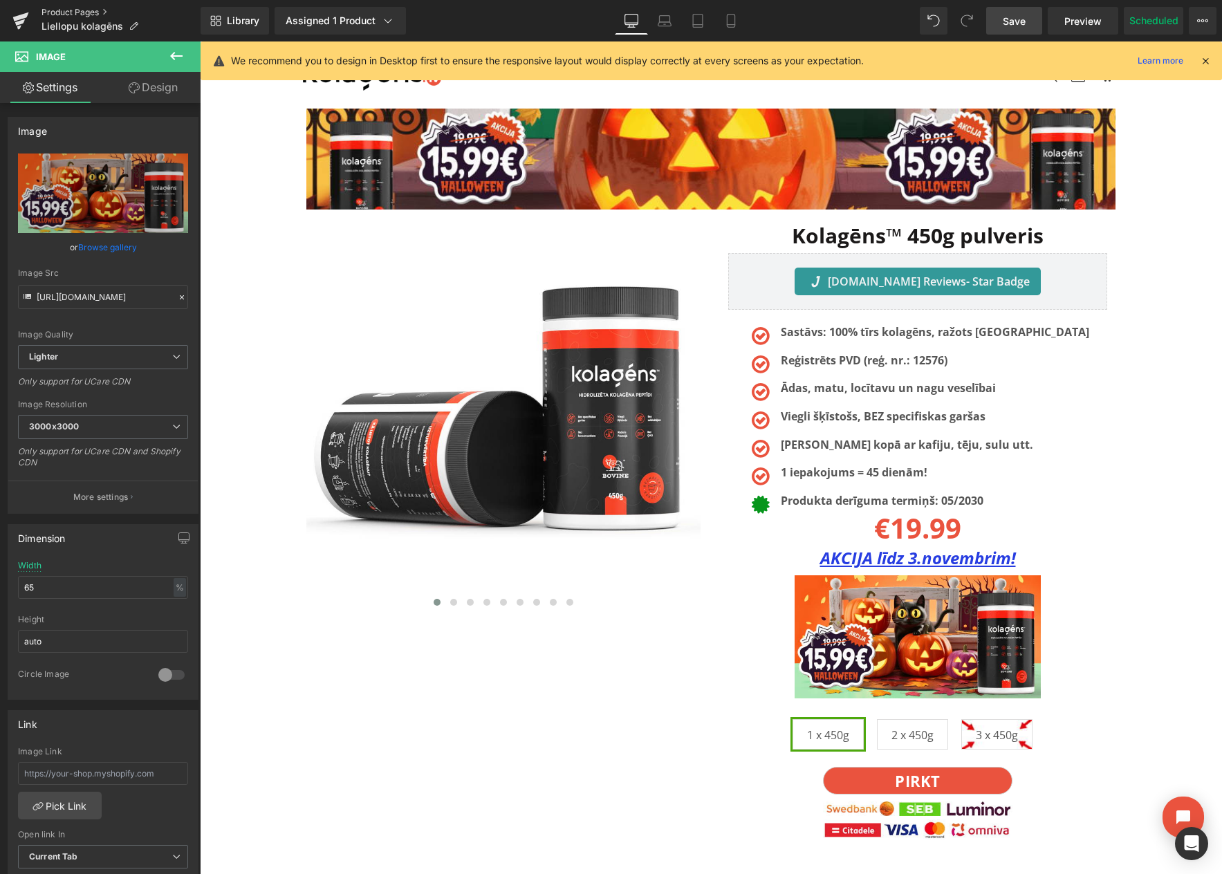
click at [86, 10] on link "Product Pages" at bounding box center [121, 12] width 159 height 11
